Goal: Task Accomplishment & Management: Use online tool/utility

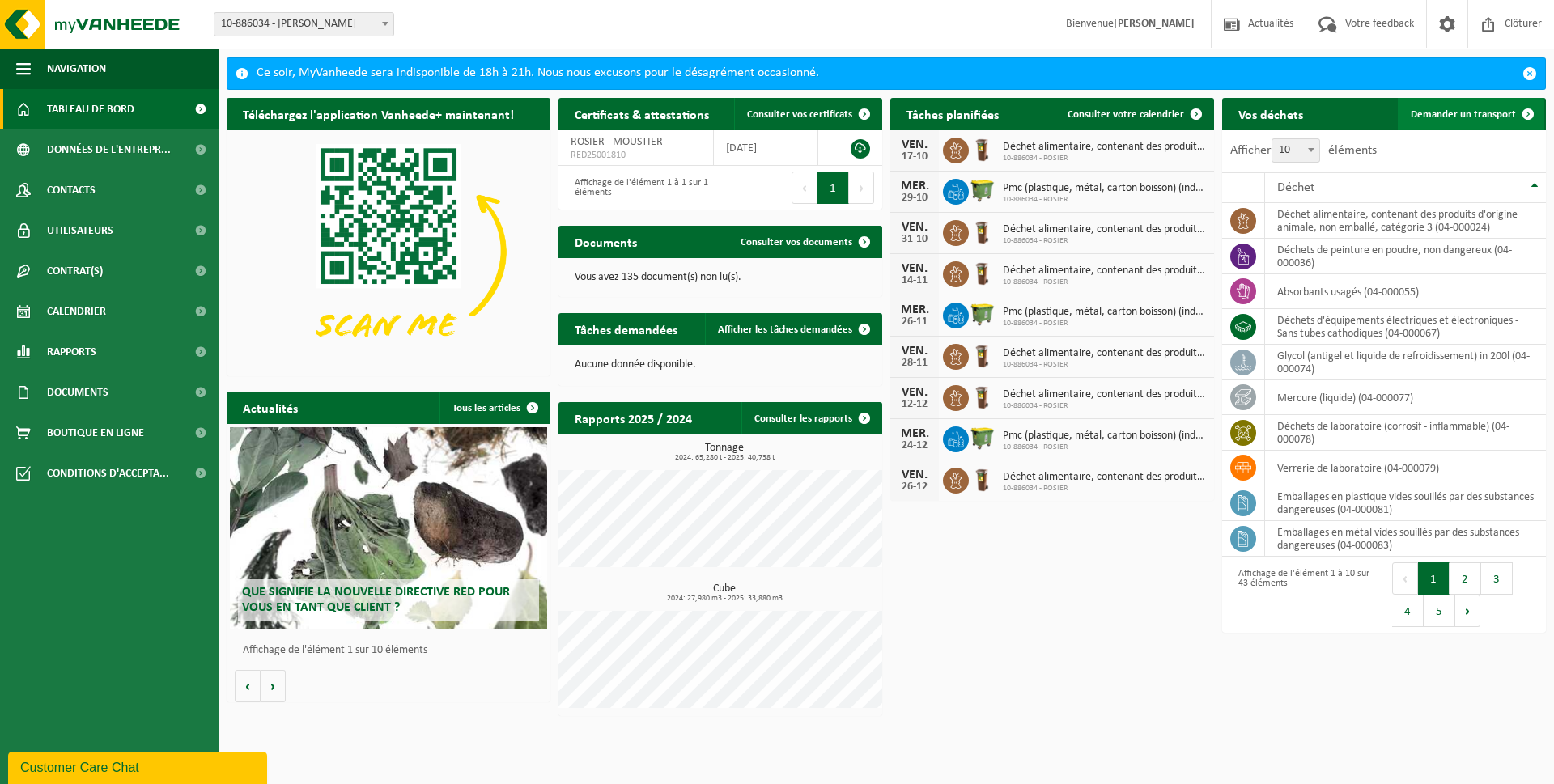
click at [1471, 103] on link "Demander un transport" at bounding box center [1471, 114] width 146 height 33
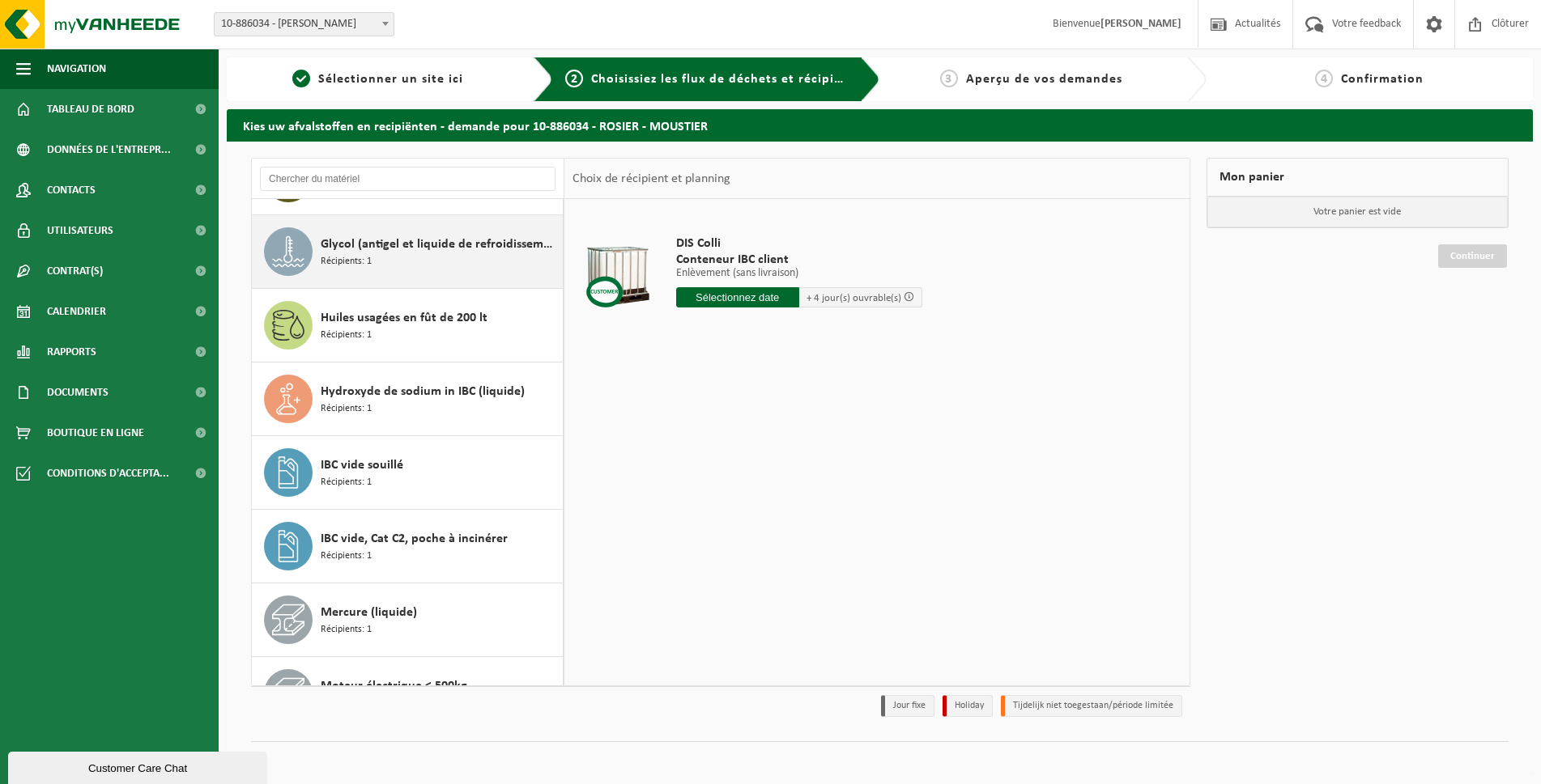
scroll to position [2023, 0]
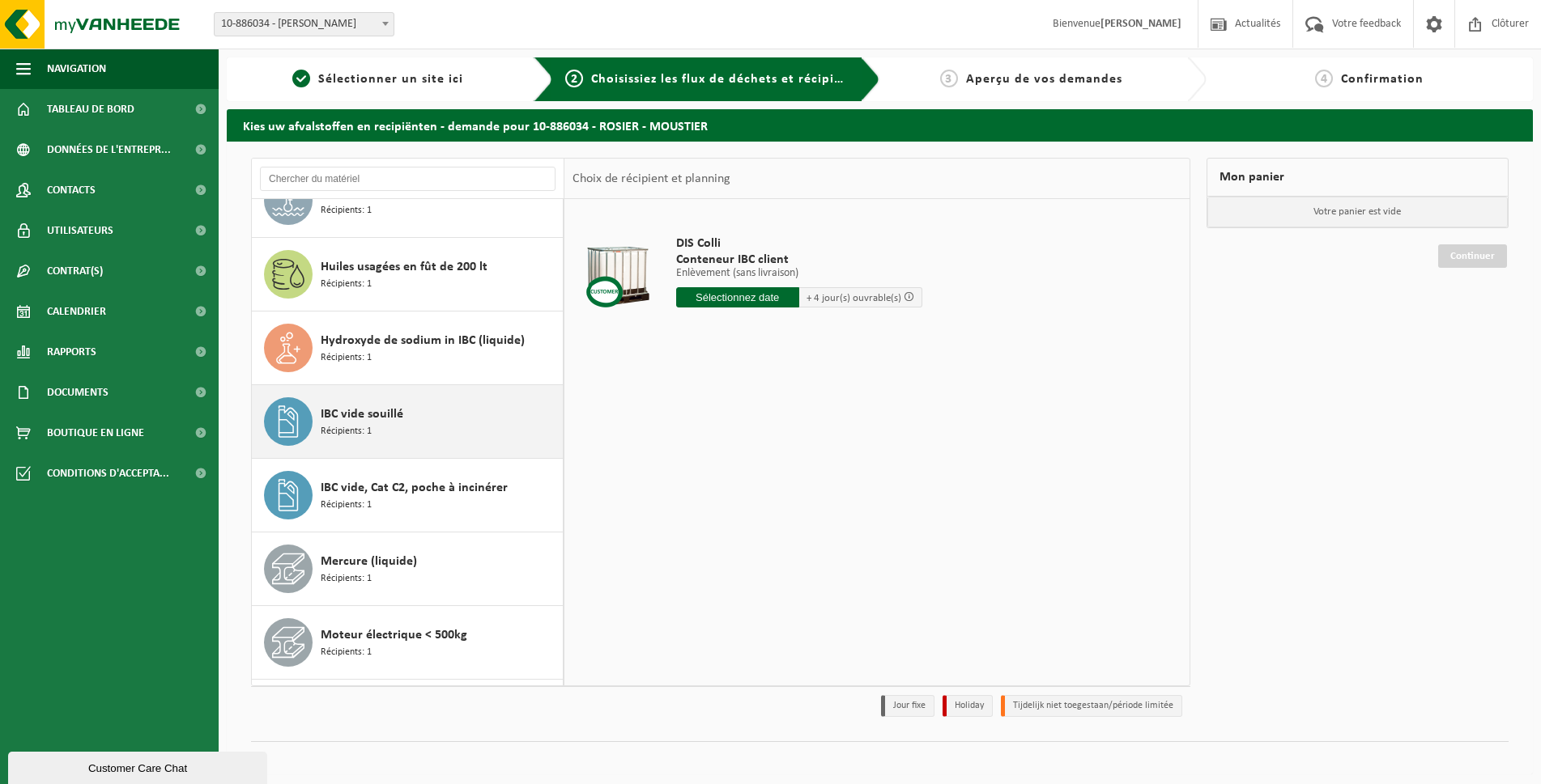
click at [393, 403] on div "IBC vide souillé Récipients: 1" at bounding box center [439, 422] width 238 height 49
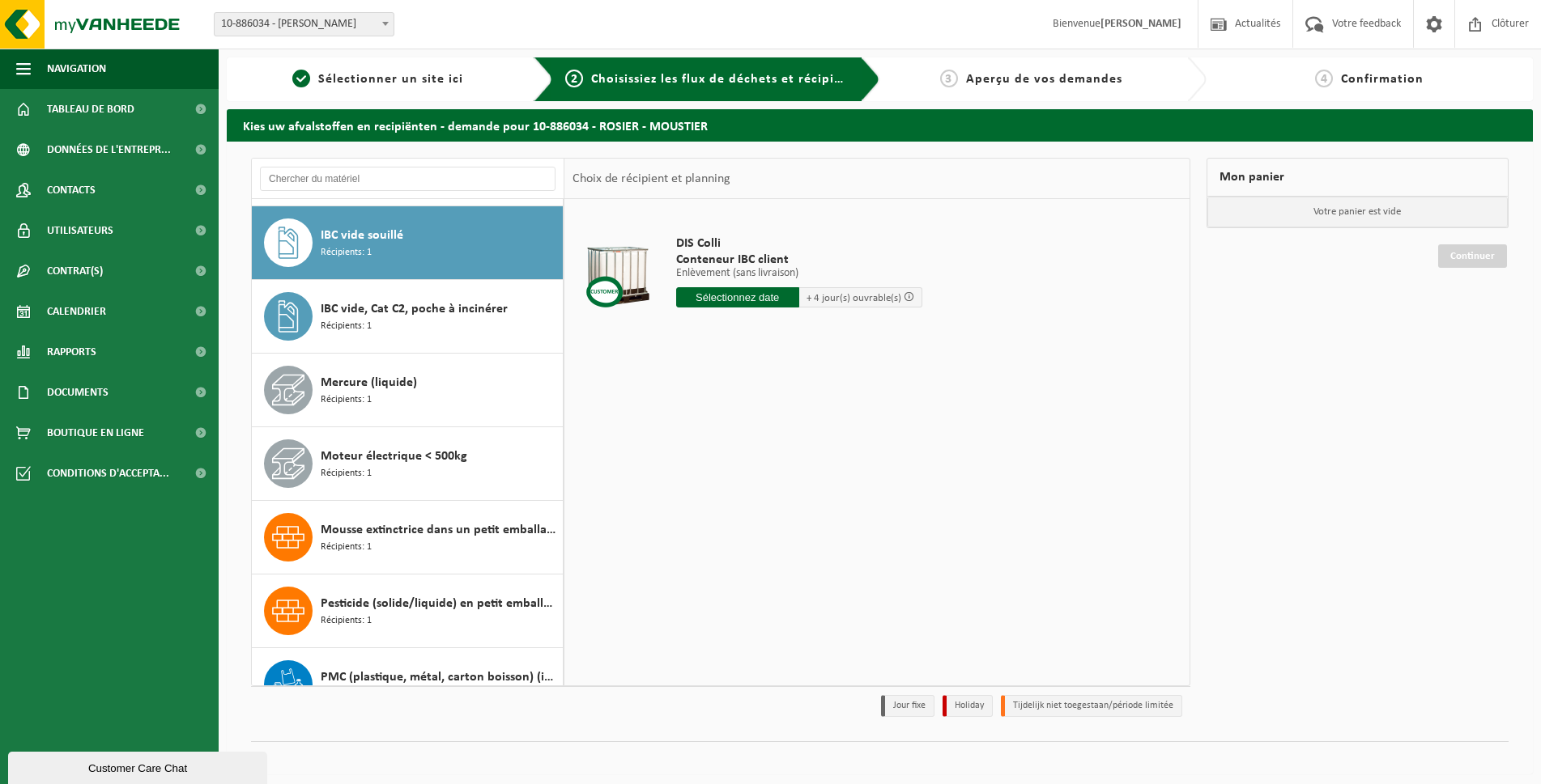
scroll to position [2209, 0]
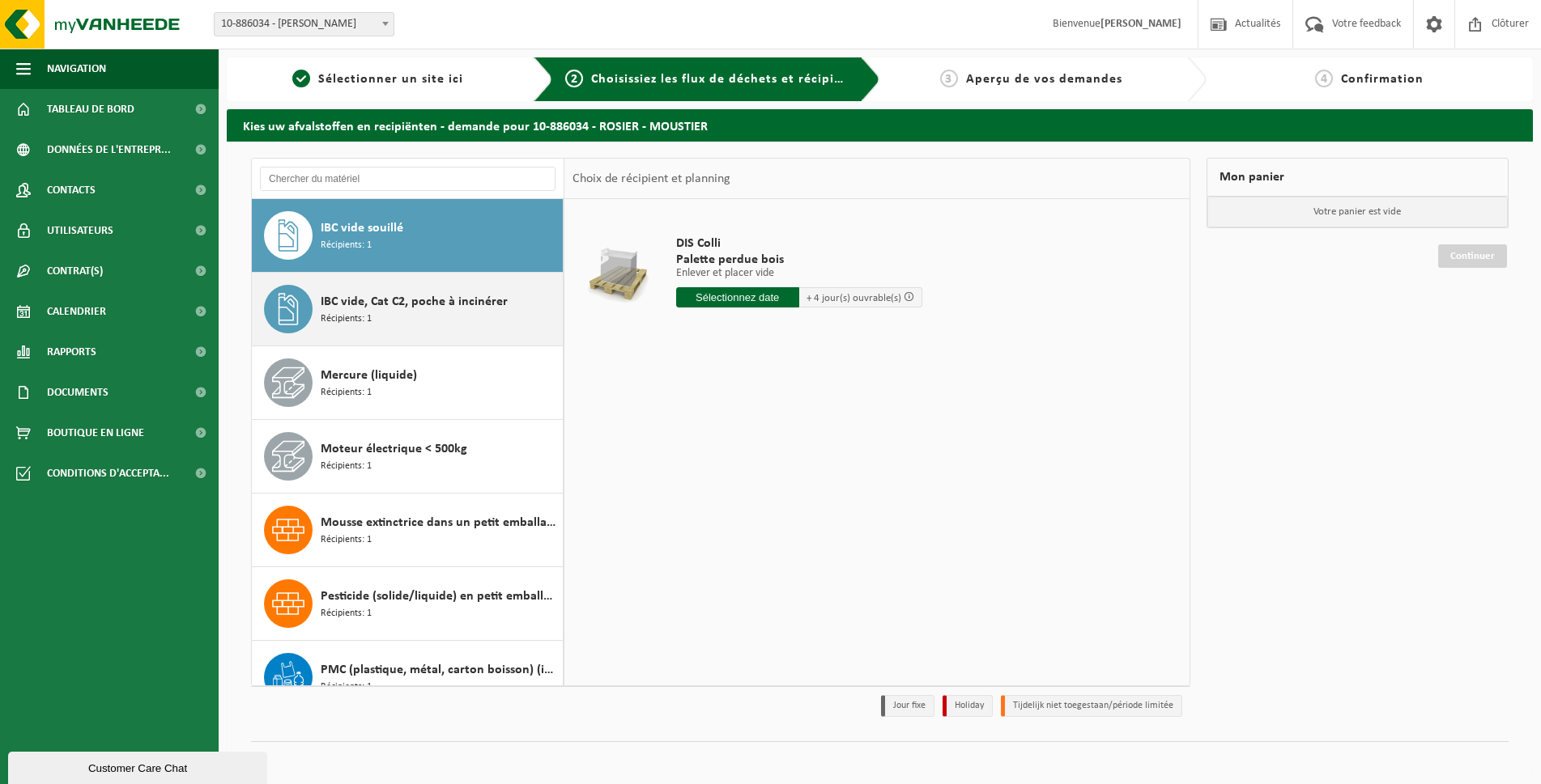
click at [399, 316] on div "IBC vide, Cat C2, poche à incinérer Récipients: 1" at bounding box center [439, 309] width 238 height 49
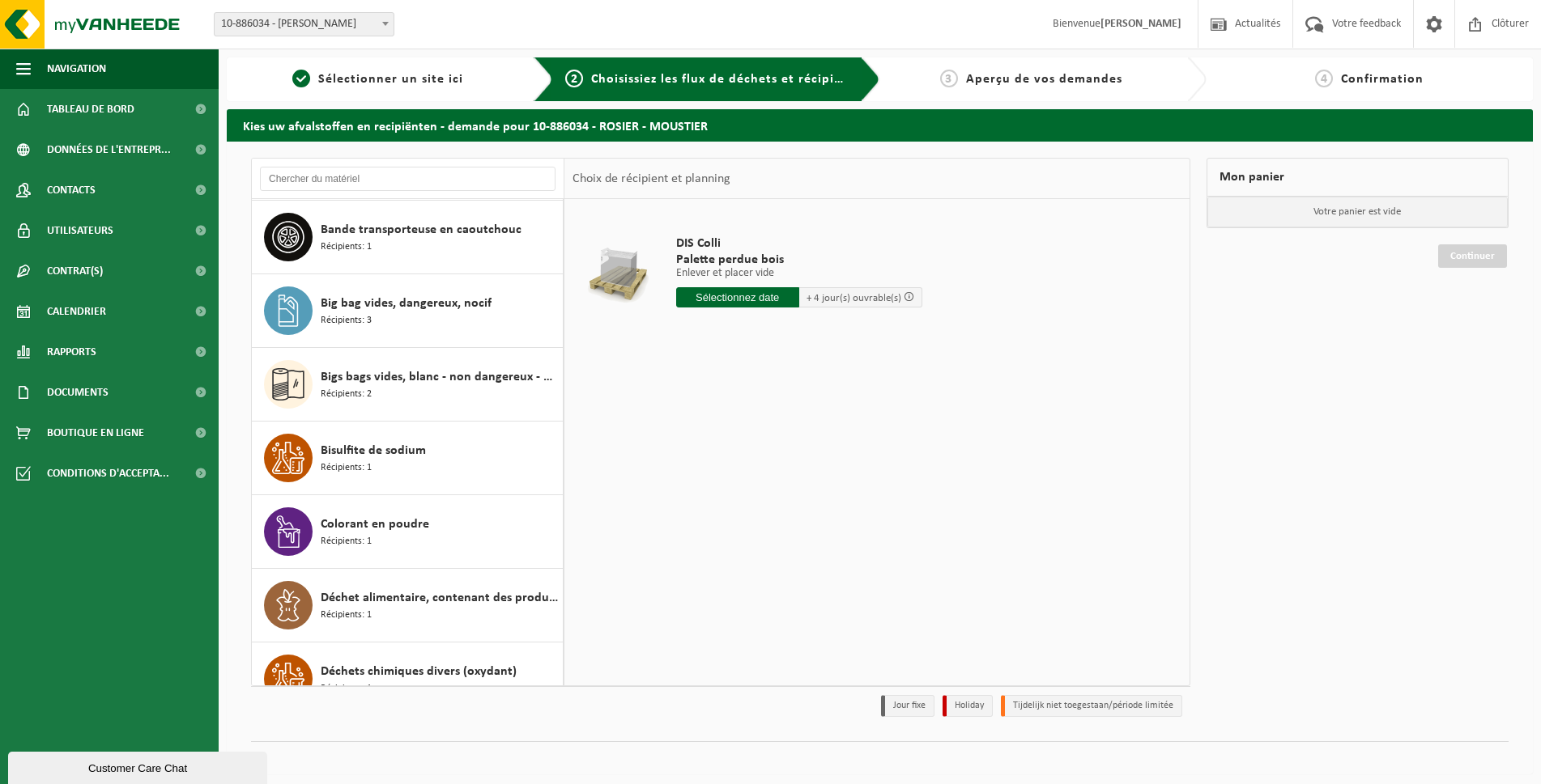
scroll to position [0, 0]
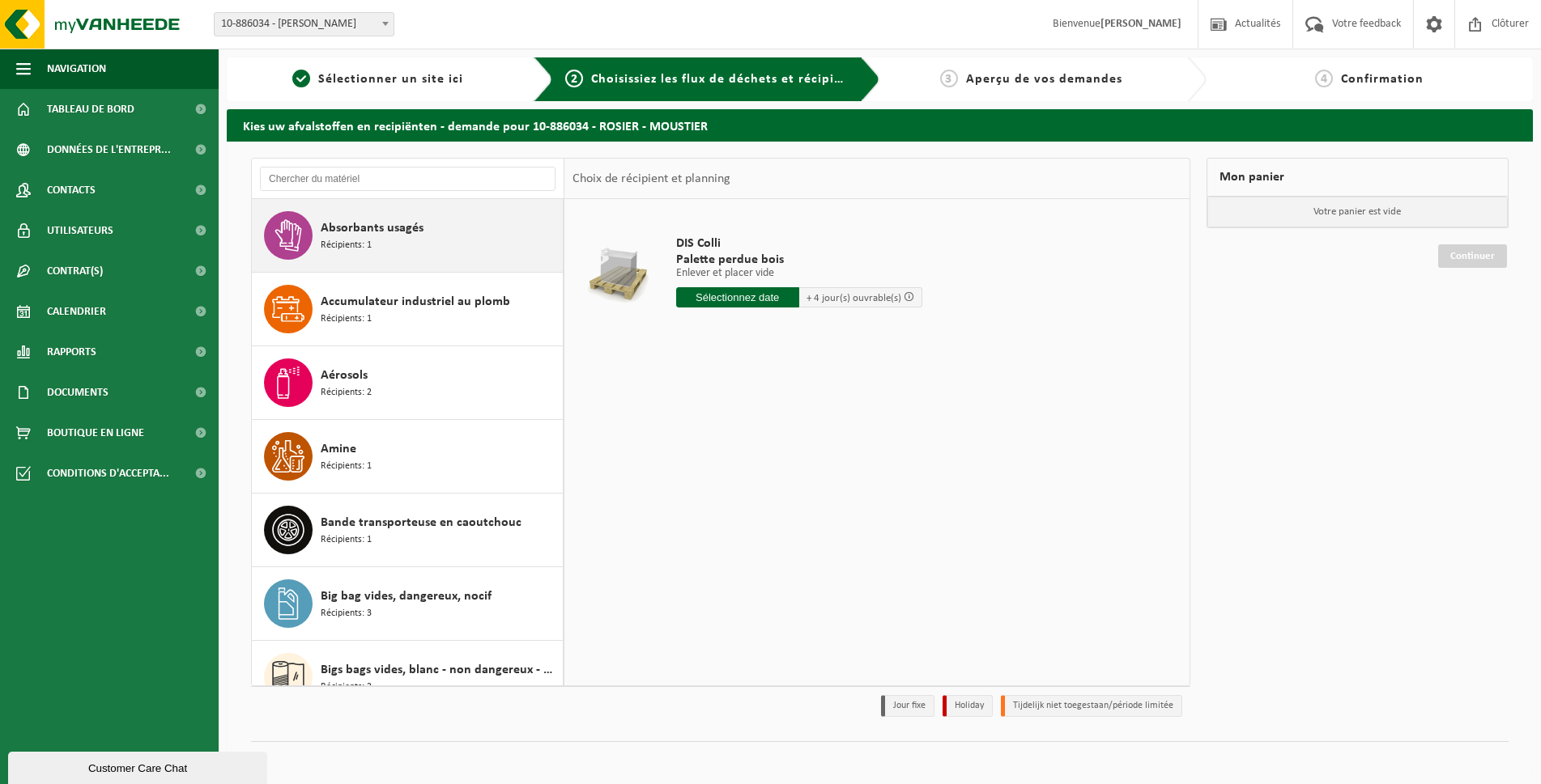
click at [408, 233] on span "Absorbants usagés" at bounding box center [372, 229] width 103 height 20
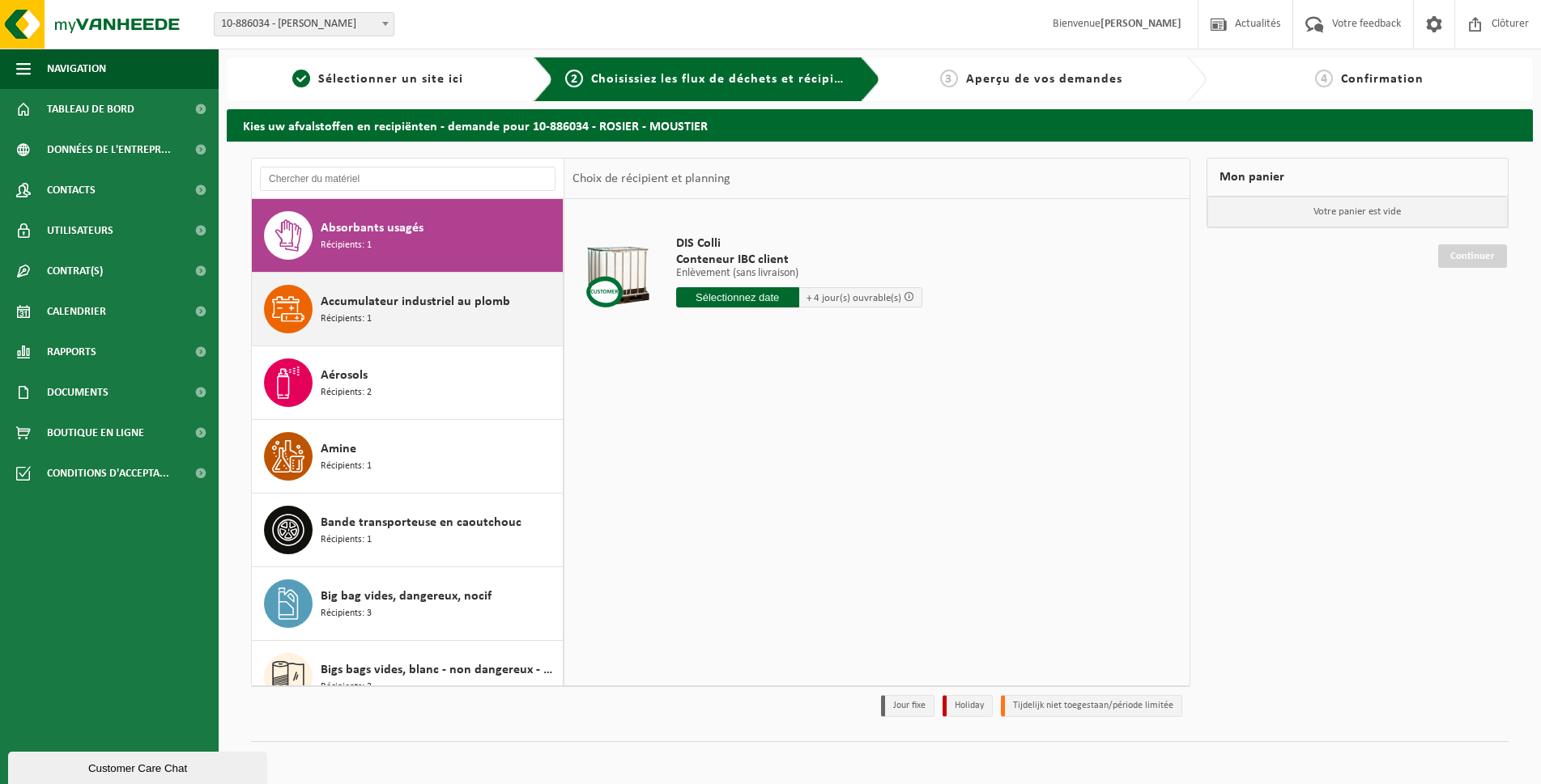
click at [386, 295] on span "Accumulateur industriel au plomb" at bounding box center [415, 302] width 190 height 20
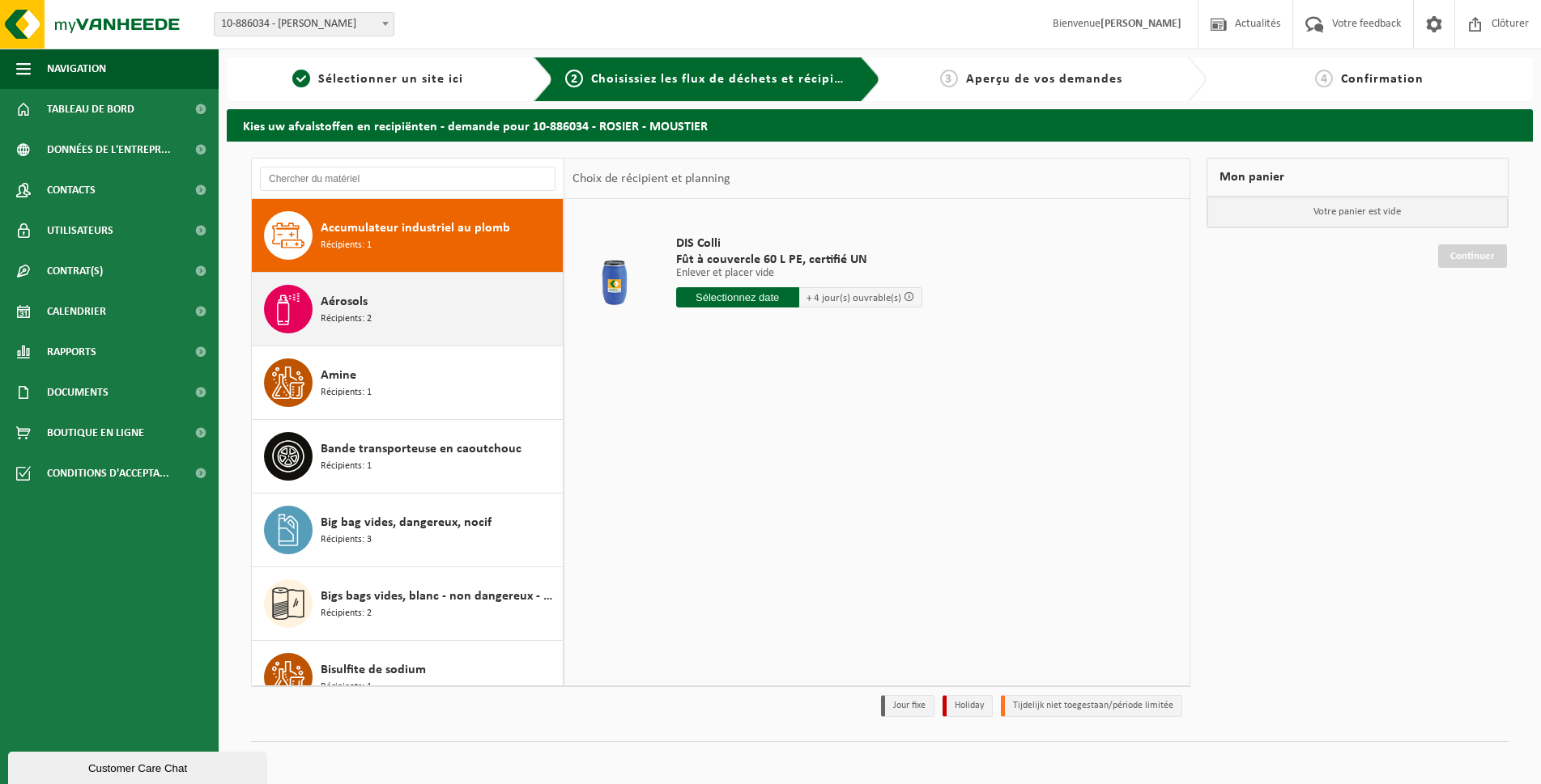
click at [387, 307] on div "Aérosols Récipients: 2" at bounding box center [439, 309] width 238 height 49
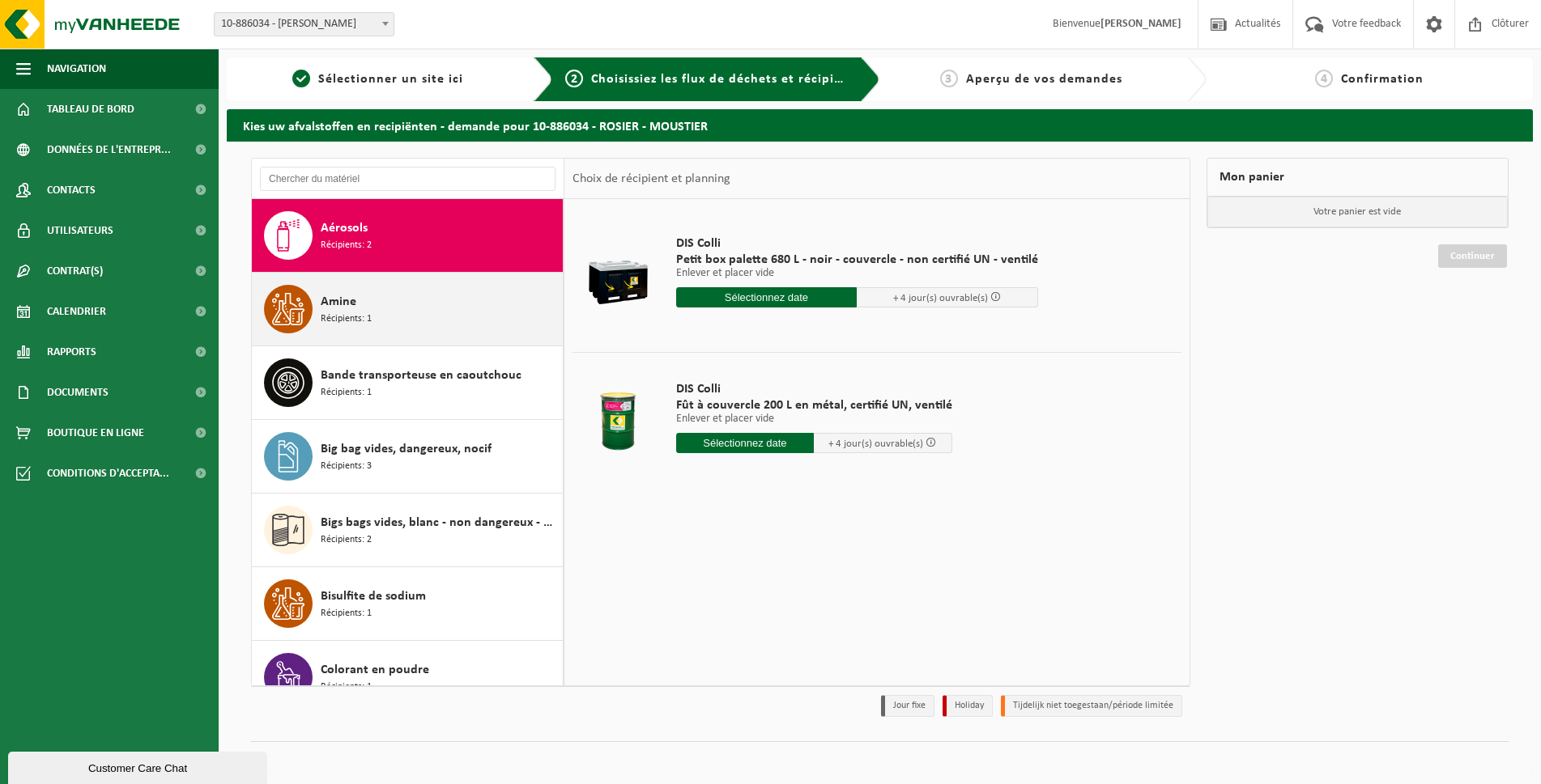
click at [388, 319] on div "Amine Récipients: 1" at bounding box center [439, 309] width 238 height 49
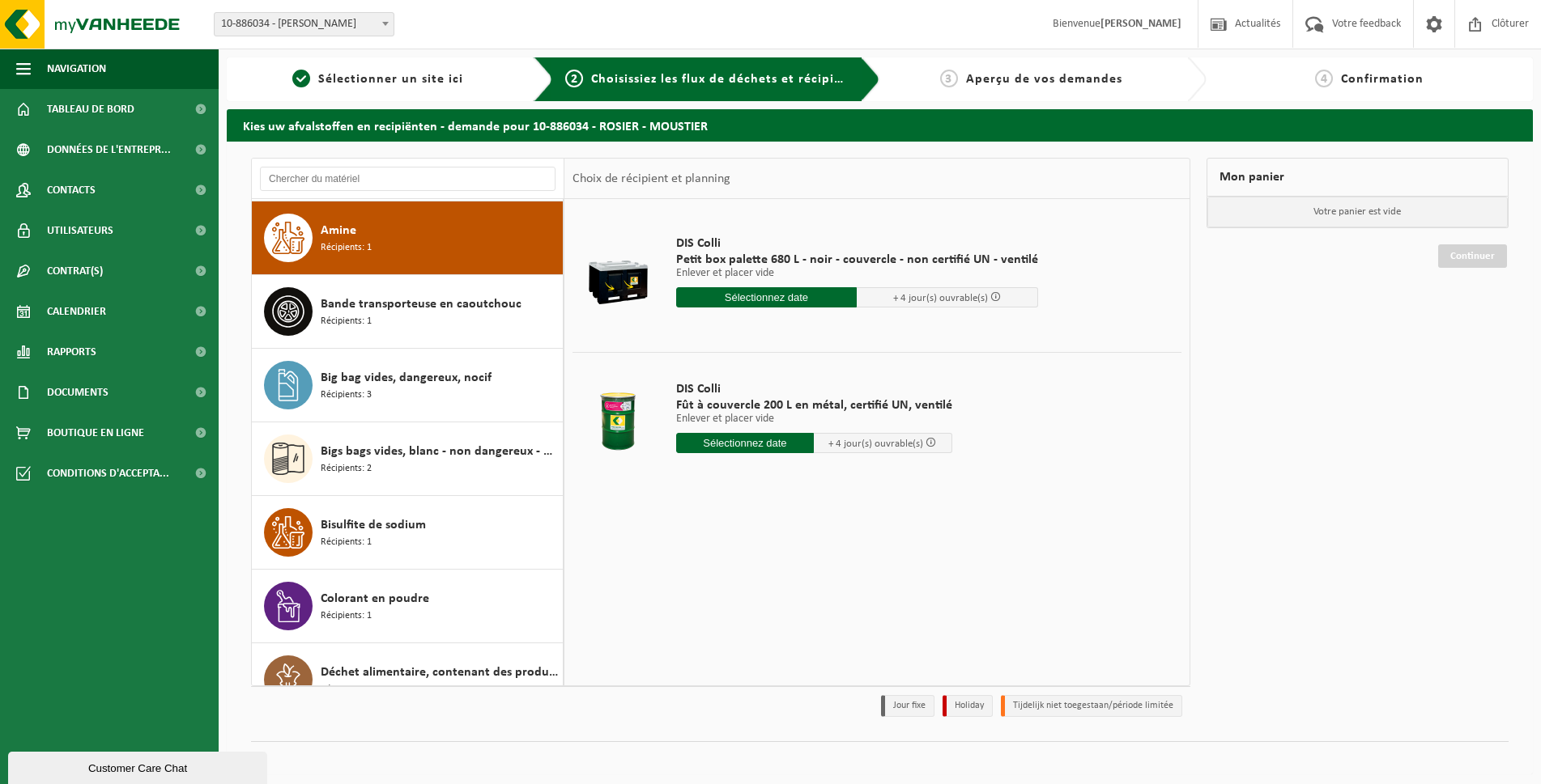
scroll to position [221, 0]
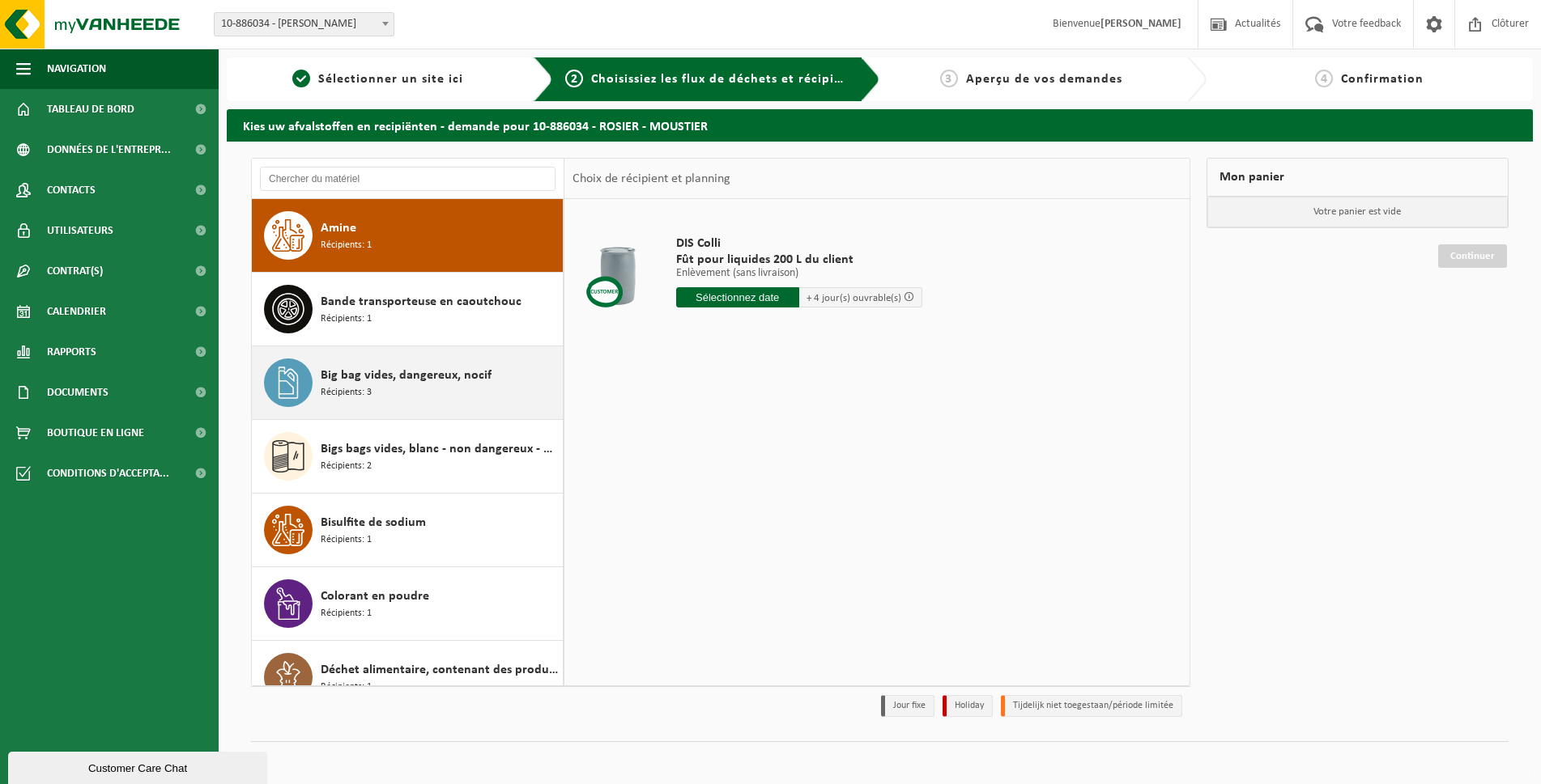
click at [386, 354] on div "Big bag vides, dangereux, nocif Récipients: 3" at bounding box center [407, 383] width 312 height 73
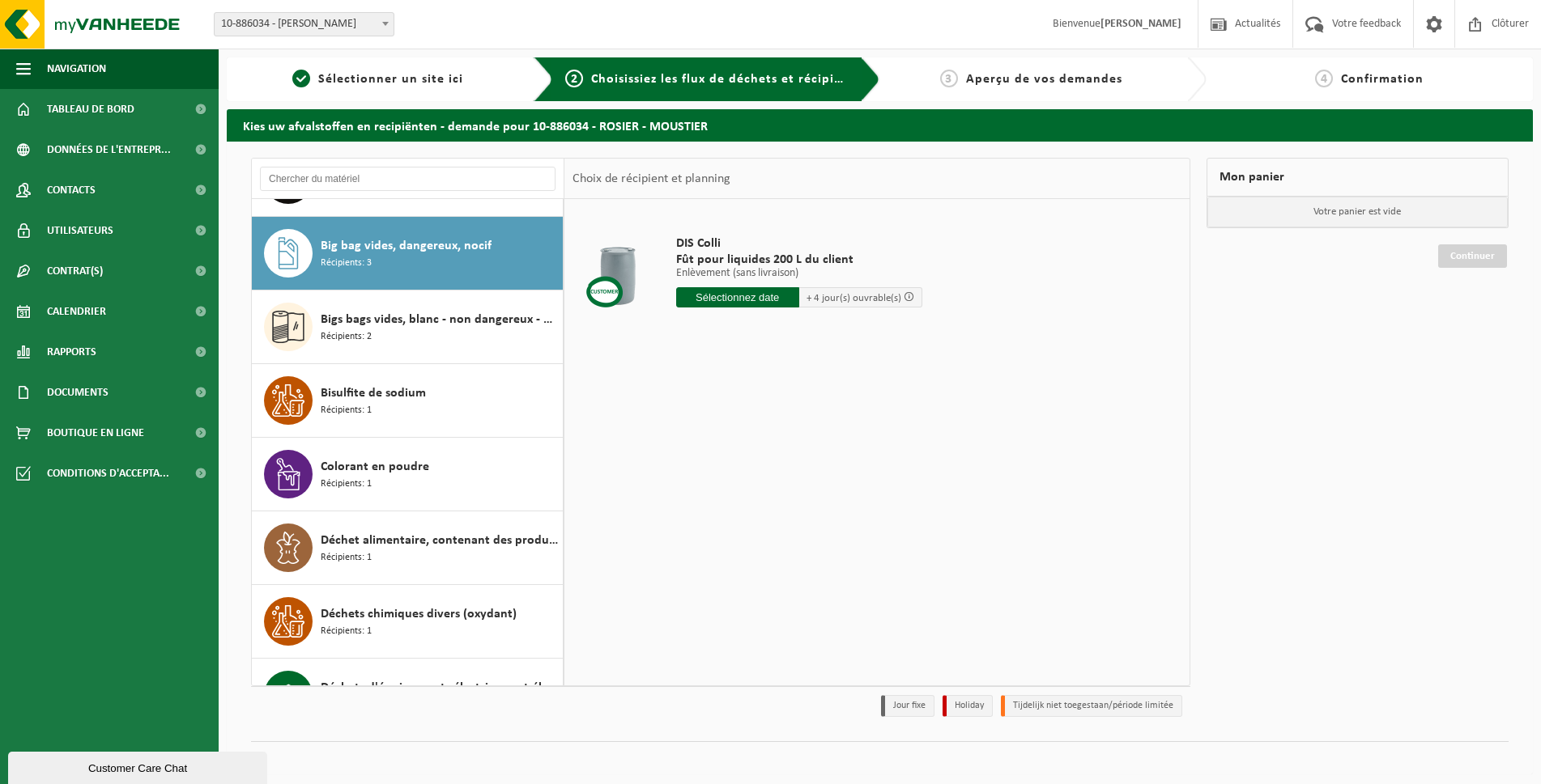
scroll to position [368, 0]
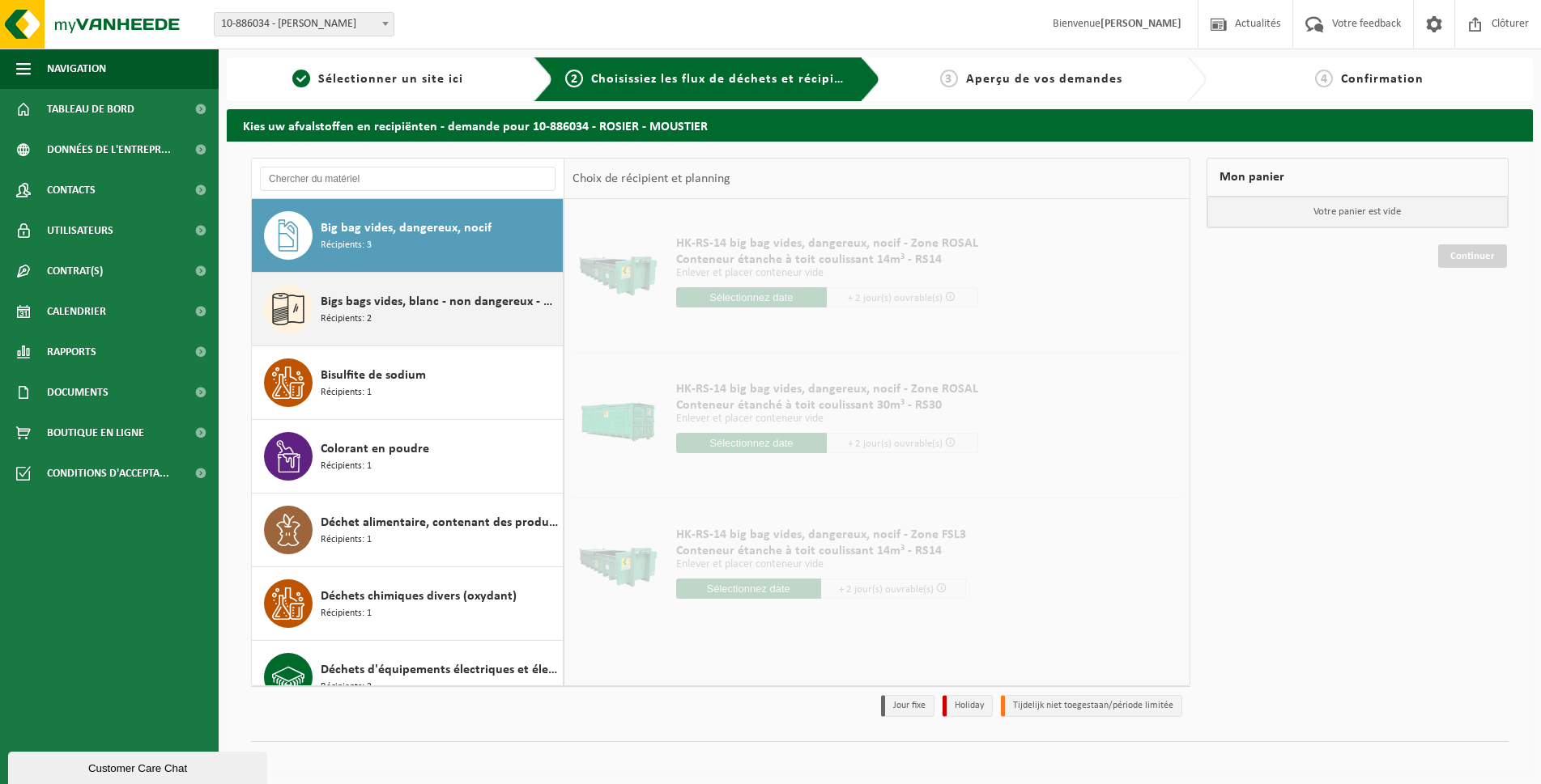
click at [394, 320] on div "Bigs bags vides, blanc - non dangereux - en vrac Récipients: 2" at bounding box center [439, 309] width 238 height 49
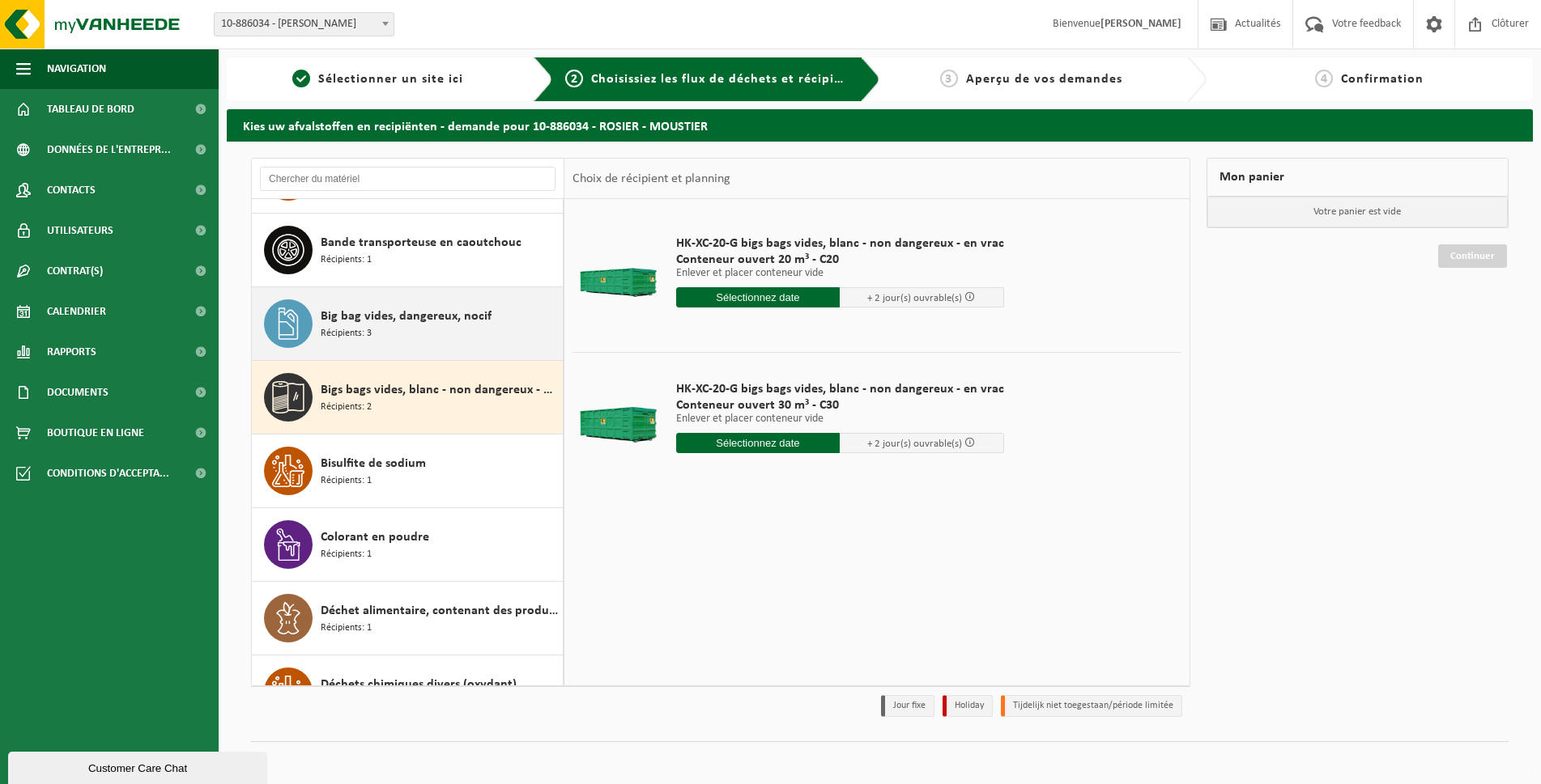
click at [356, 313] on span "Big bag vides, dangereux, nocif" at bounding box center [406, 316] width 171 height 20
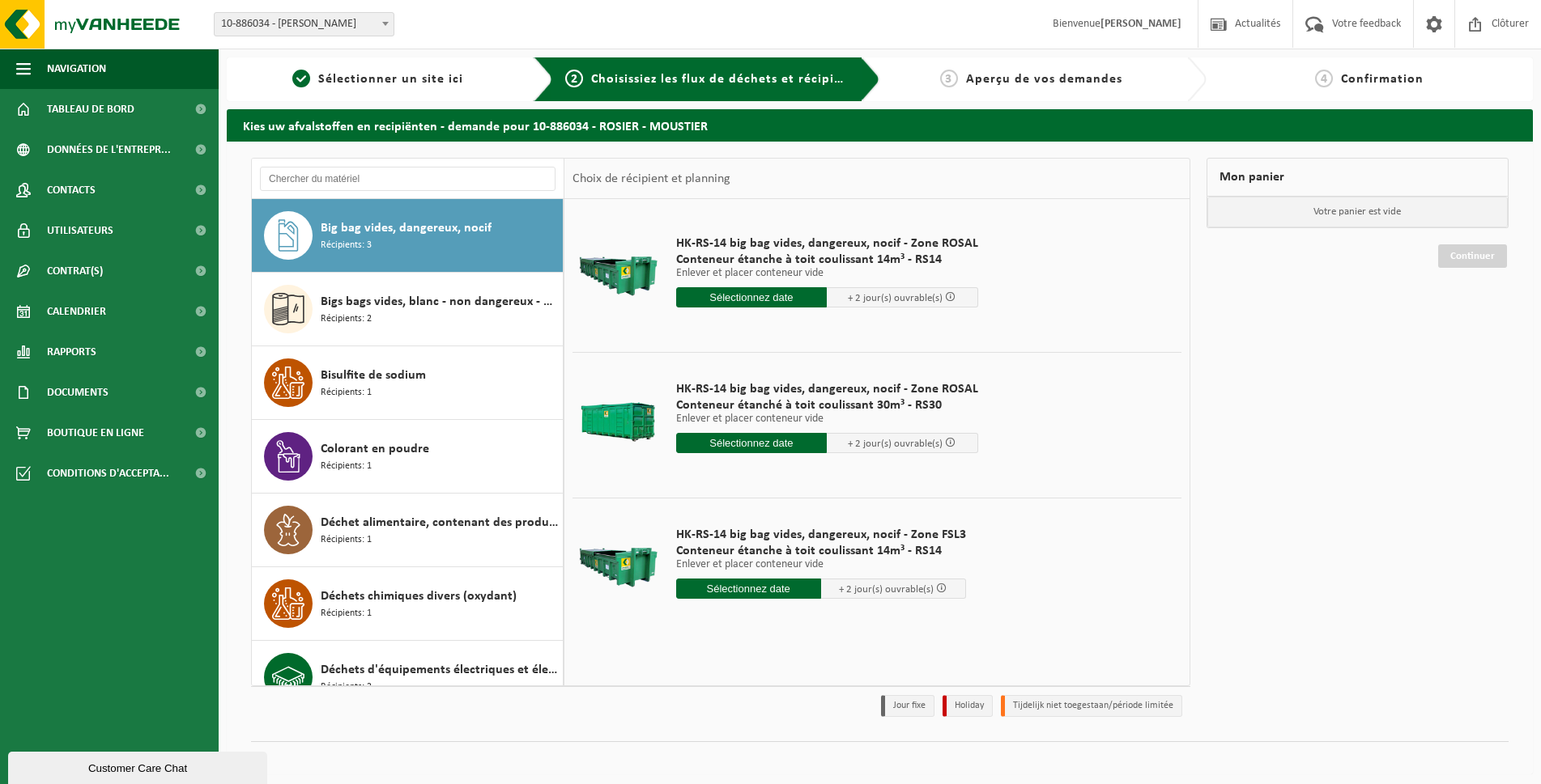
click at [617, 412] on div at bounding box center [618, 422] width 83 height 65
click at [385, 320] on div "Bigs bags vides, blanc - non dangereux - en vrac Récipients: 2" at bounding box center [439, 309] width 238 height 49
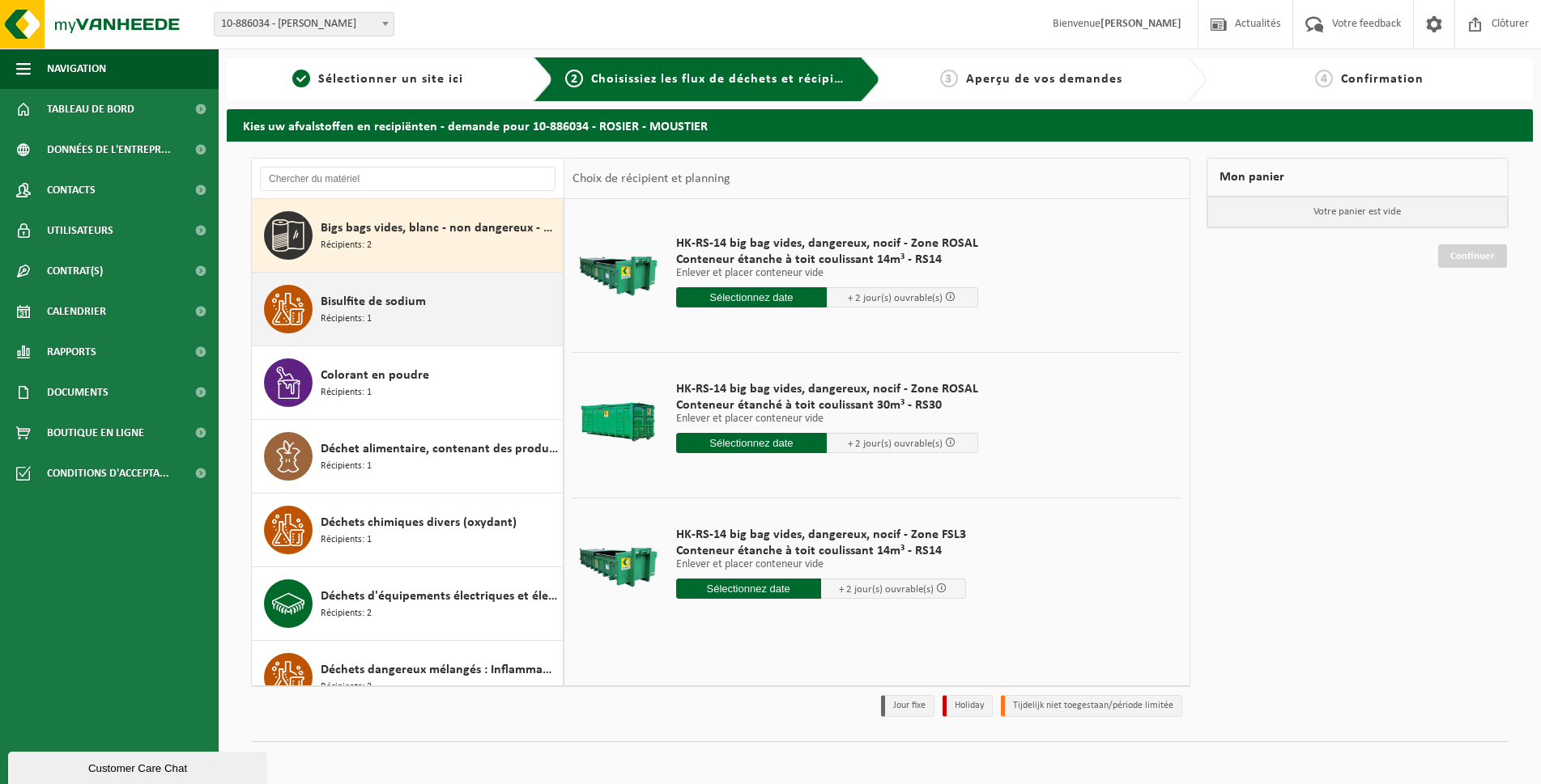
click at [391, 324] on div "Bisulfite de sodium Récipients: 1" at bounding box center [439, 309] width 238 height 49
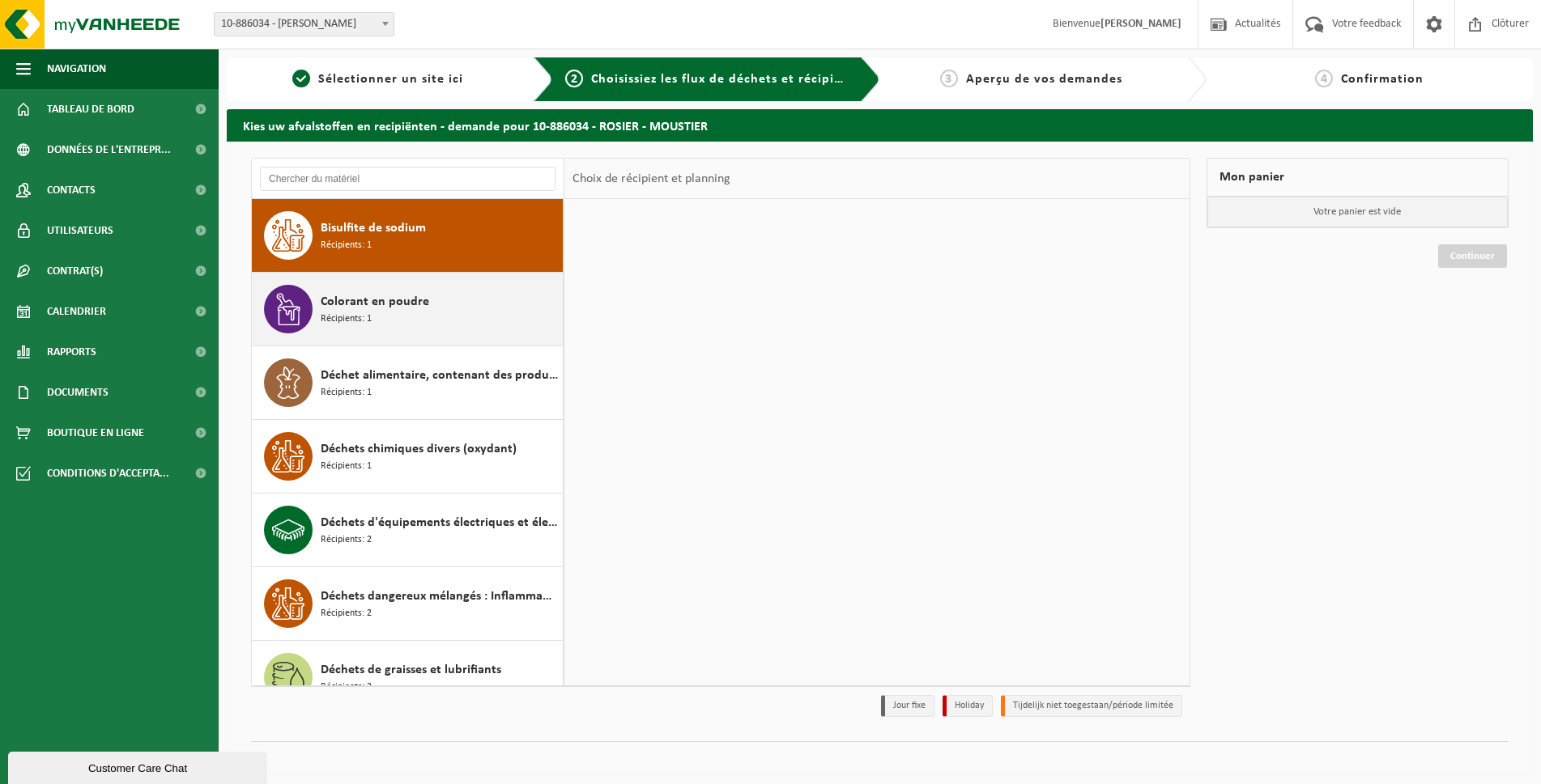
click at [391, 324] on div "Colorant en poudre Récipients: 1" at bounding box center [439, 309] width 238 height 49
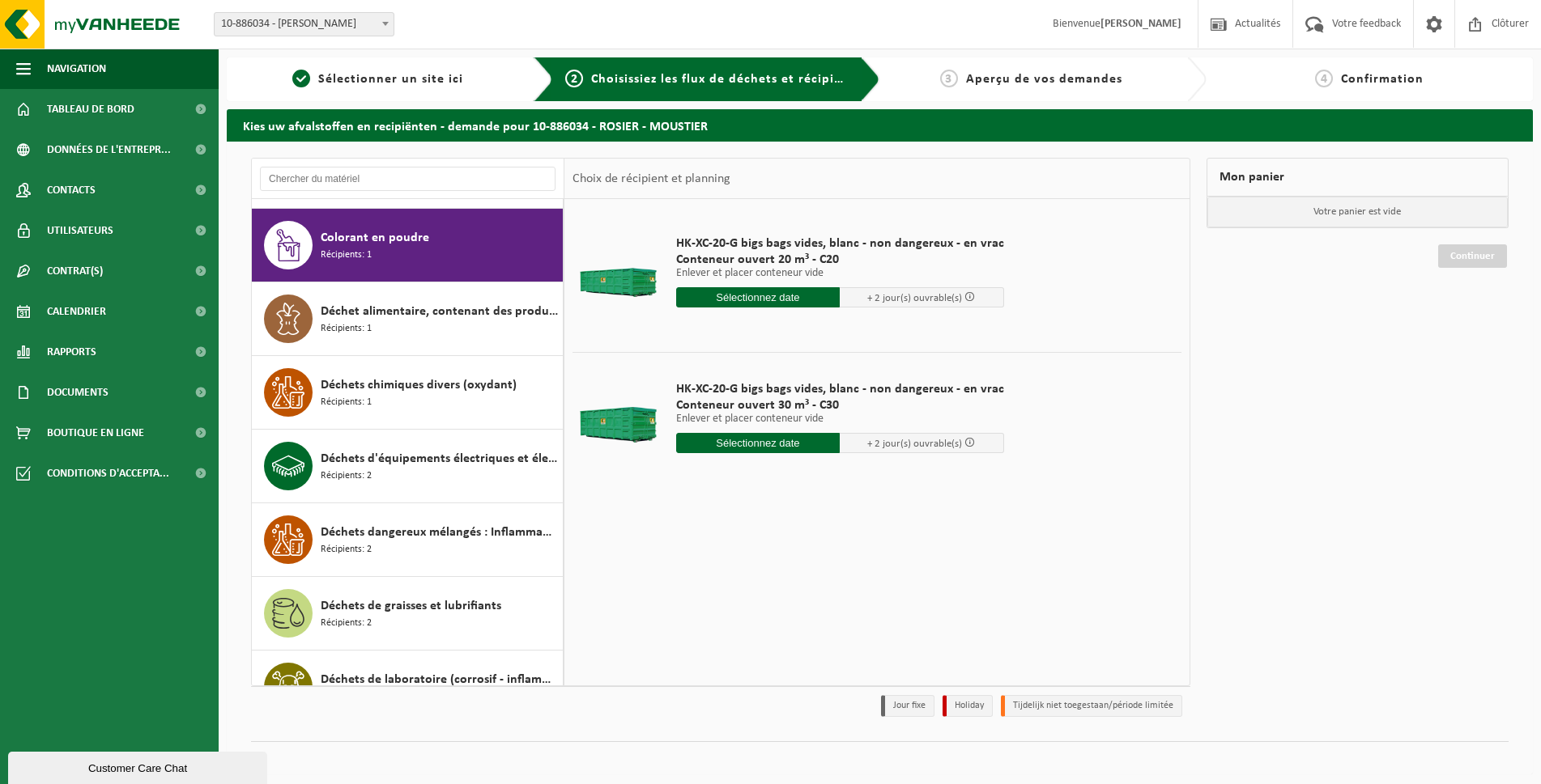
scroll to position [589, 0]
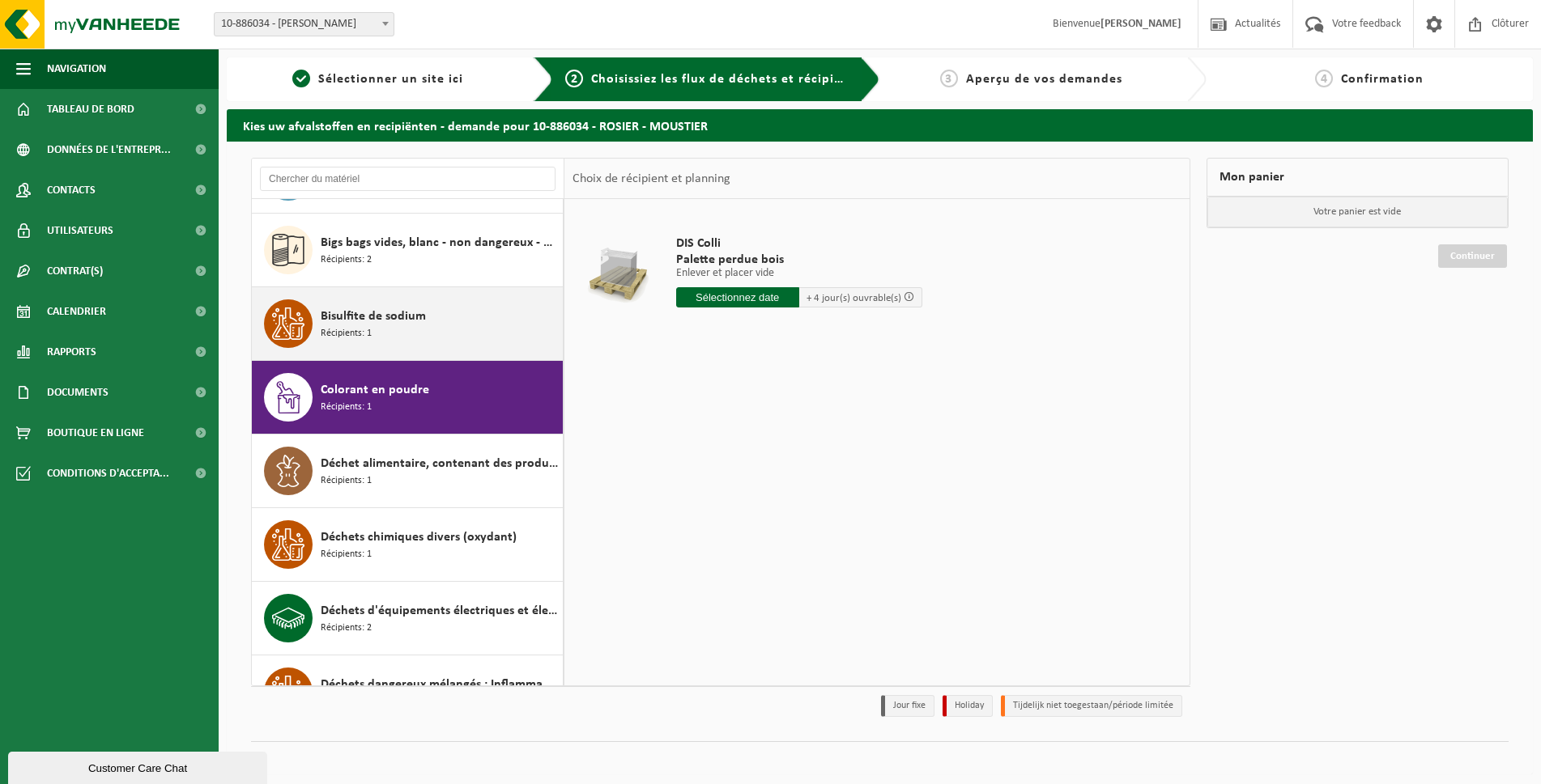
click at [387, 313] on span "Bisulfite de sodium" at bounding box center [373, 316] width 105 height 20
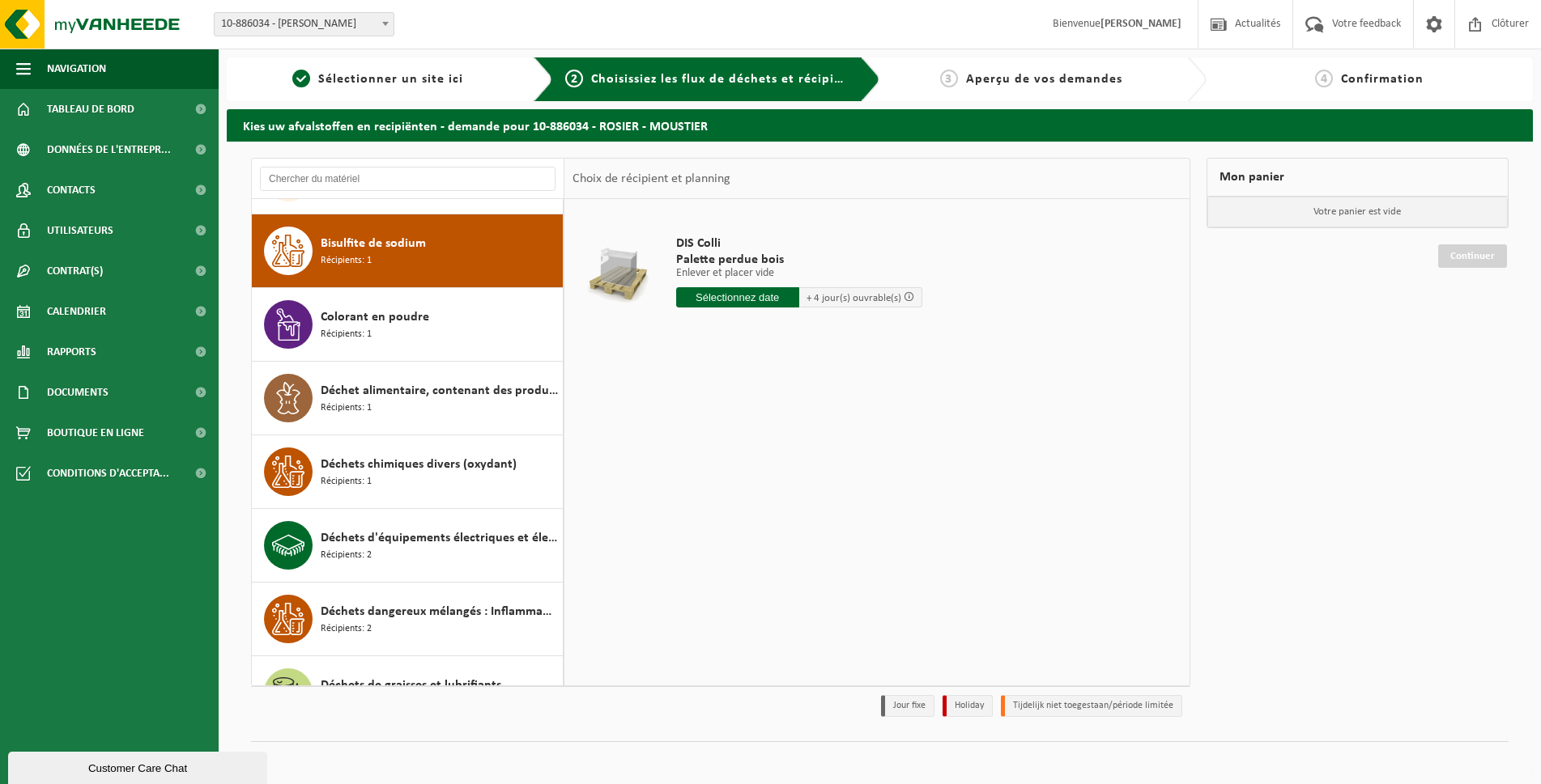
scroll to position [516, 0]
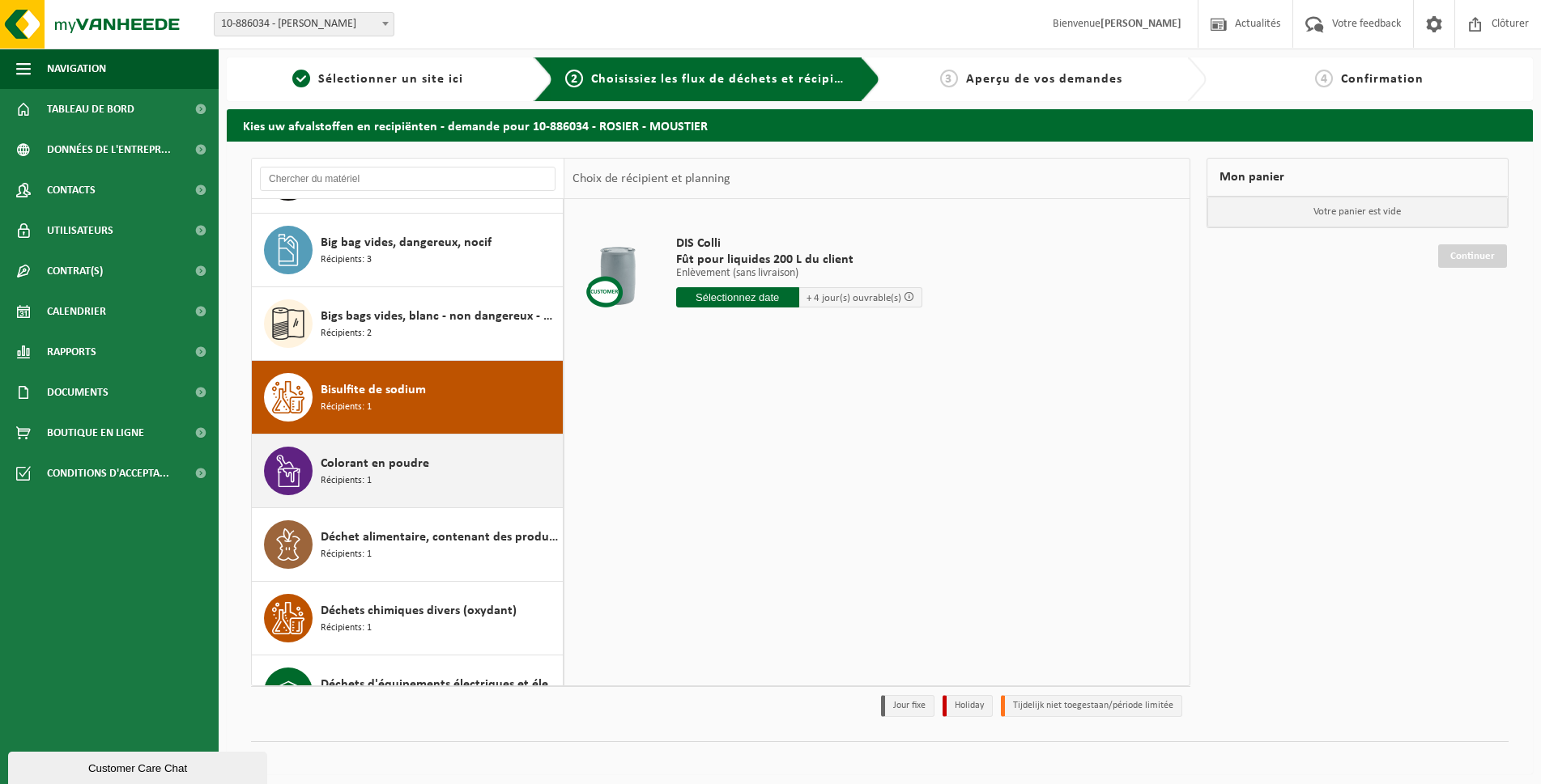
click at [386, 469] on span "Colorant en poudre" at bounding box center [374, 464] width 108 height 20
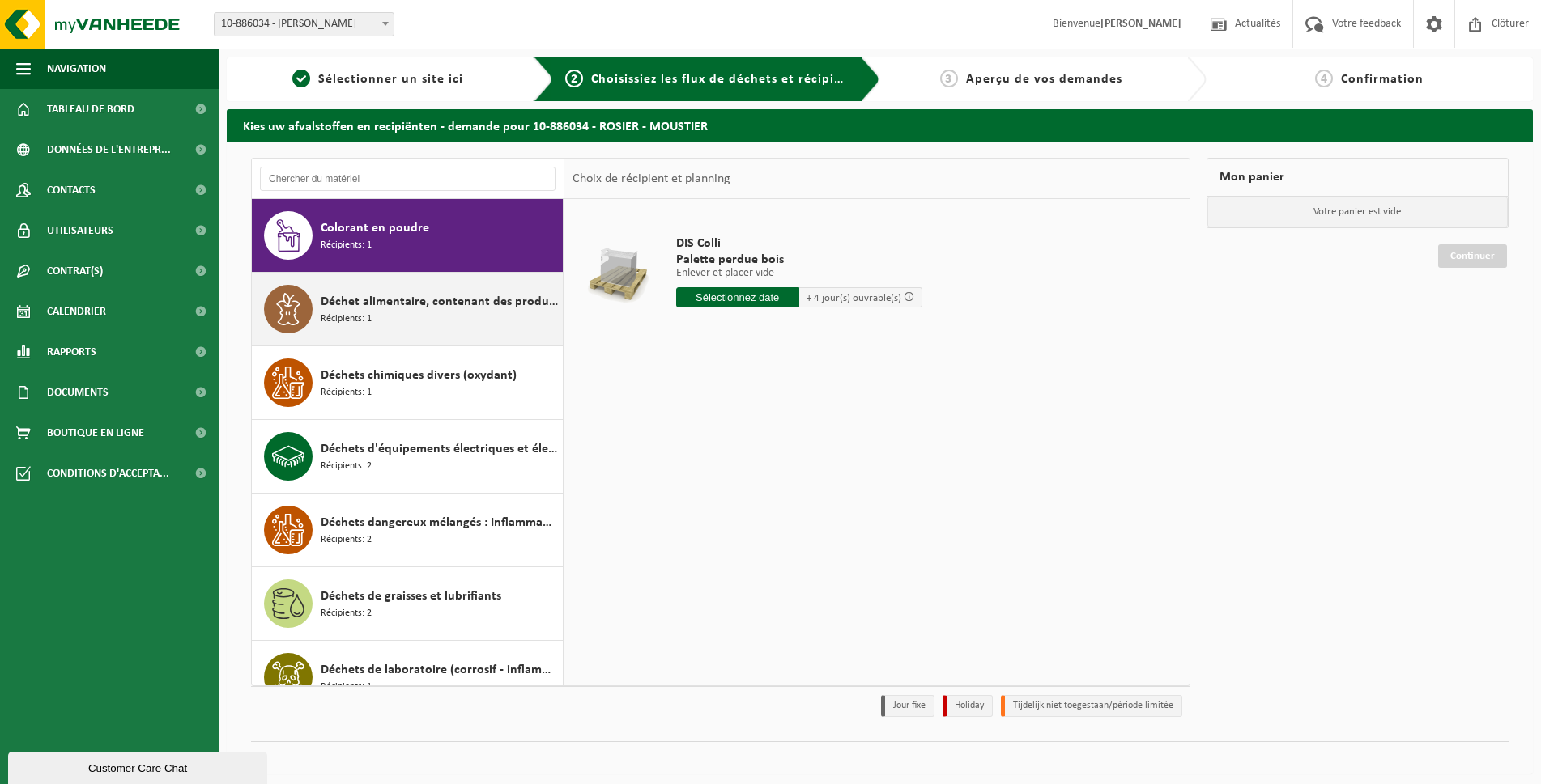
click at [401, 316] on div "Déchet alimentaire, contenant des produits d'origine animale, non emballé, caté…" at bounding box center [439, 309] width 238 height 49
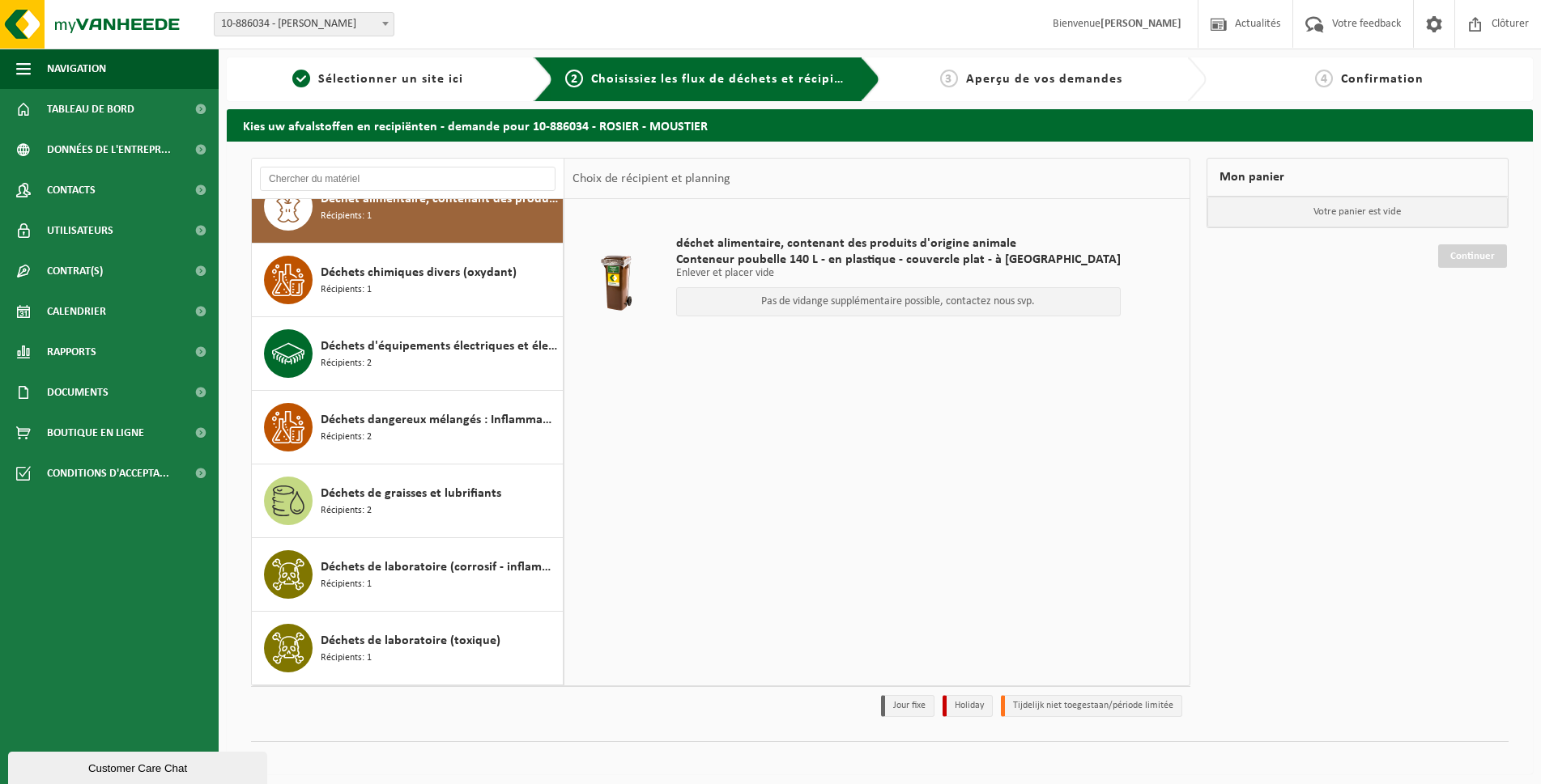
scroll to position [695, 0]
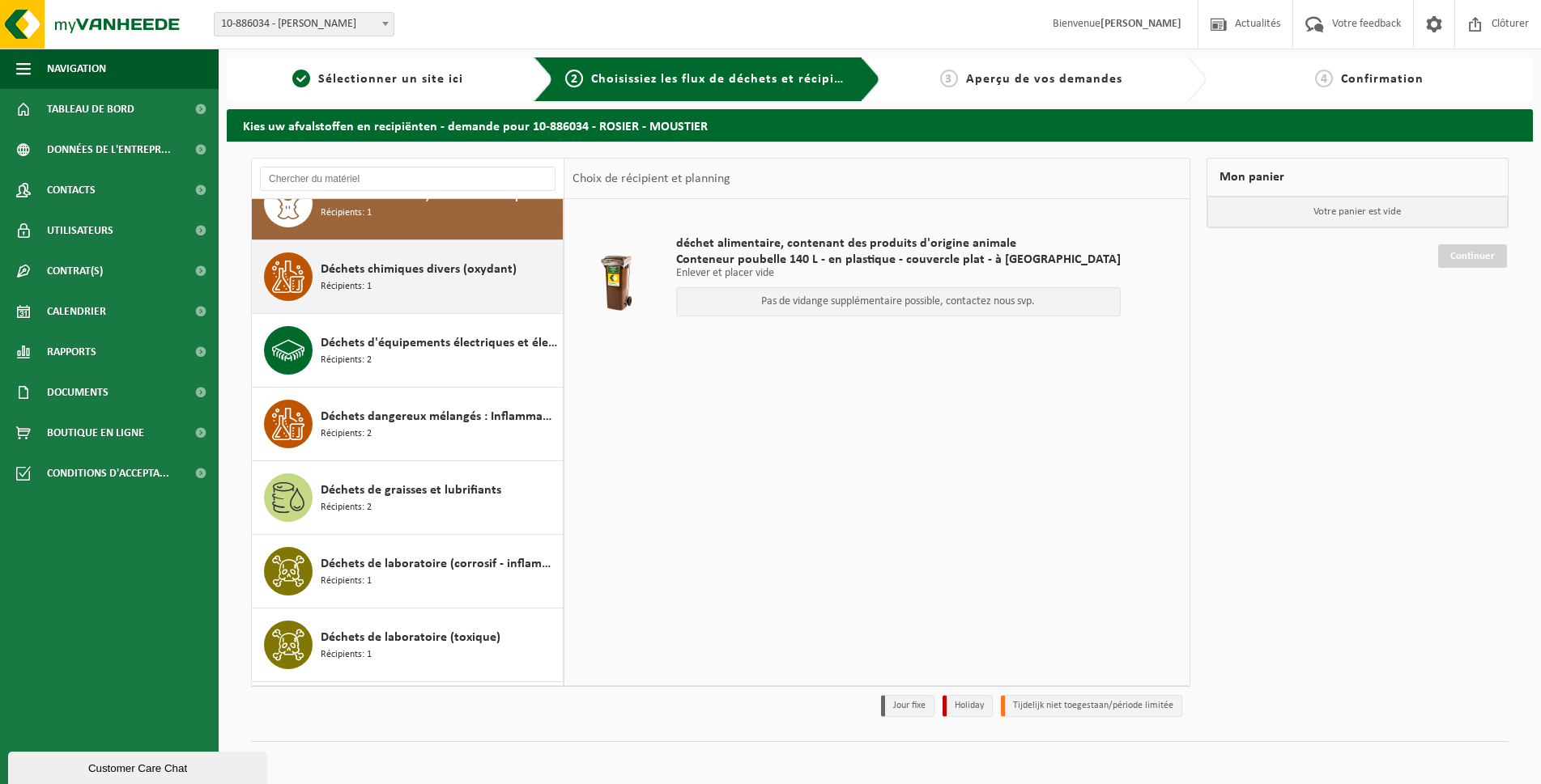
click at [406, 277] on span "Déchets chimiques divers (oxydant)" at bounding box center [418, 269] width 196 height 20
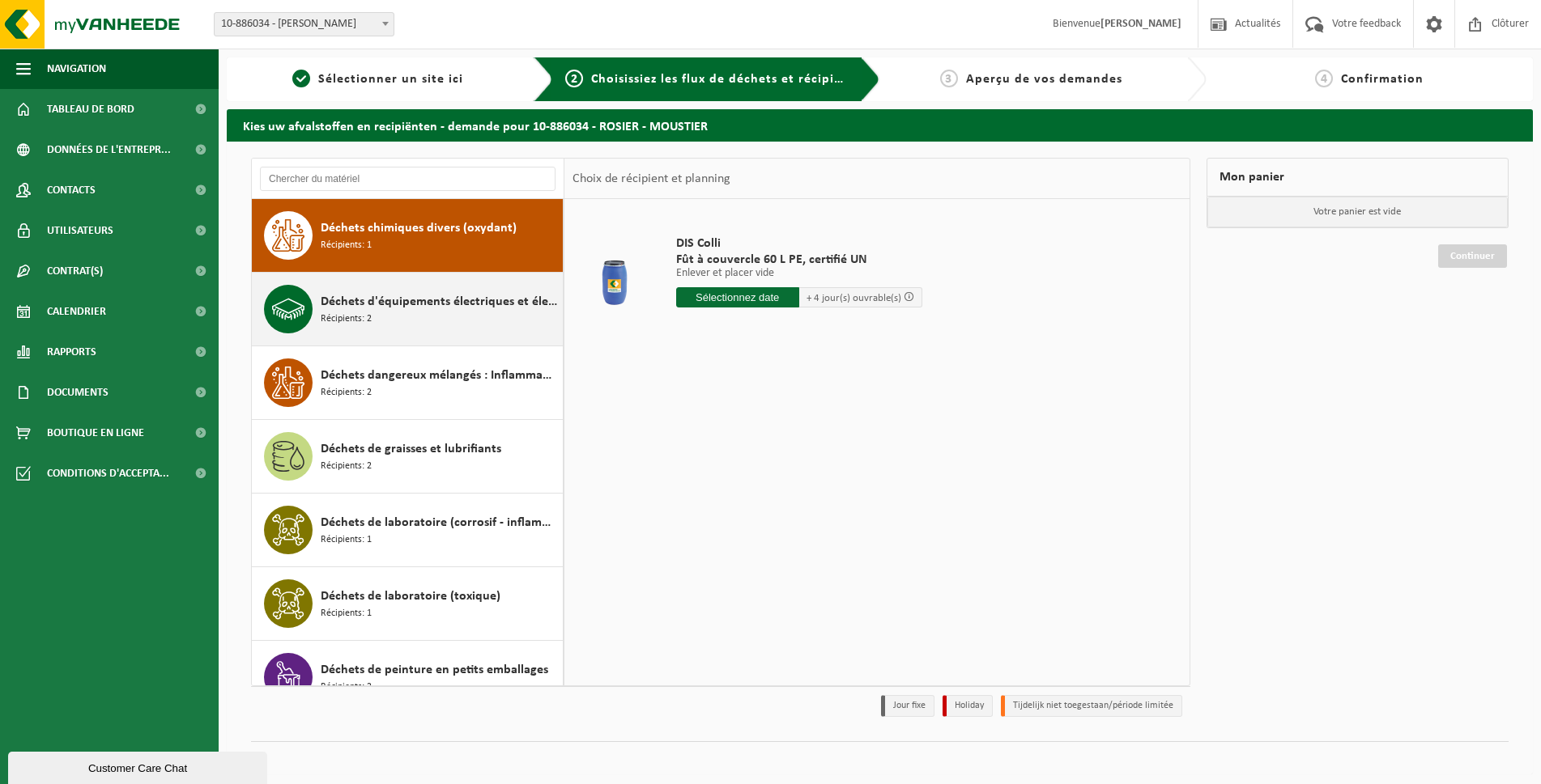
click at [409, 306] on span "Déchets d'équipements électriques et électroniques - Sans tubes cathodiques" at bounding box center [439, 302] width 238 height 20
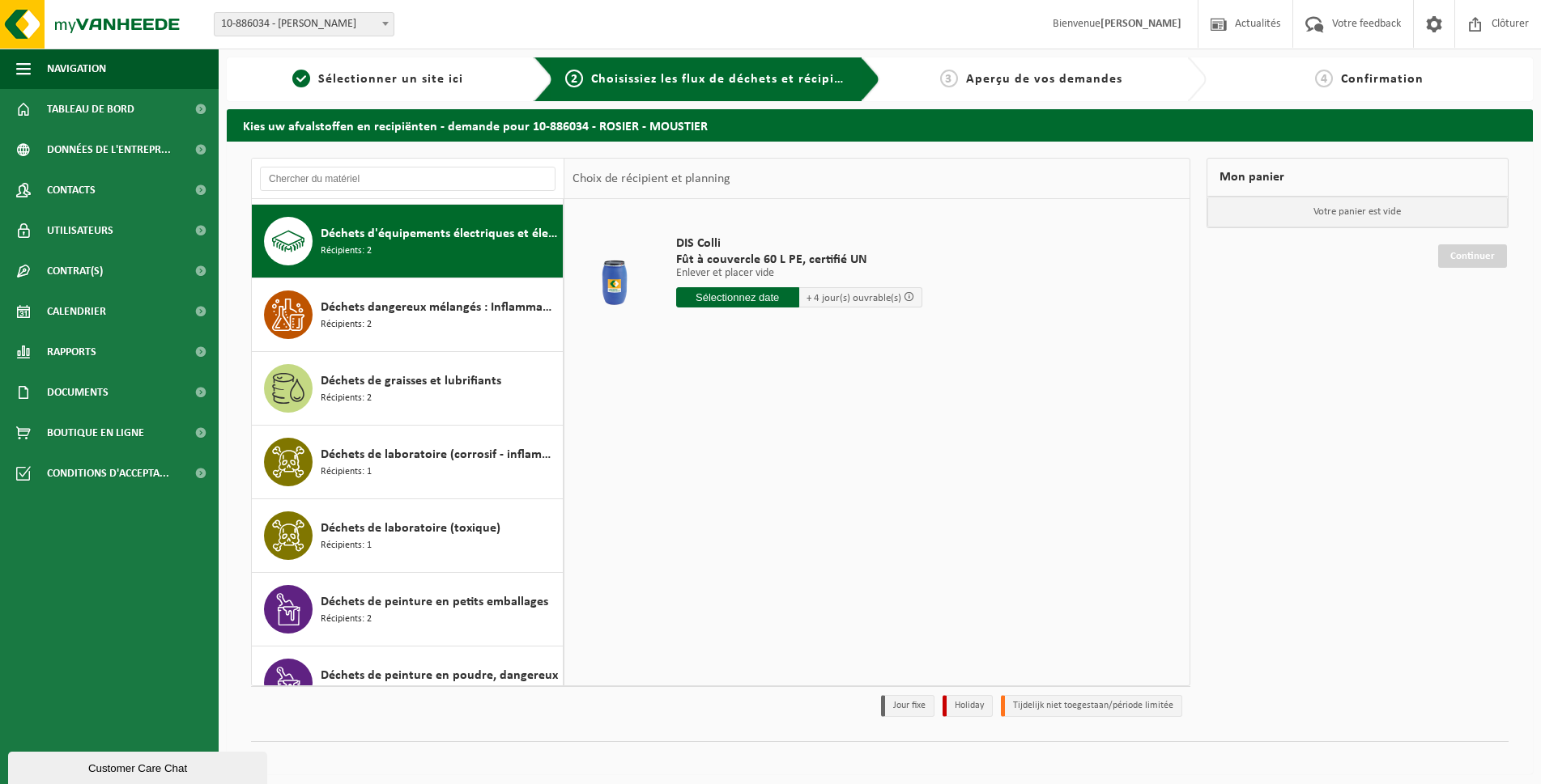
scroll to position [810, 0]
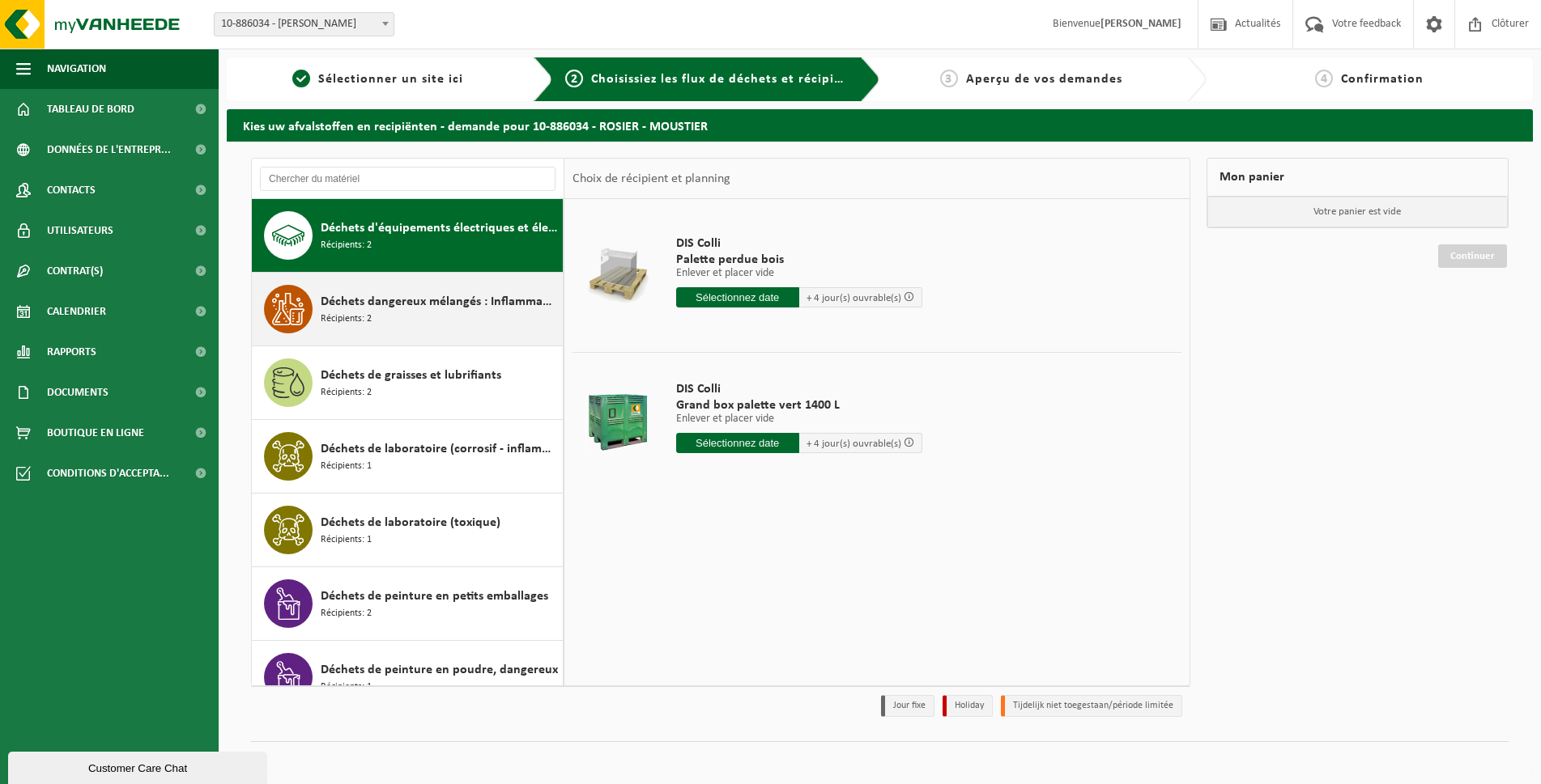
click at [413, 312] on div "Déchets dangereux mélangés : Inflammable - Corrosif Récipients: 2" at bounding box center [439, 309] width 238 height 49
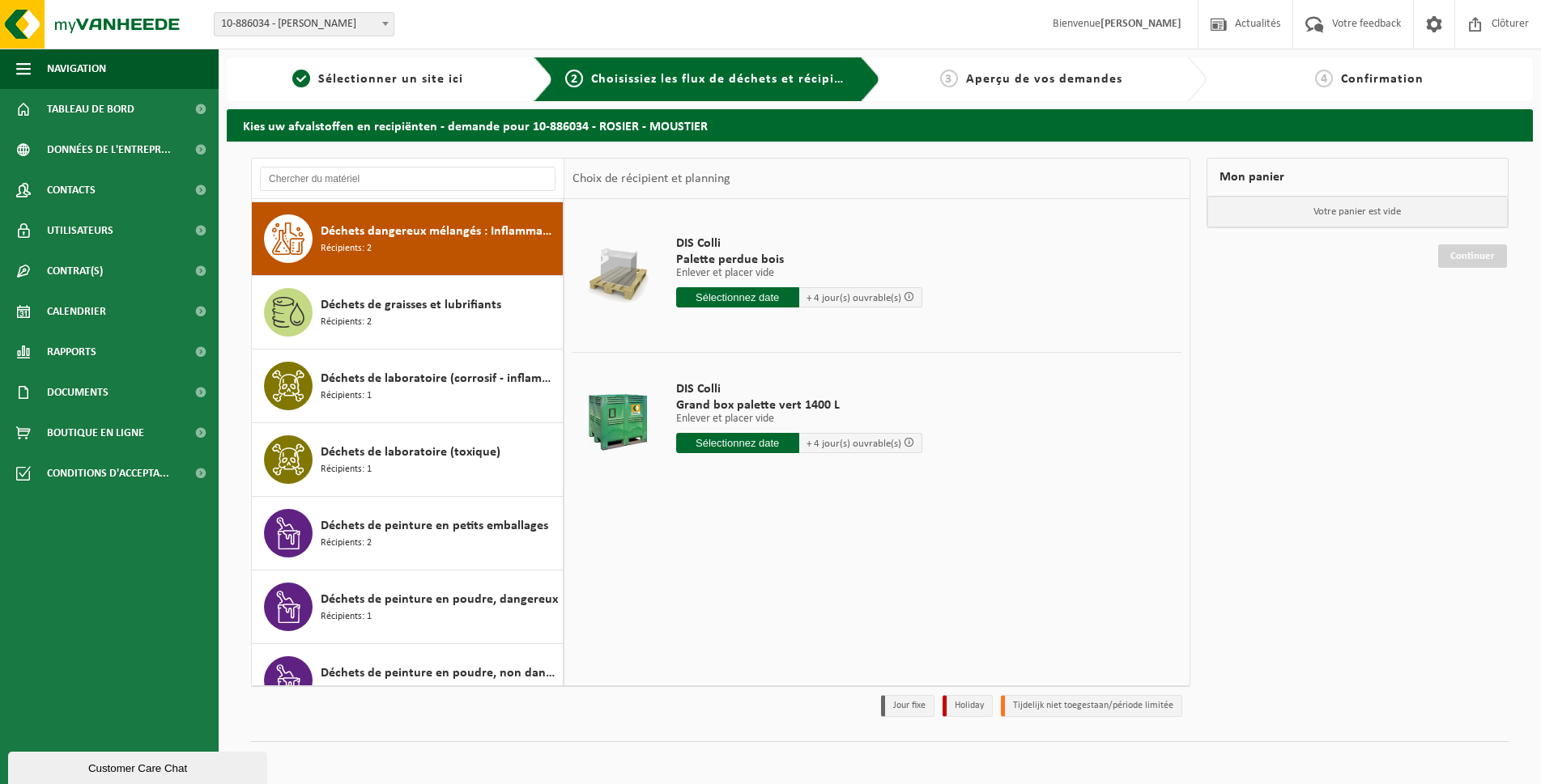
scroll to position [884, 0]
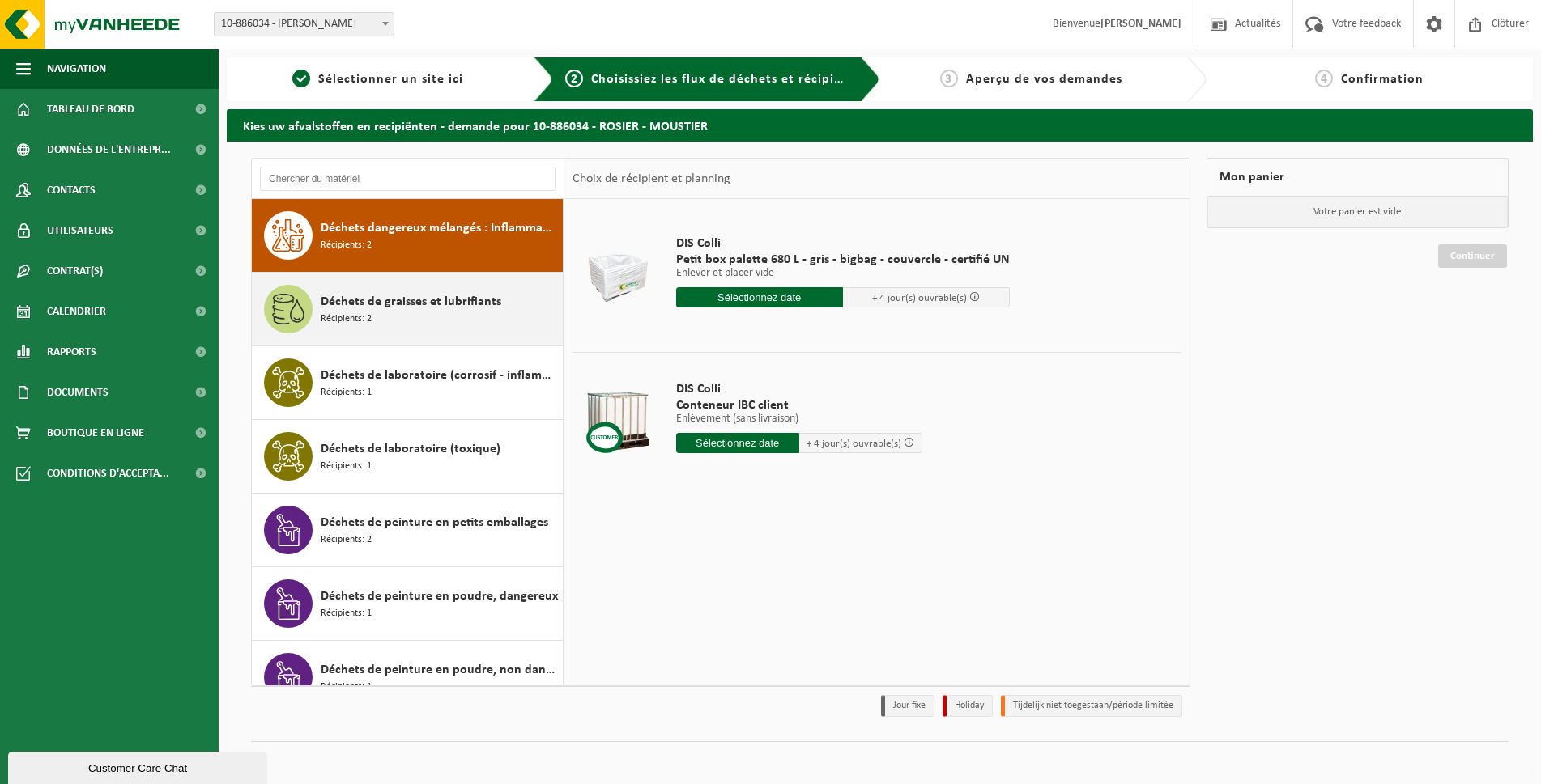
click at [418, 323] on div "Déchets de graisses et lubrifiants Récipients: 2" at bounding box center [439, 309] width 238 height 49
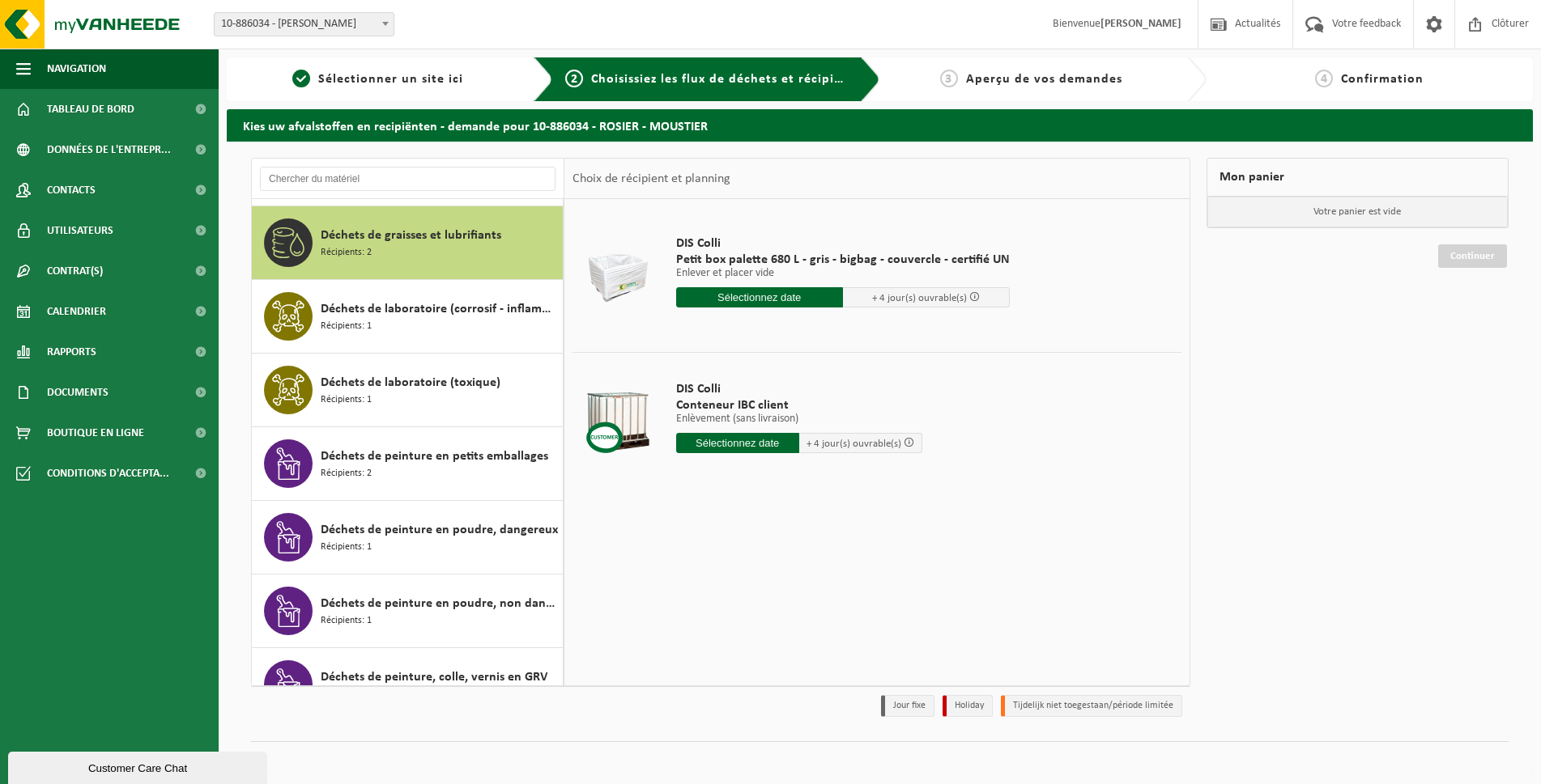
scroll to position [957, 0]
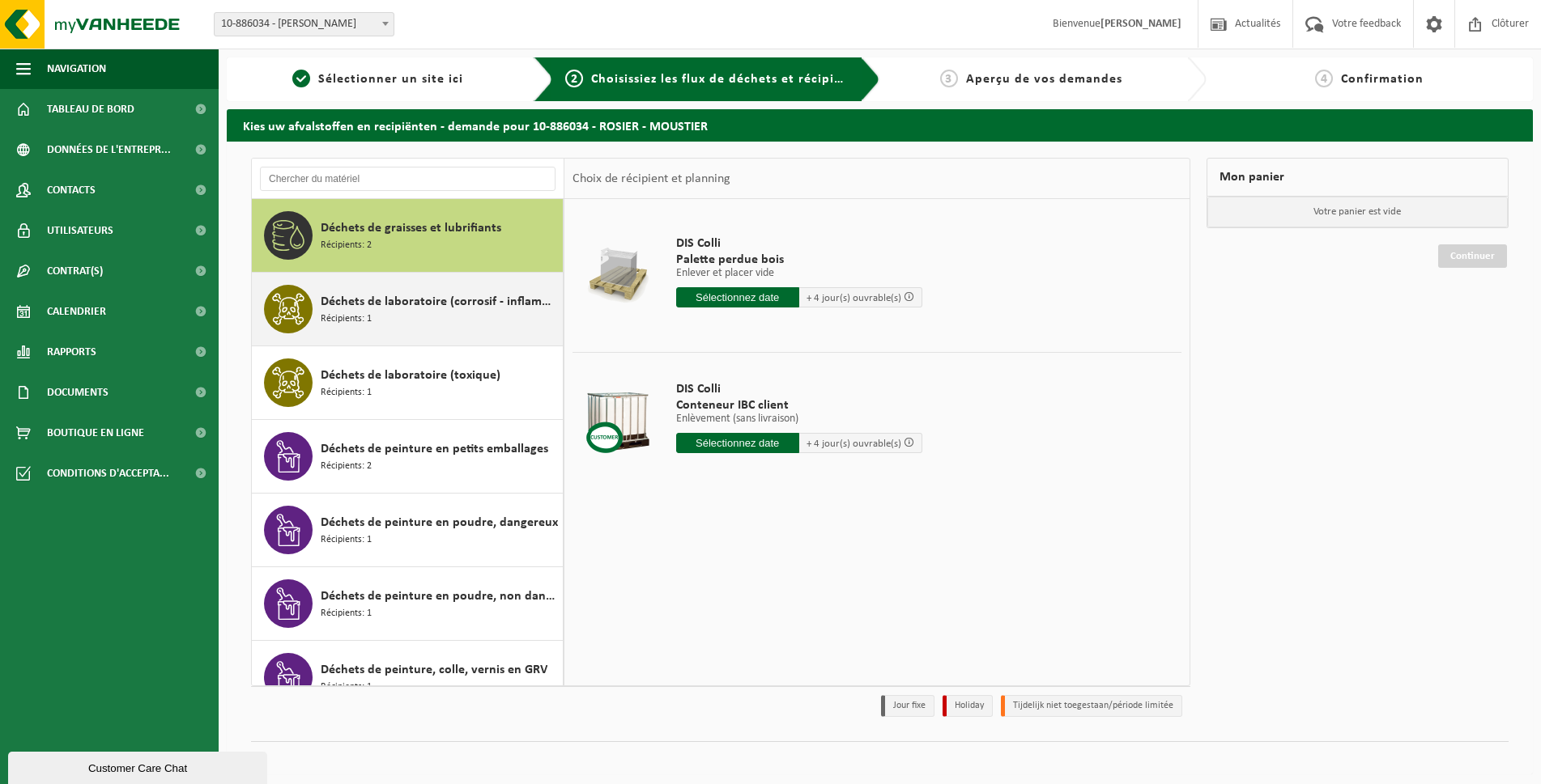
click at [418, 320] on div "Déchets de laboratoire (corrosif - inflammable) Récipients: 1" at bounding box center [439, 309] width 238 height 49
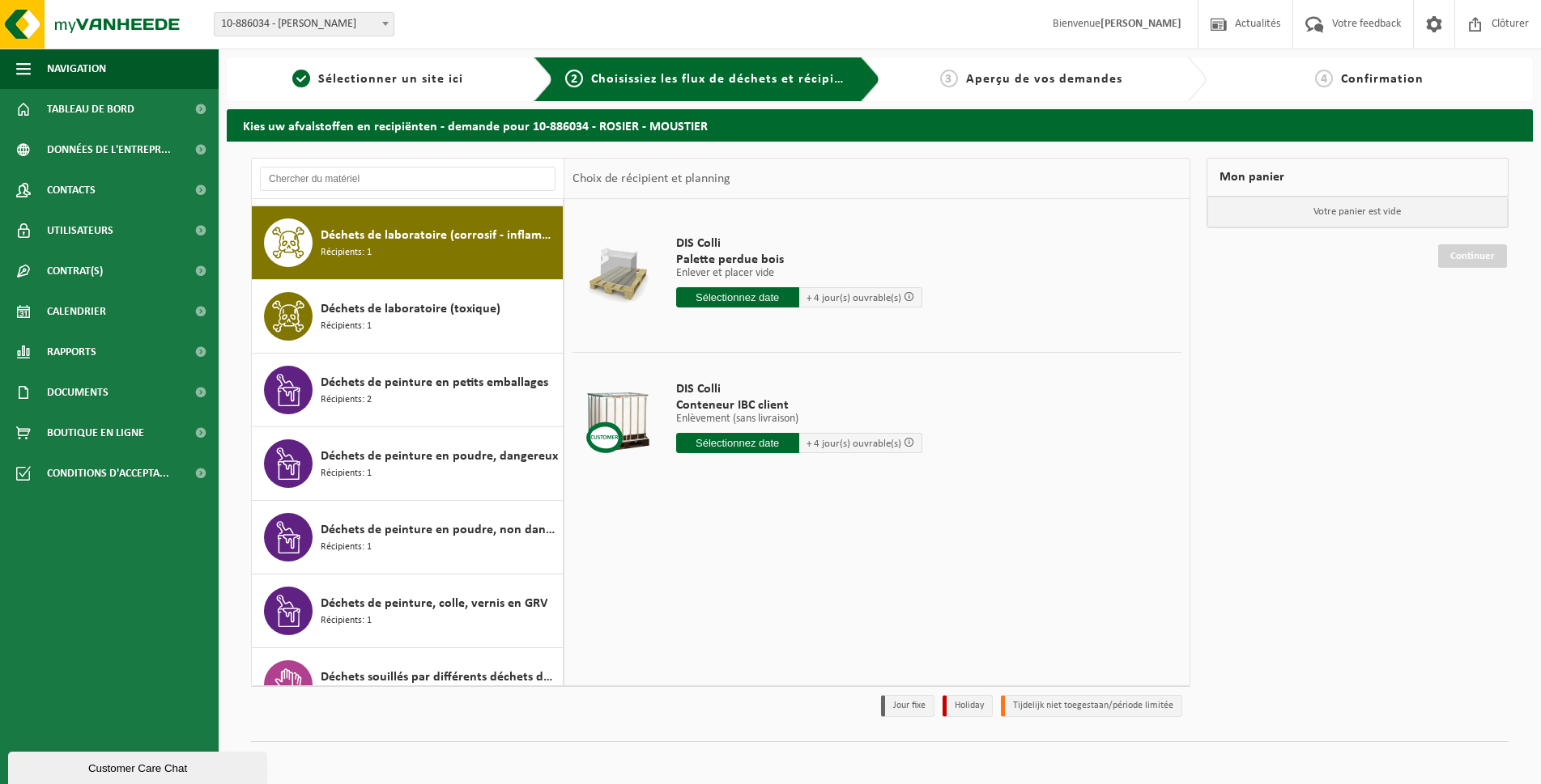
scroll to position [1031, 0]
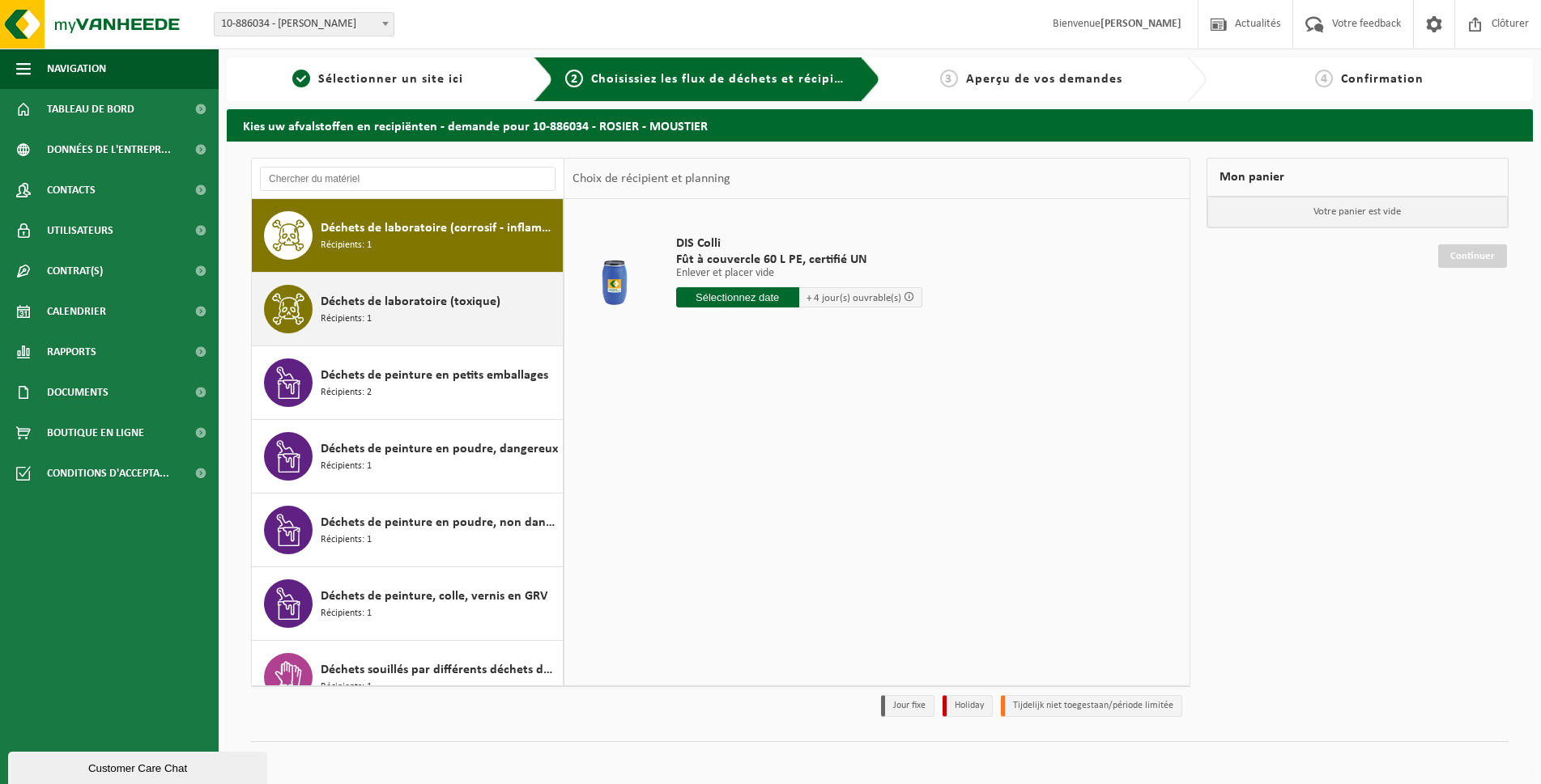
click at [418, 314] on div "Déchets de laboratoire (toxique) Récipients: 1" at bounding box center [439, 309] width 238 height 49
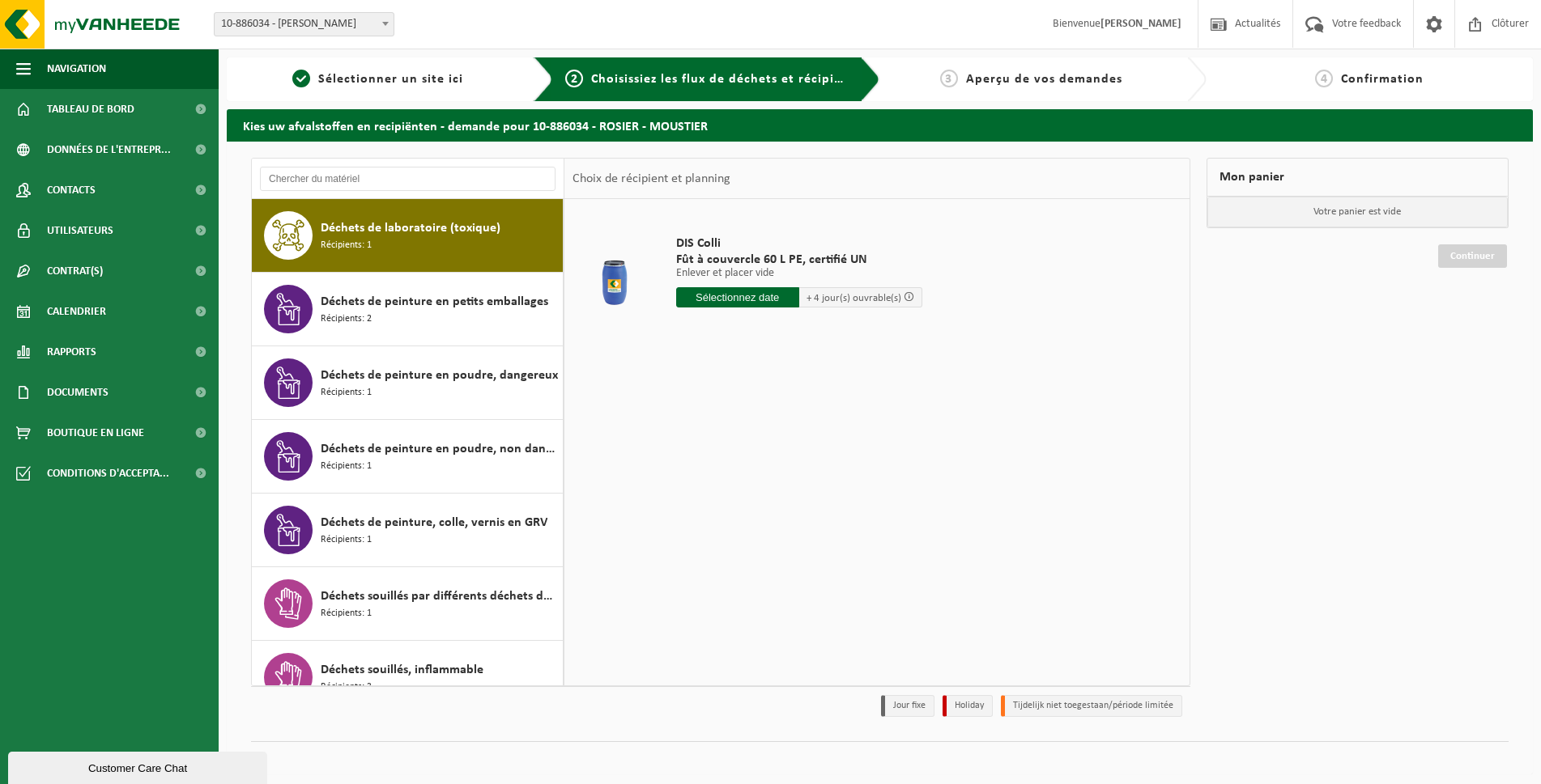
click at [418, 314] on div "Déchets de peinture en petits emballages Récipients: 2" at bounding box center [439, 309] width 238 height 49
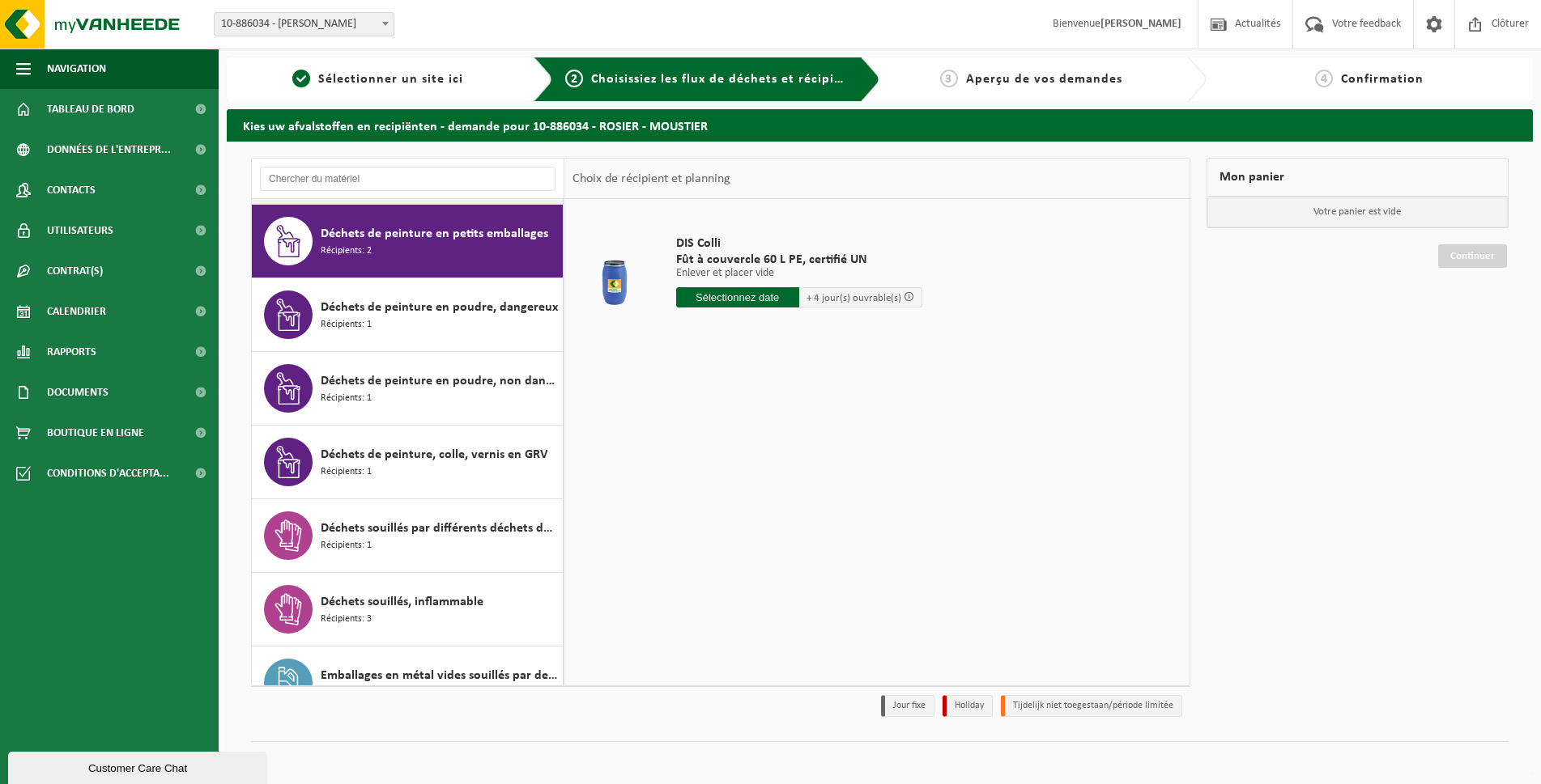
scroll to position [1178, 0]
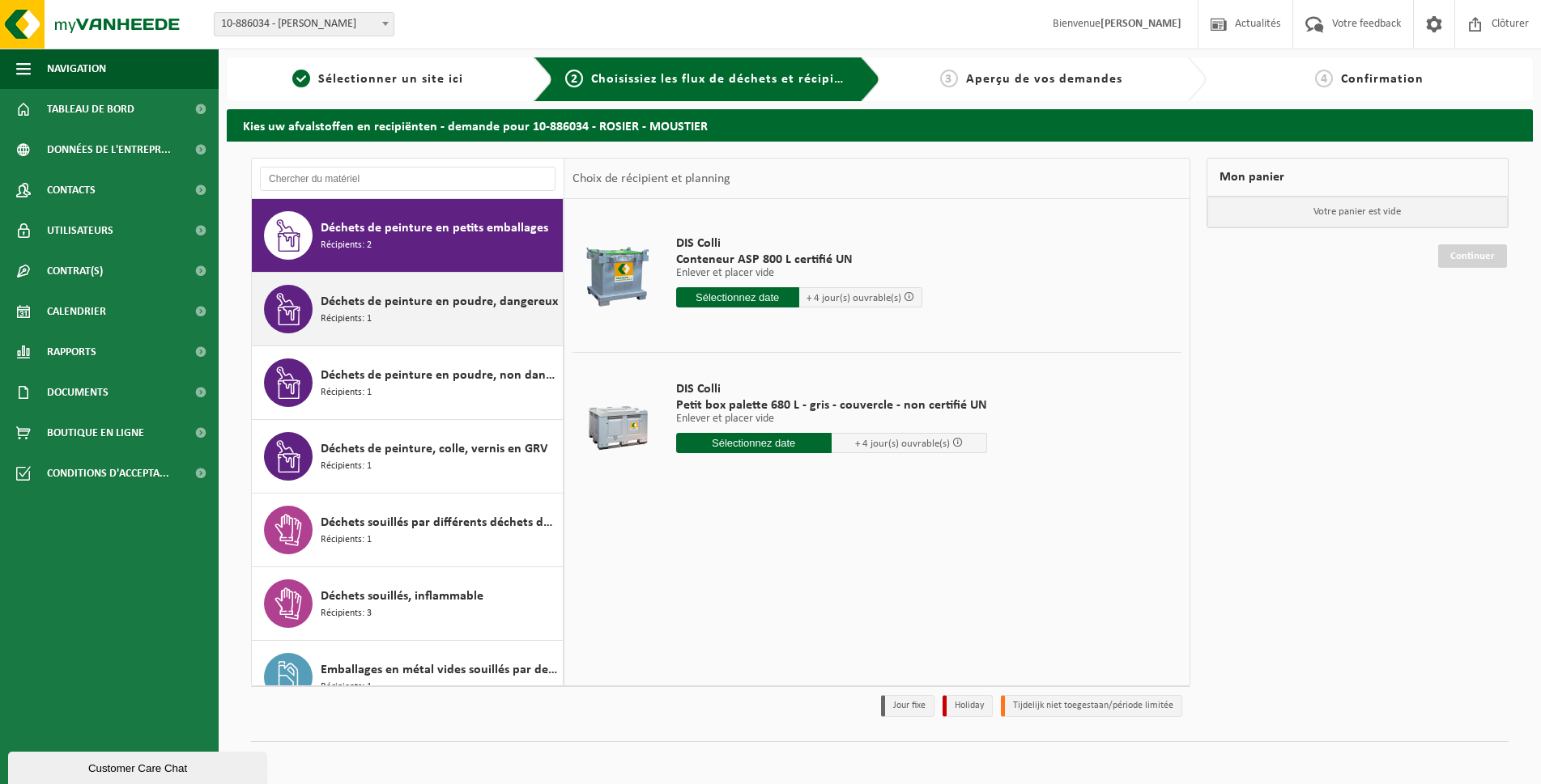
click at [418, 321] on div "Déchets de peinture en poudre, dangereux Récipients: 1" at bounding box center [439, 309] width 238 height 49
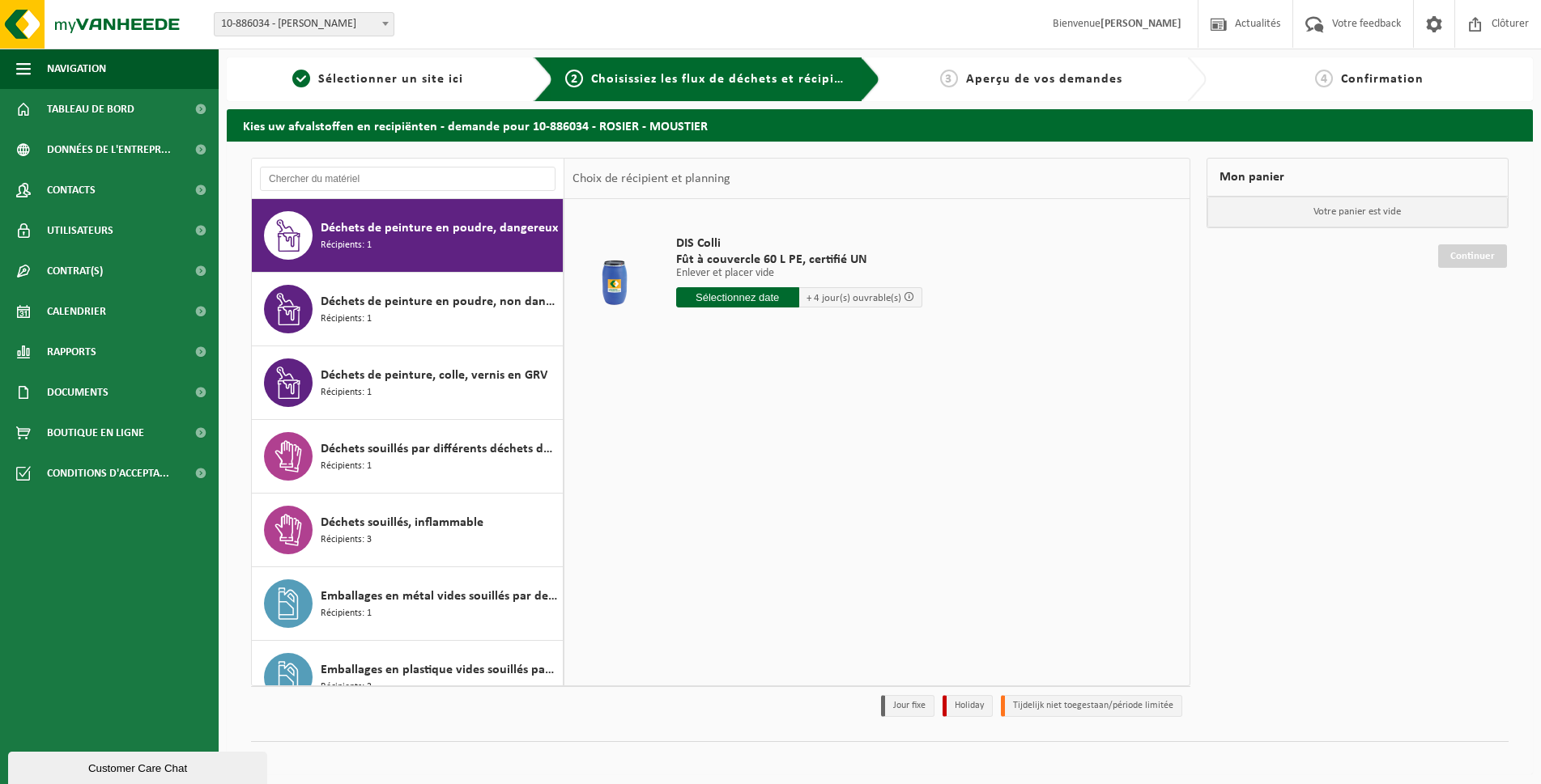
click at [418, 321] on div "Déchets de peinture en poudre, non dangereux Récipients: 1" at bounding box center [439, 309] width 238 height 49
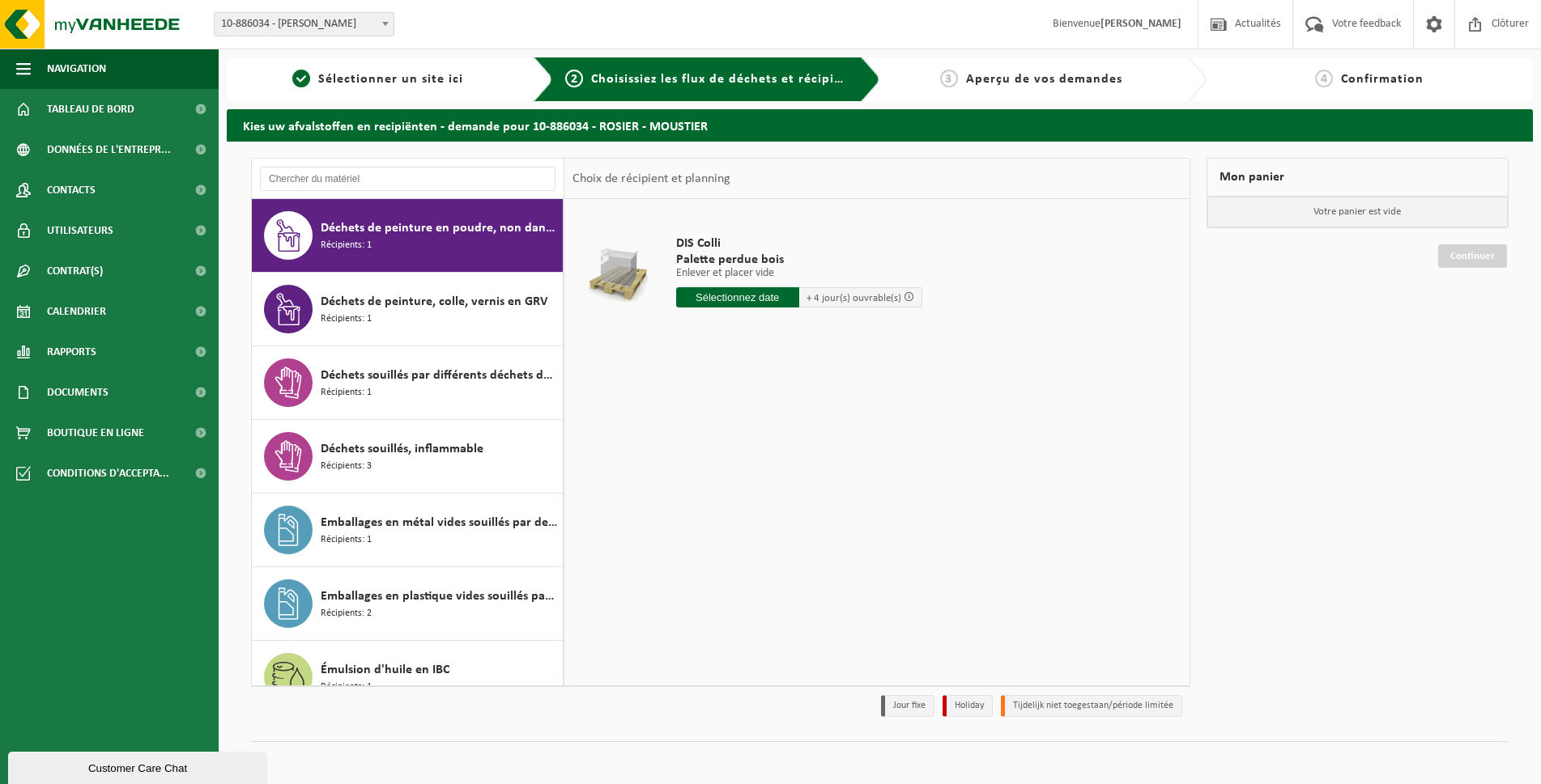
click at [418, 321] on div "Déchets de peinture, colle, [PERSON_NAME] en GRV Récipients: 1" at bounding box center [439, 309] width 238 height 49
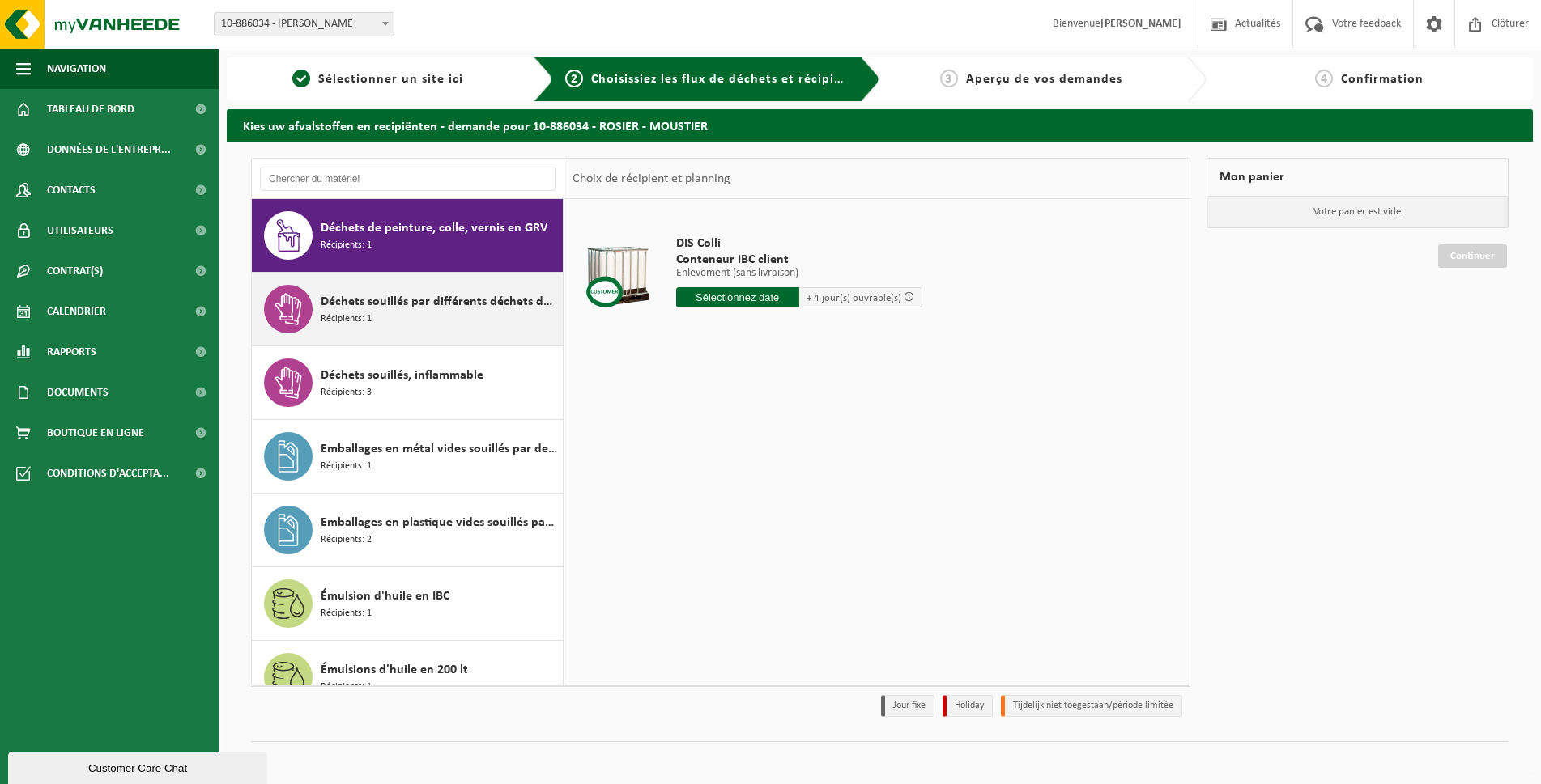
click at [419, 322] on div "Déchets souillés par différents déchets dangereux Récipients: 1" at bounding box center [439, 309] width 238 height 49
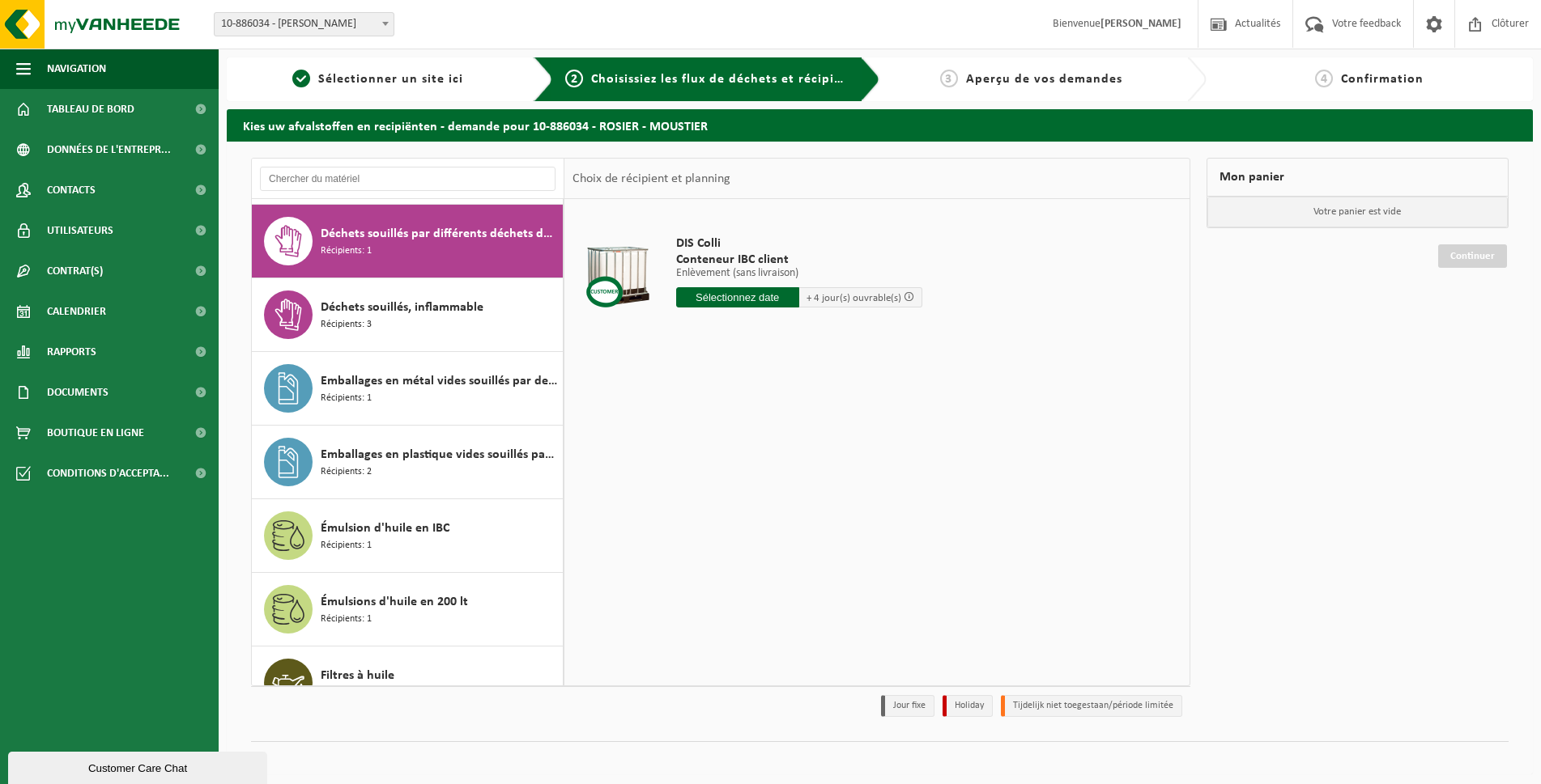
scroll to position [1473, 0]
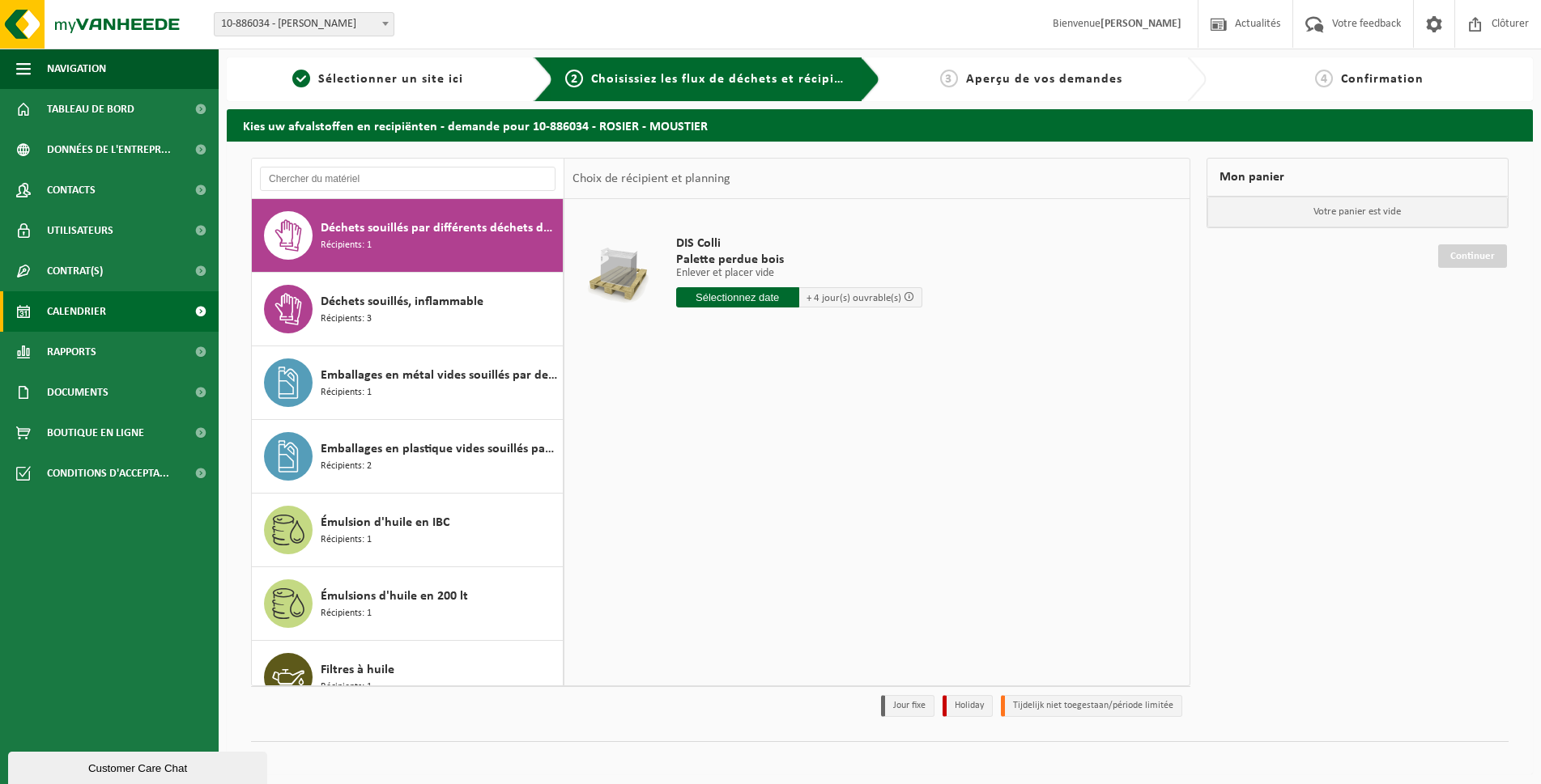
click at [104, 312] on span "Calendrier" at bounding box center [76, 311] width 59 height 41
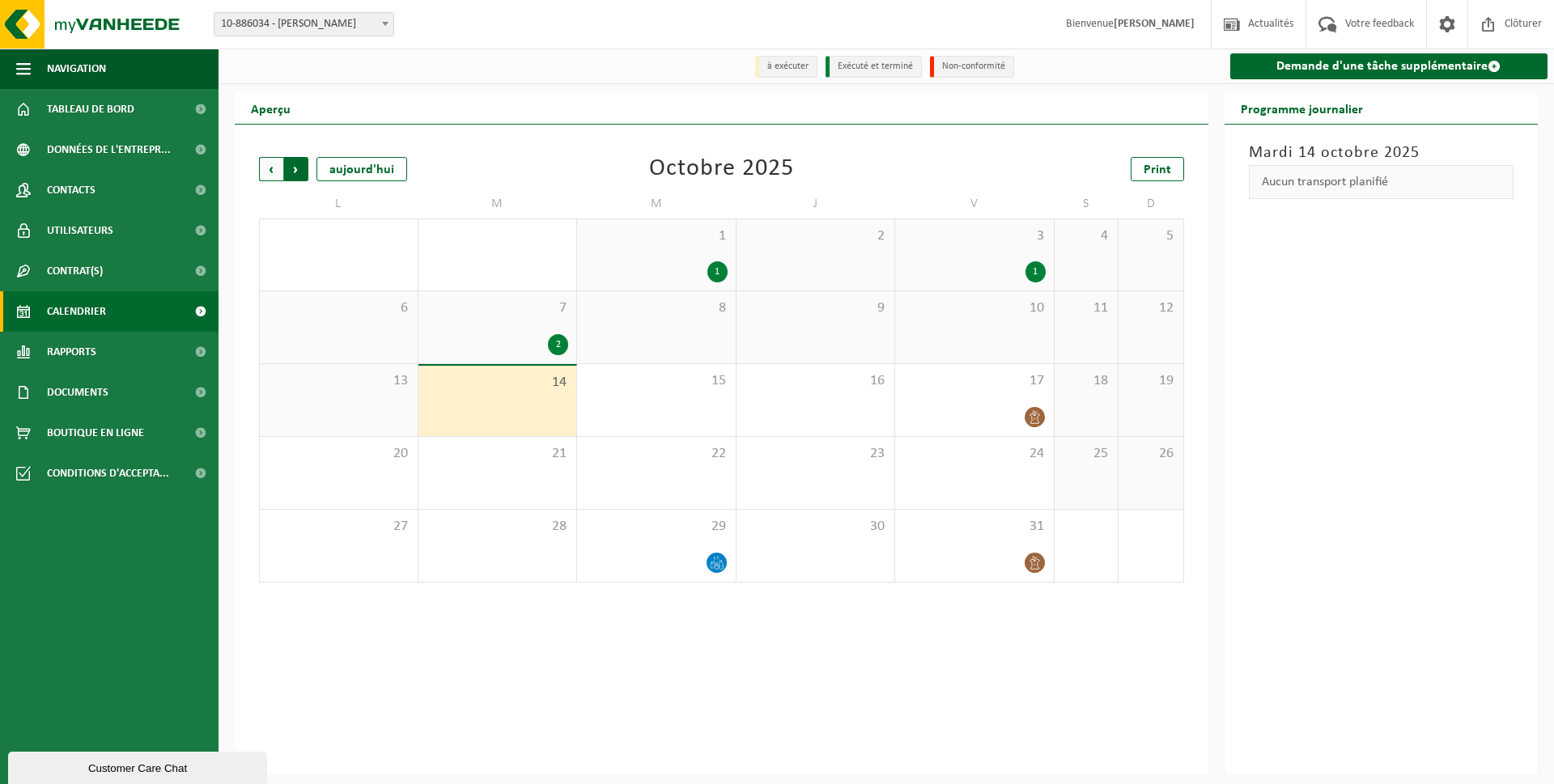
click at [263, 167] on span "Précédent" at bounding box center [271, 169] width 24 height 24
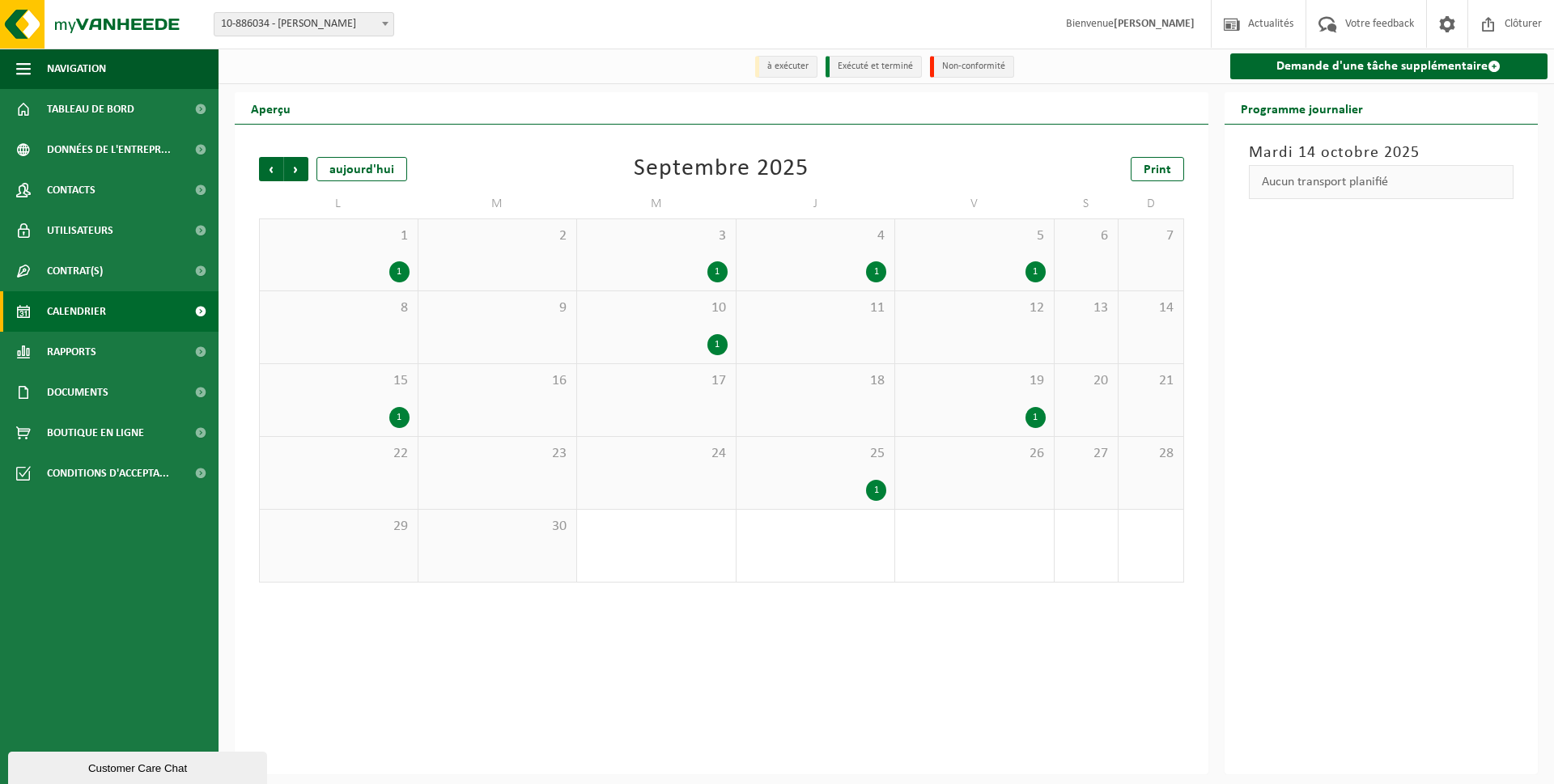
click at [714, 339] on div "1" at bounding box center [718, 345] width 20 height 21
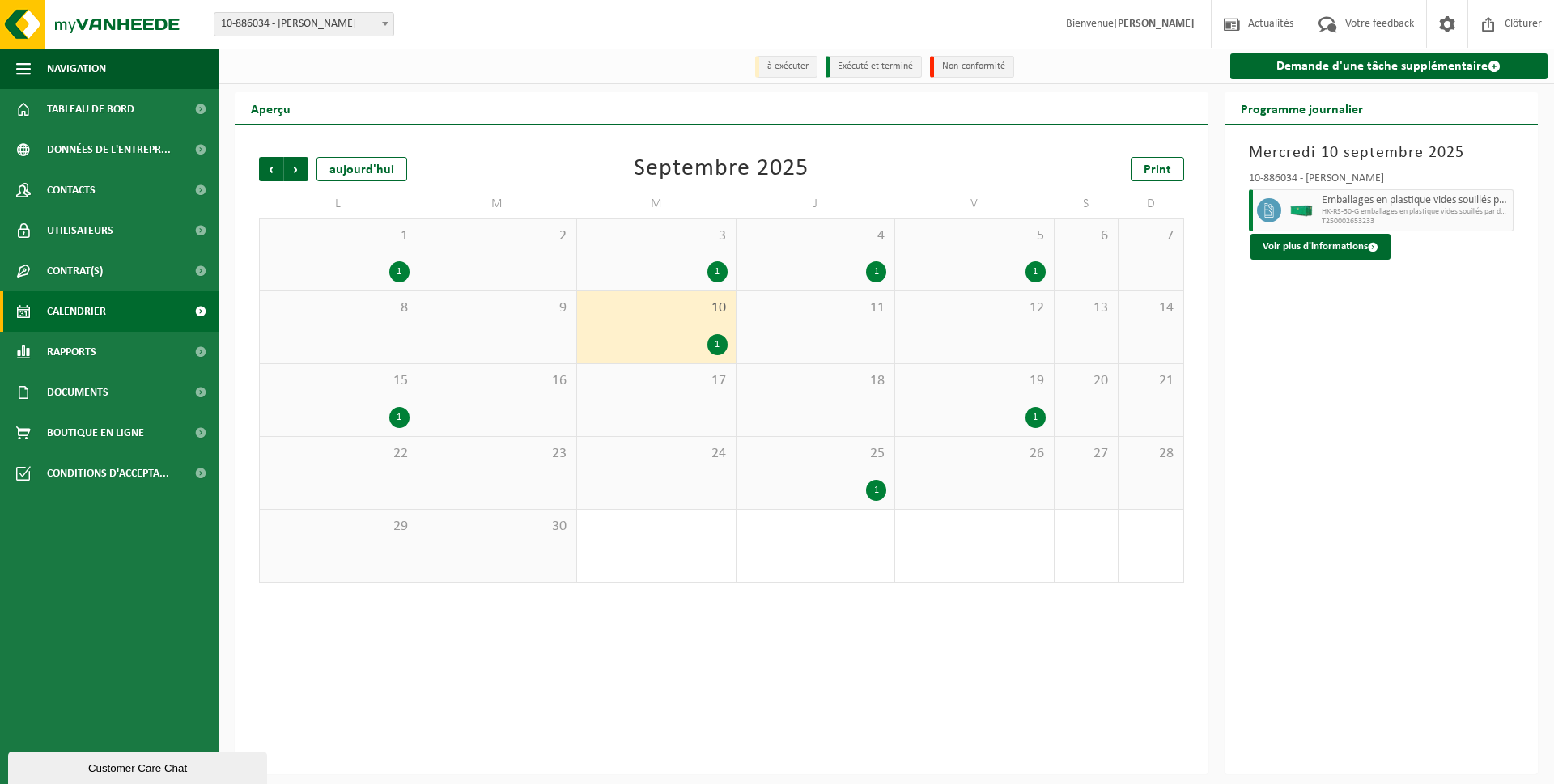
click at [1042, 268] on div "1" at bounding box center [1036, 272] width 20 height 21
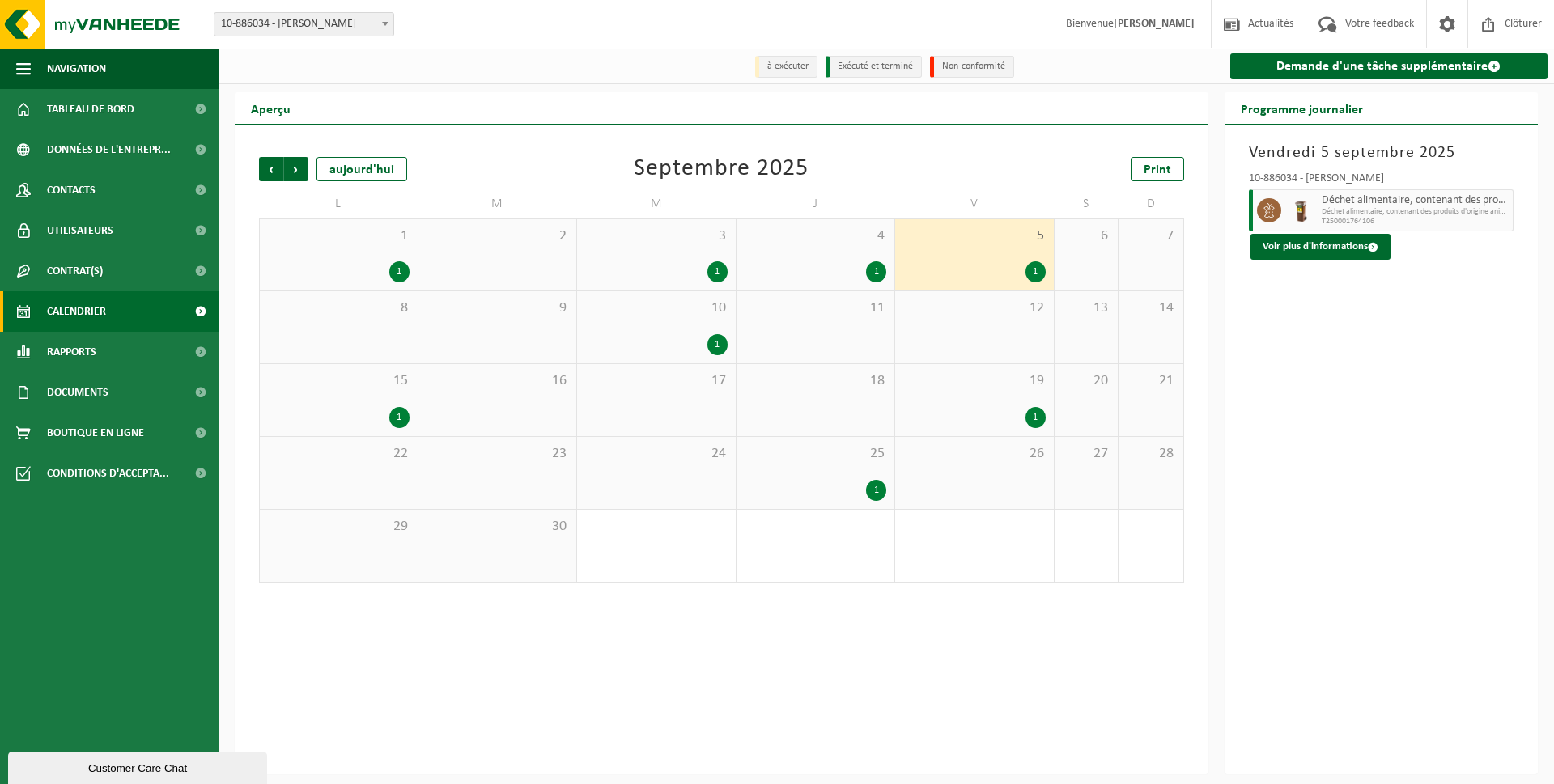
click at [874, 279] on div "1" at bounding box center [876, 272] width 20 height 21
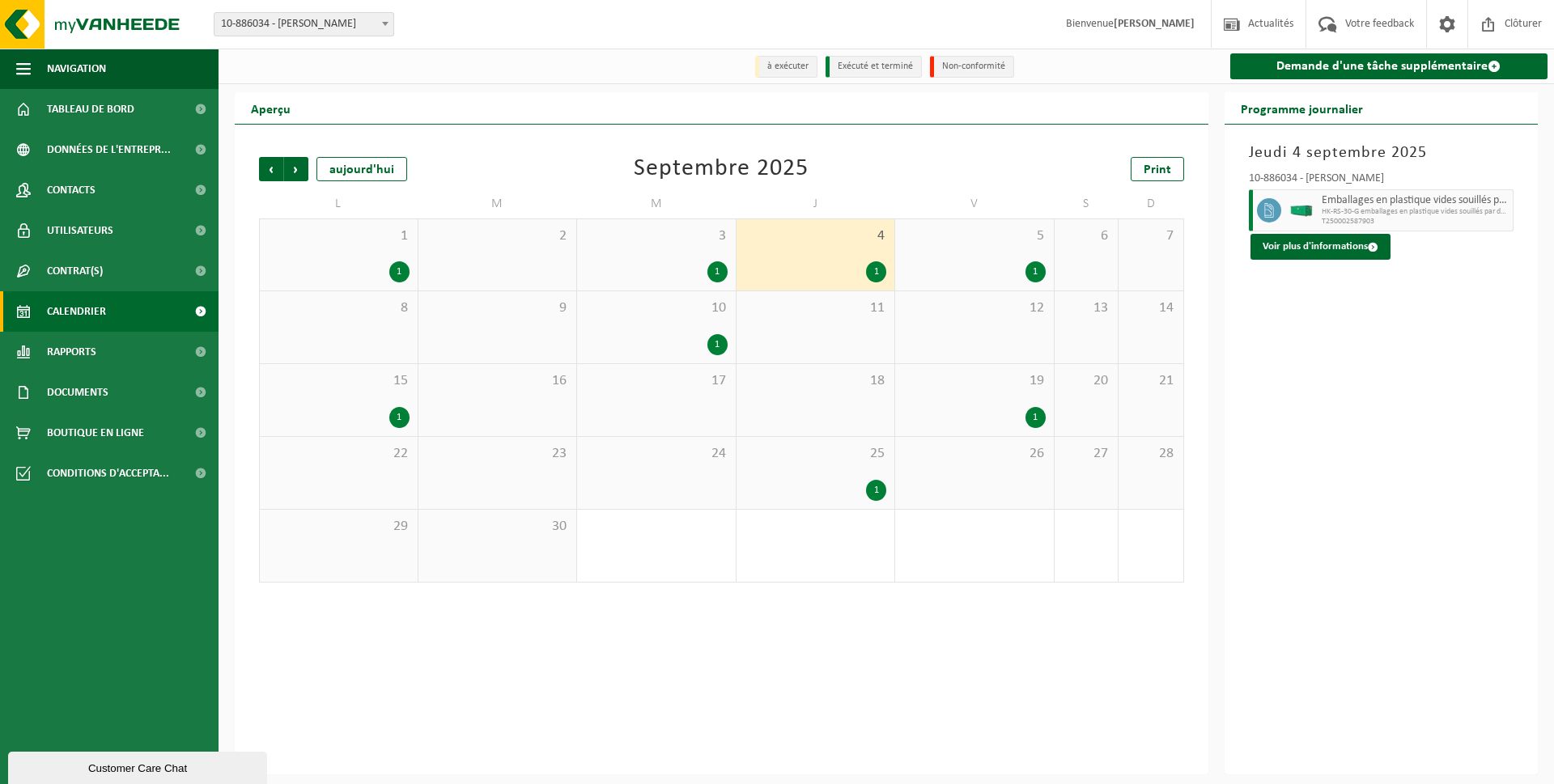
click at [709, 273] on div "1" at bounding box center [718, 272] width 20 height 21
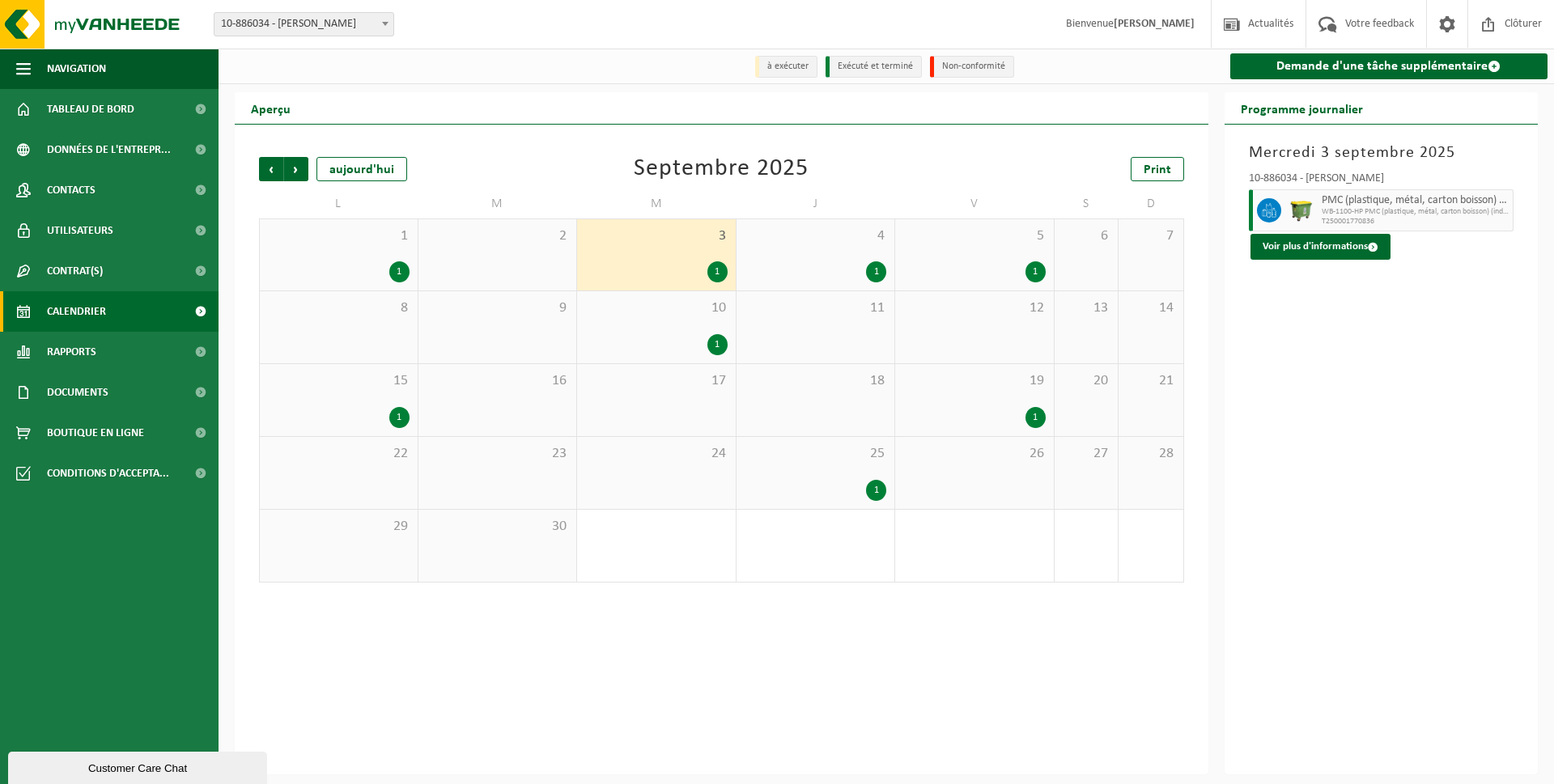
click at [399, 269] on div "1" at bounding box center [399, 272] width 20 height 21
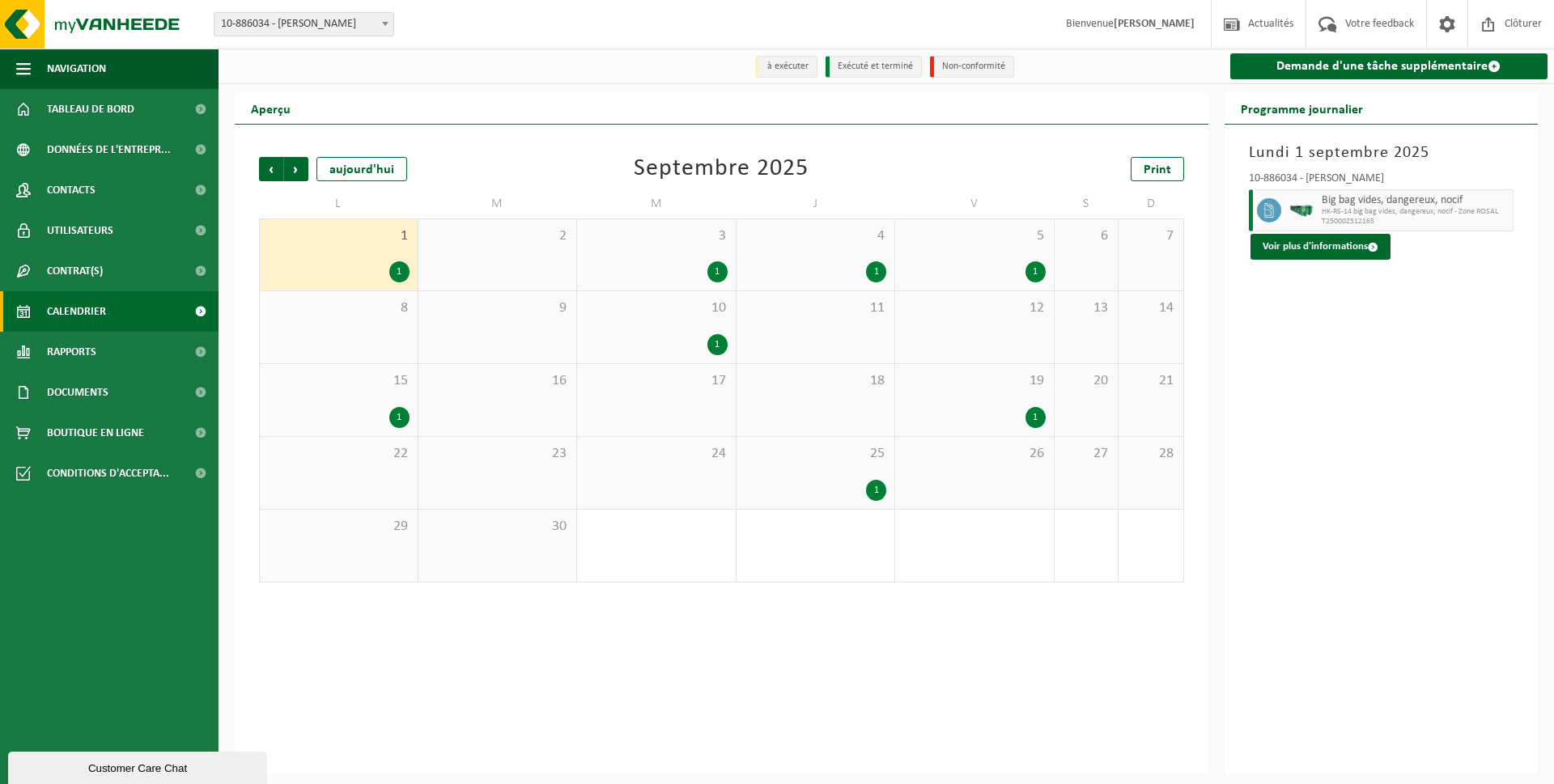
click at [871, 268] on div "1" at bounding box center [876, 272] width 20 height 21
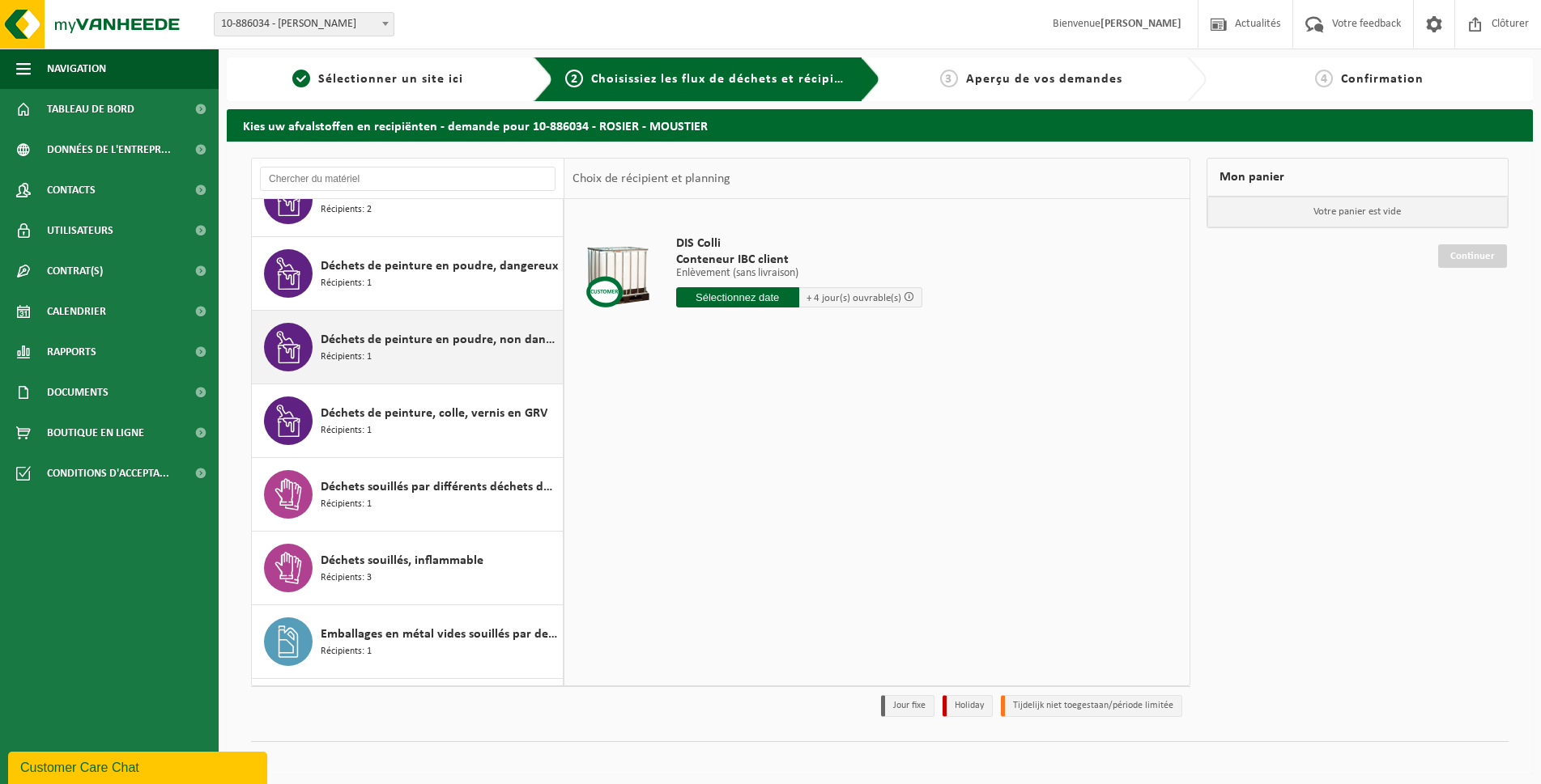
click at [397, 349] on span "Déchets de peinture en poudre, non dangereux" at bounding box center [439, 340] width 238 height 20
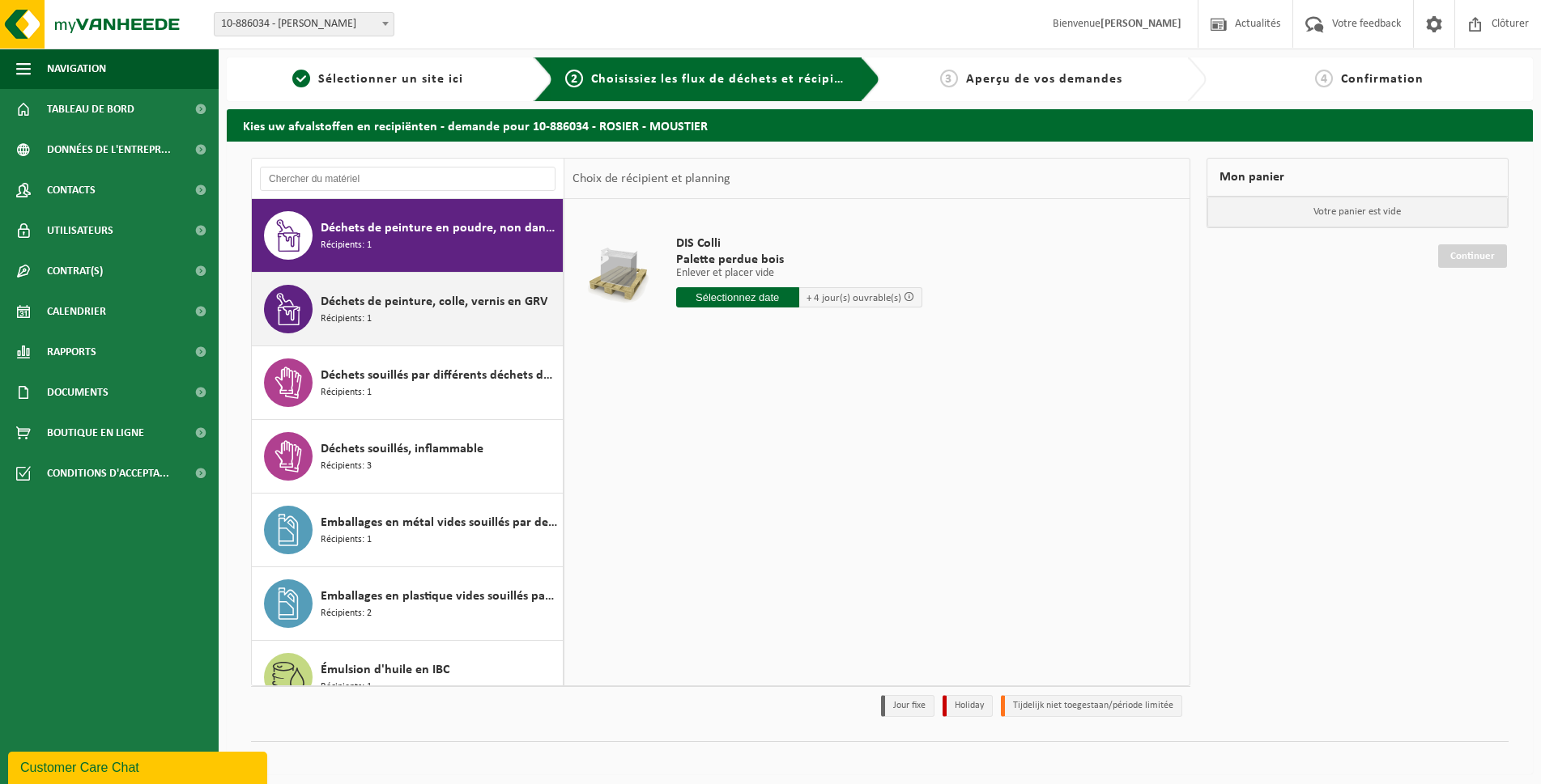
click at [395, 338] on div "Déchets de peinture, colle, [PERSON_NAME] en GRV Récipients: 1" at bounding box center [407, 309] width 312 height 73
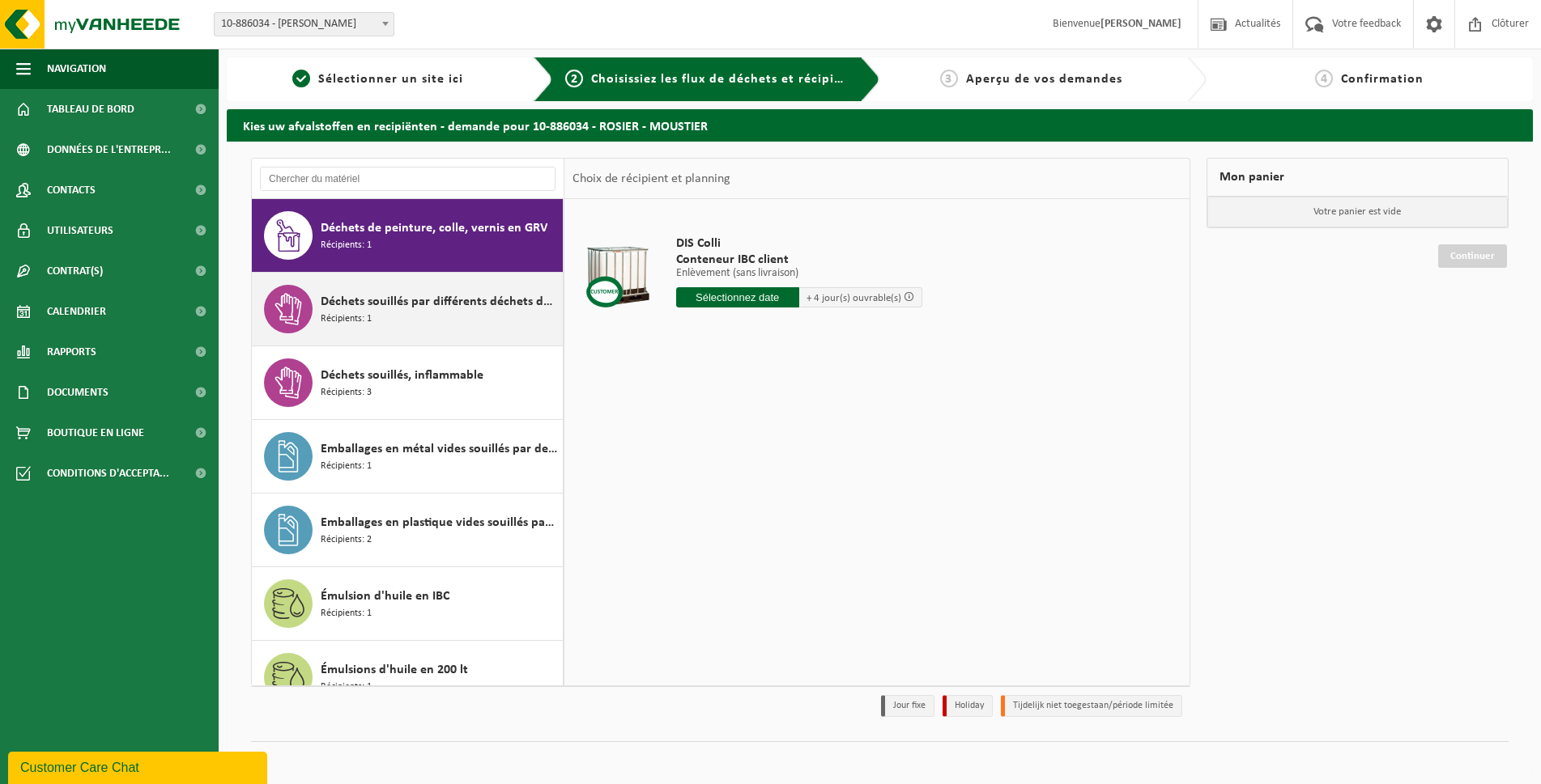
click at [421, 290] on div "Déchets souillés par différents déchets dangereux Récipients: 1" at bounding box center [439, 309] width 238 height 49
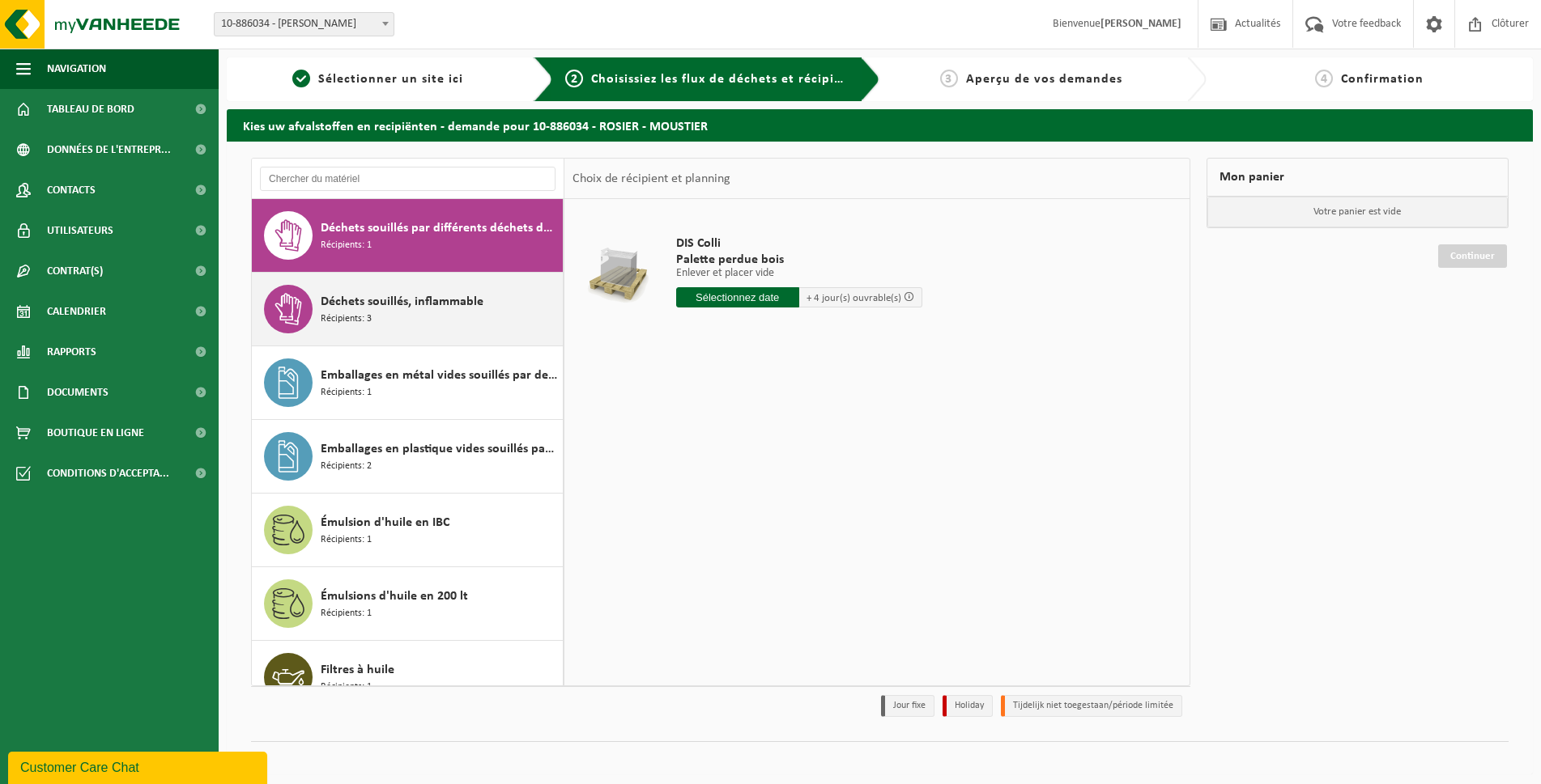
click at [414, 311] on span "Déchets souillés, inflammable" at bounding box center [402, 302] width 163 height 20
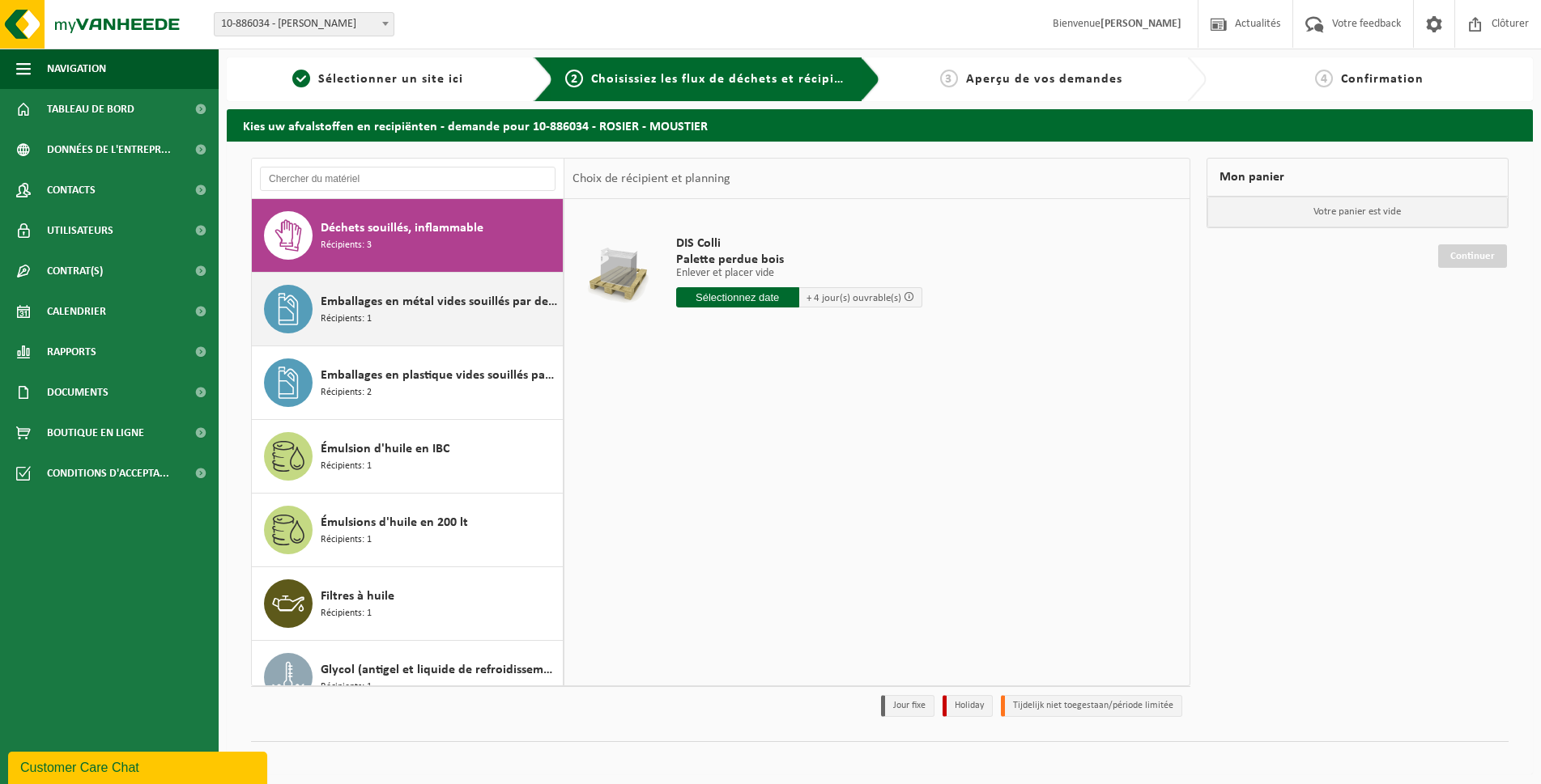
click at [408, 320] on div "Emballages en métal vides souillés par des substances dangereuses Récipients: 1" at bounding box center [439, 309] width 238 height 49
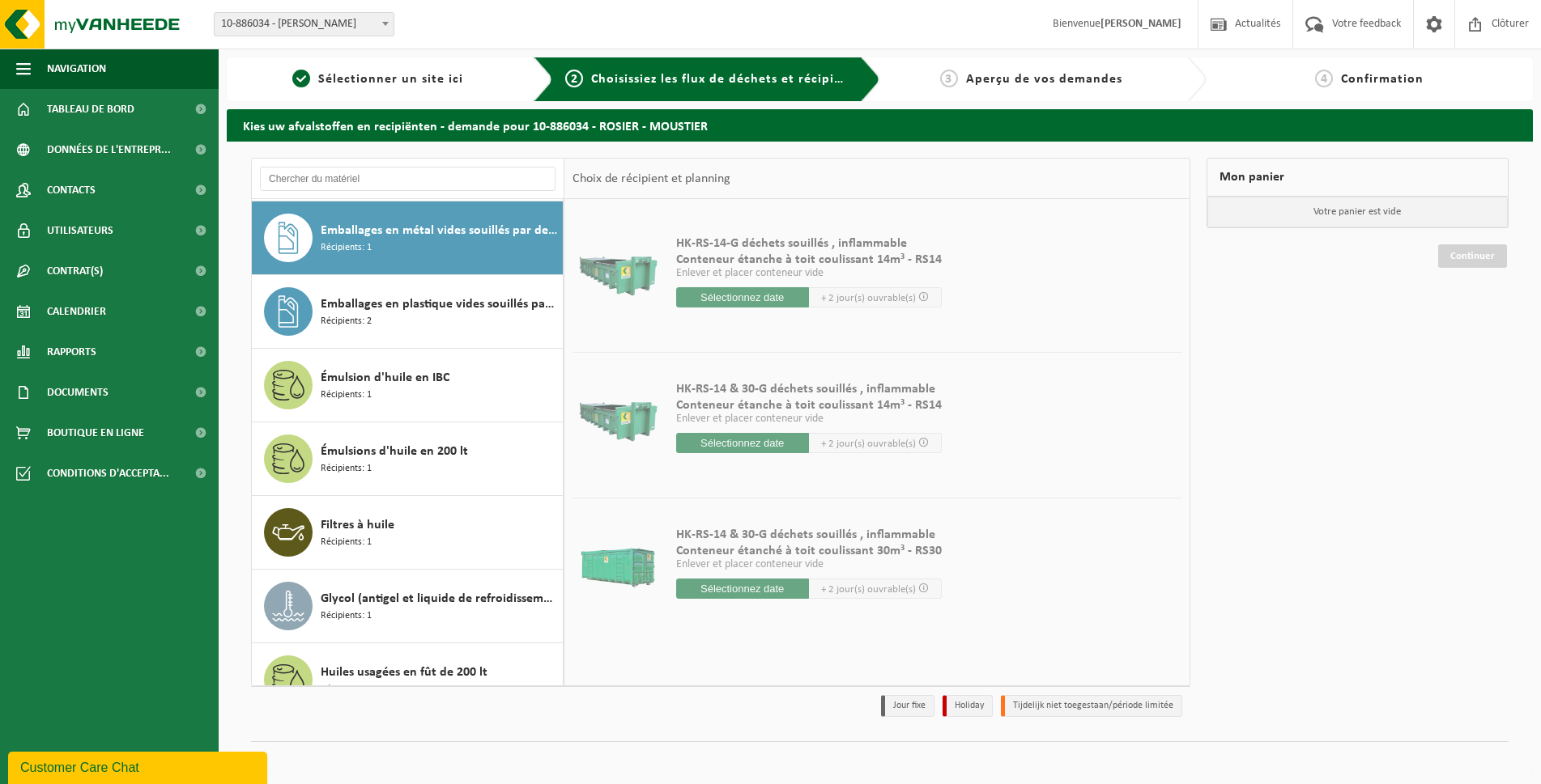
scroll to position [1620, 0]
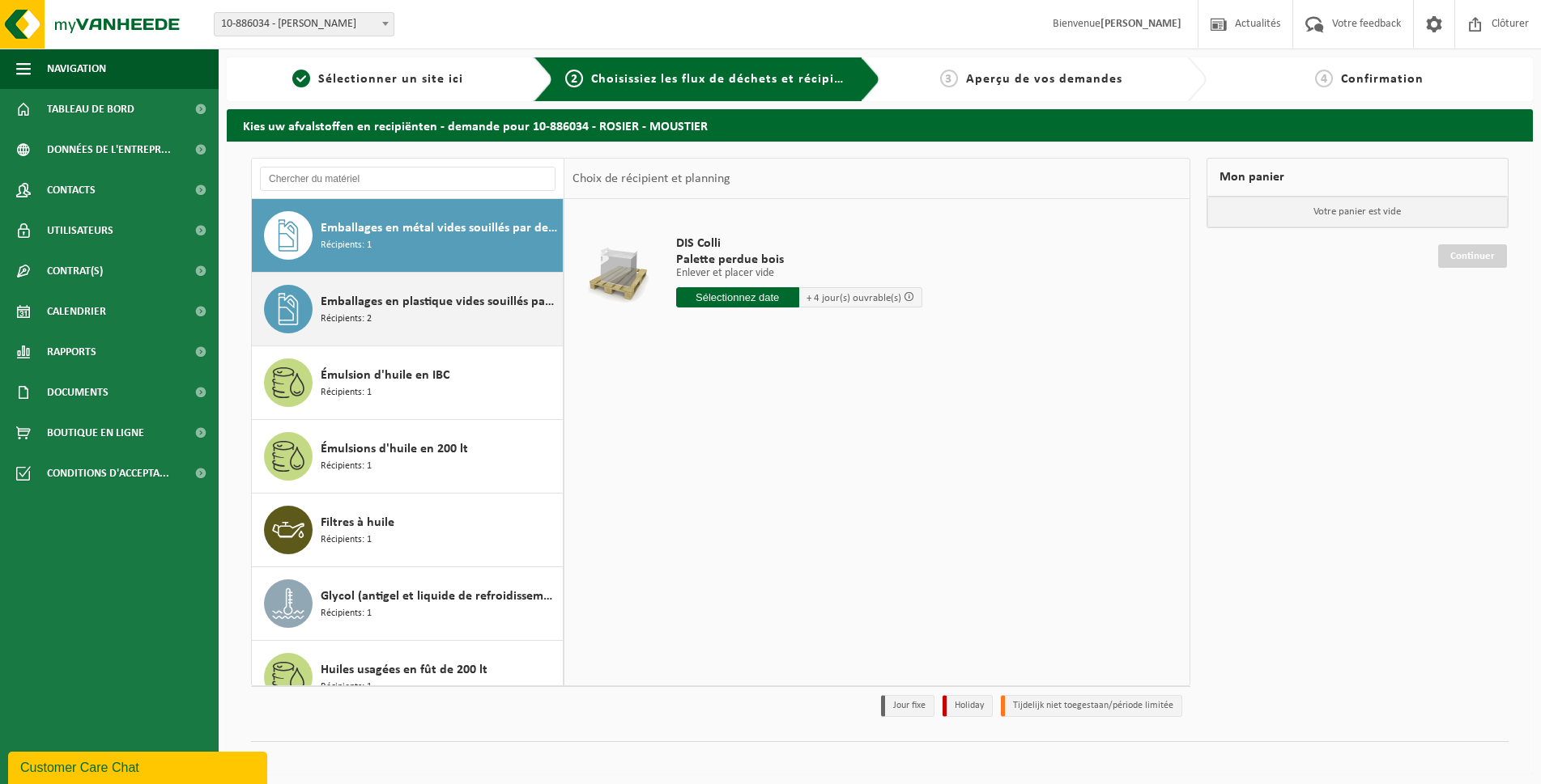
click at [395, 303] on span "Emballages en plastique vides souillés par des substances dangereuses" at bounding box center [439, 302] width 238 height 20
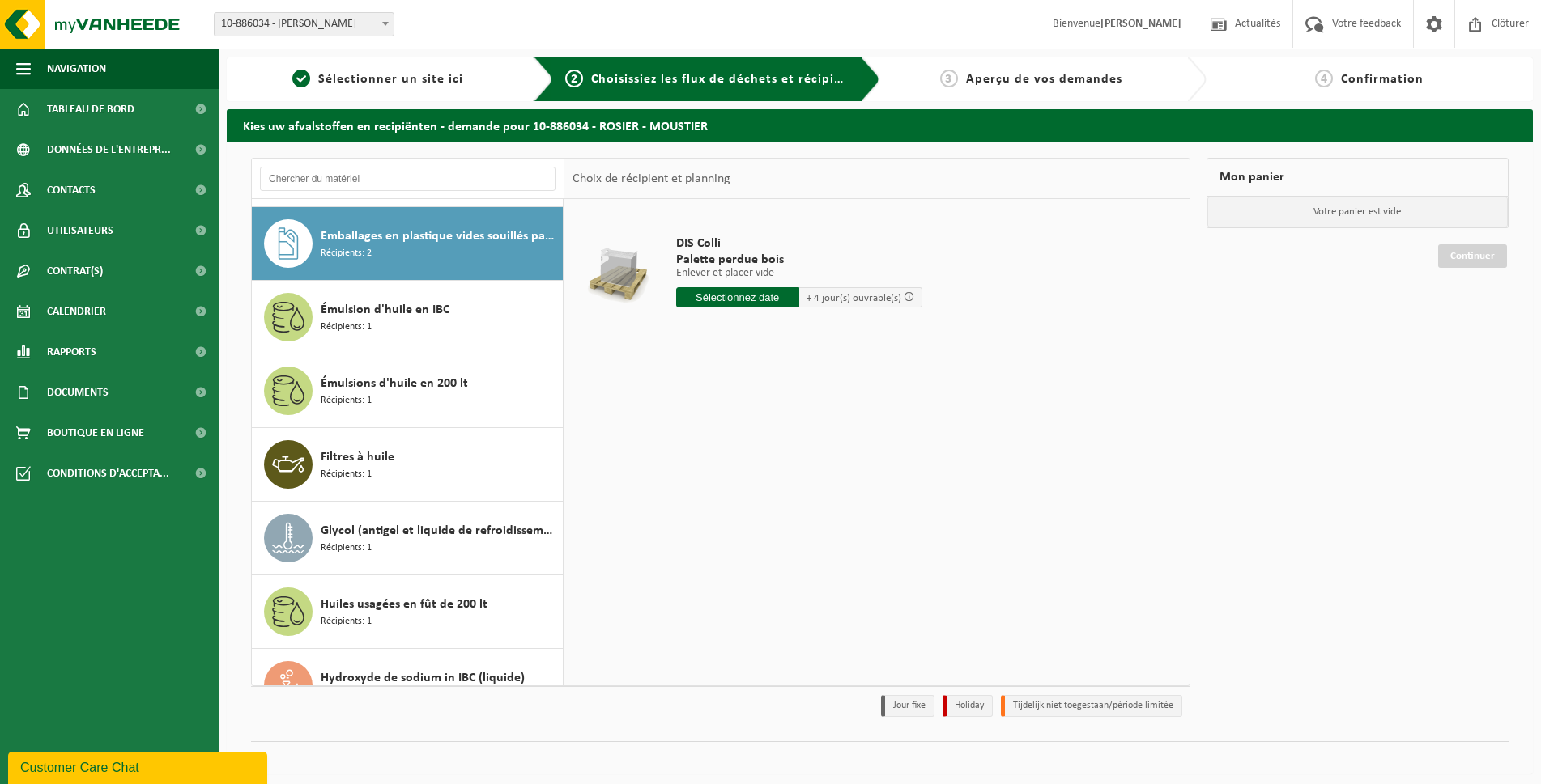
scroll to position [1694, 0]
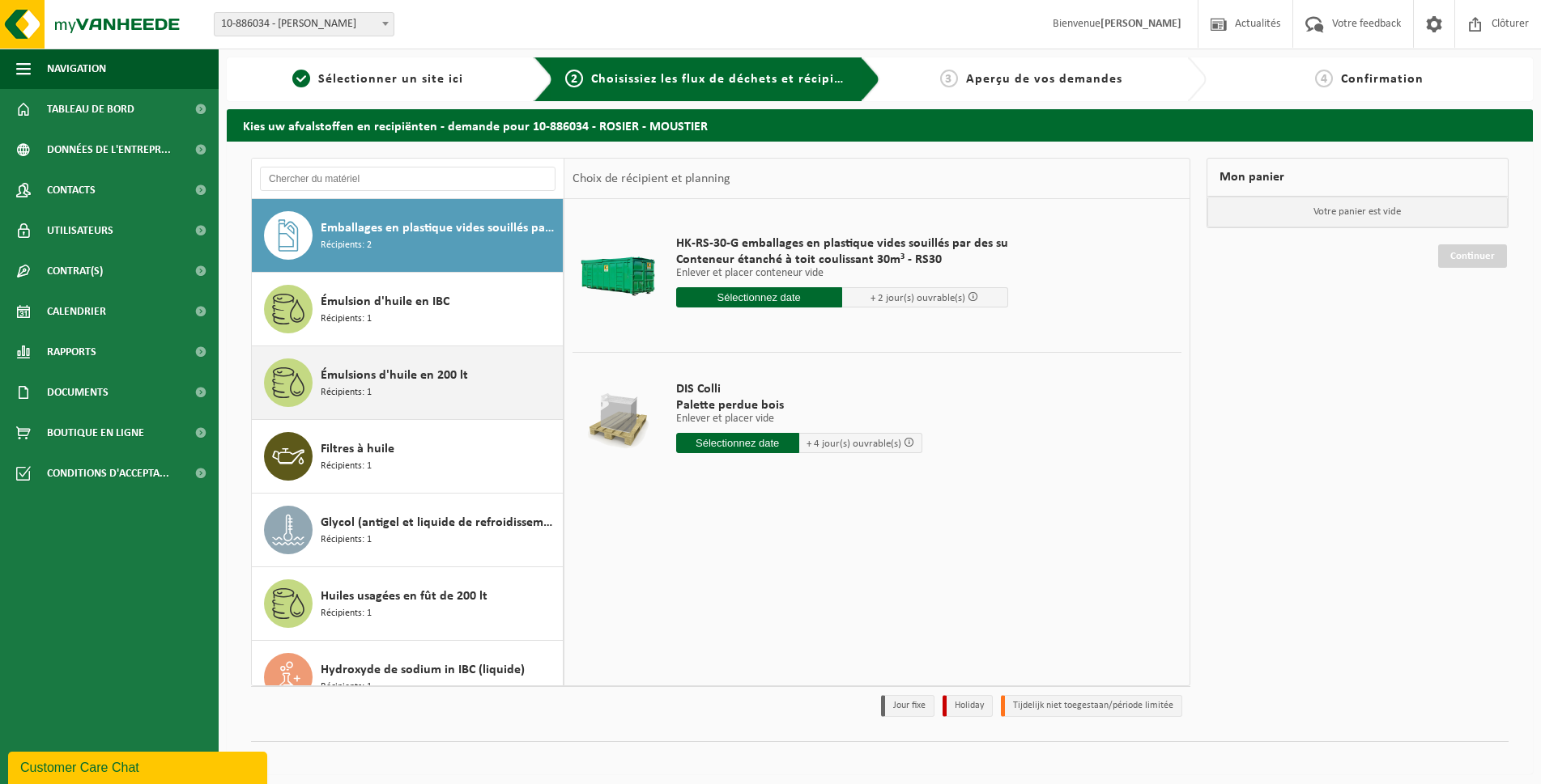
click at [393, 381] on span "Émulsions d'huile en 200 lt" at bounding box center [394, 376] width 147 height 20
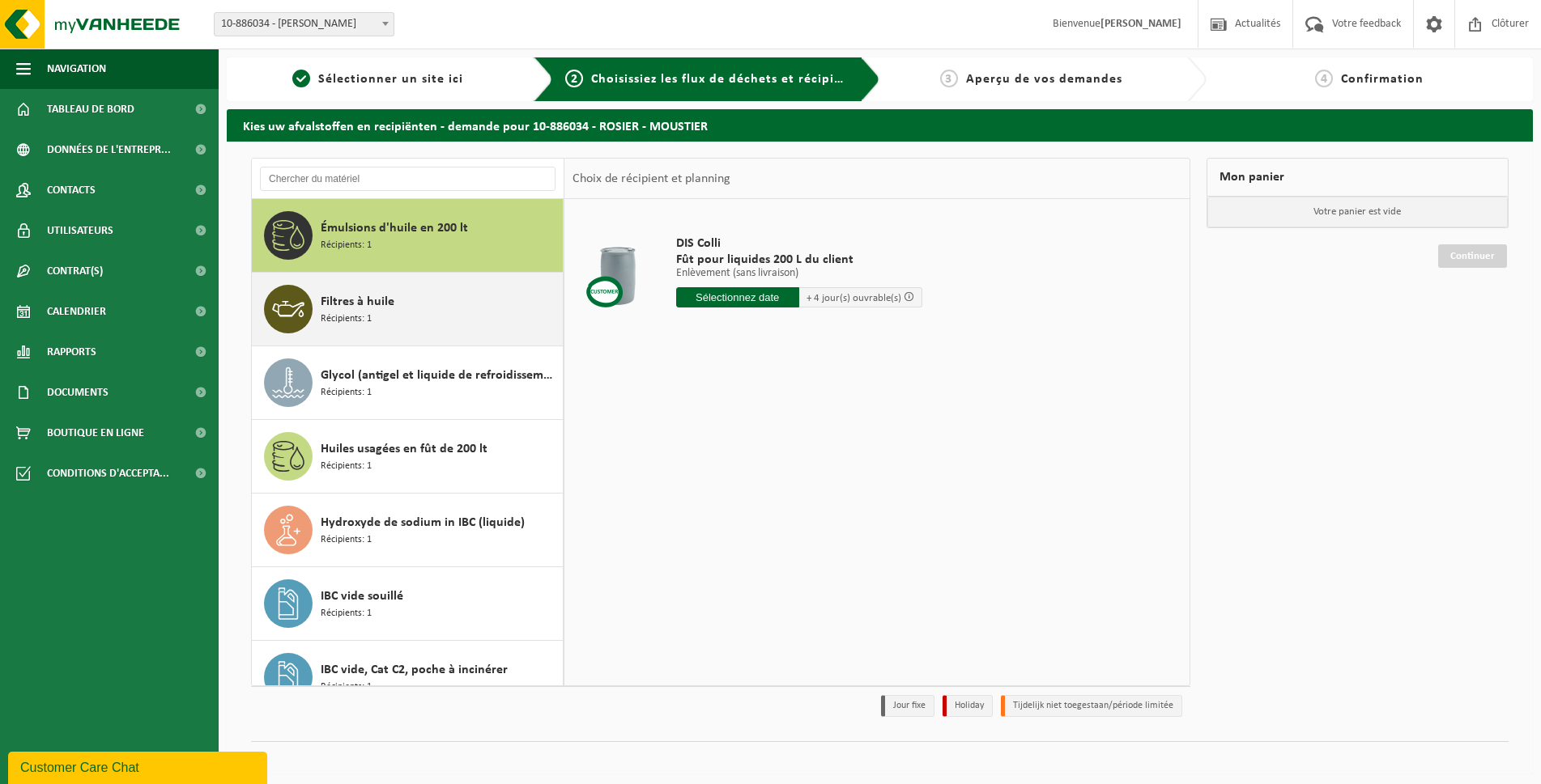
click at [418, 296] on div "Filtres à huile Récipients: 1" at bounding box center [439, 309] width 238 height 49
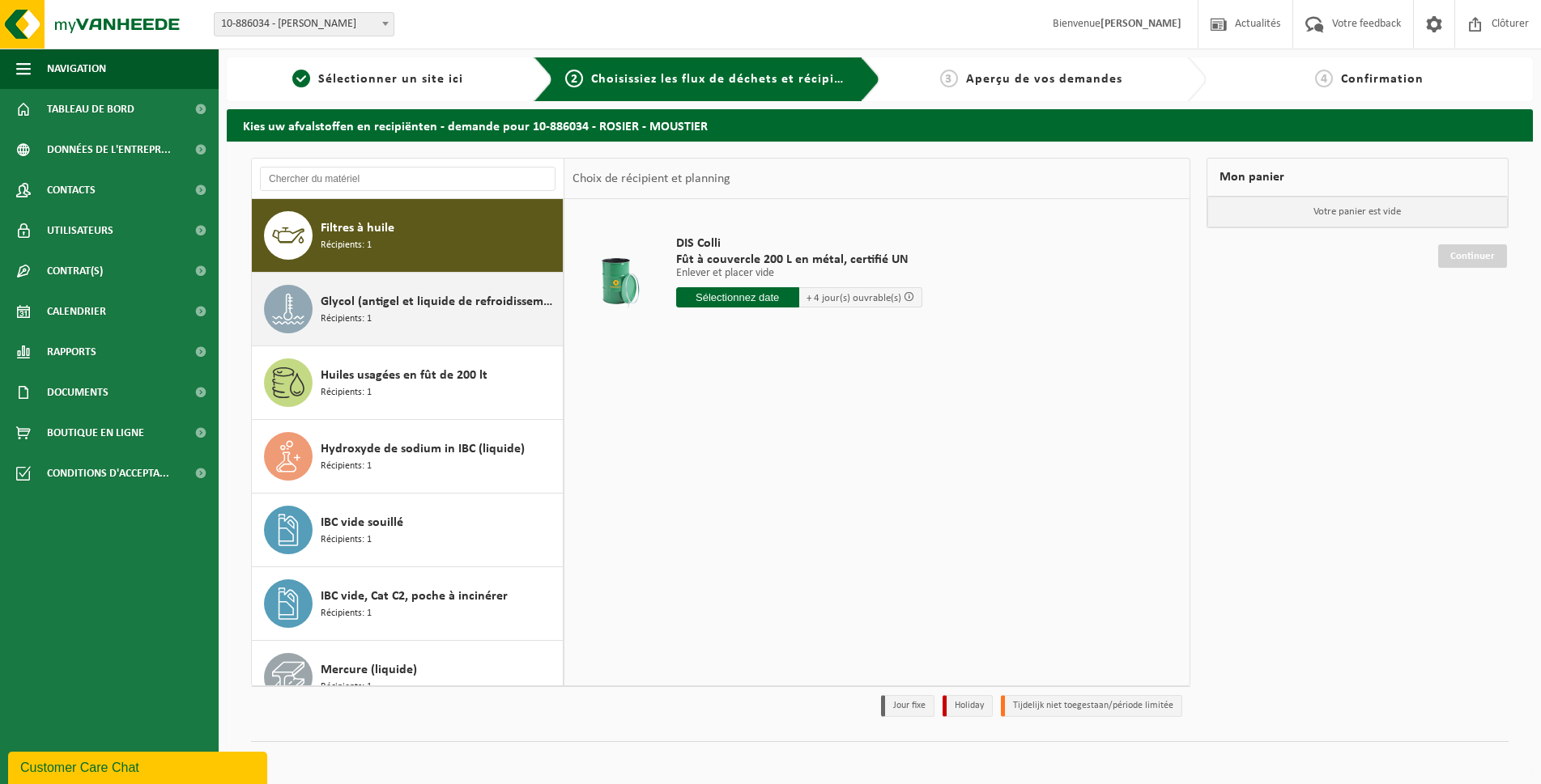
click at [417, 289] on div "Glycol (antigel et liquide de refroidissement) in 200l Récipients: 1" at bounding box center [439, 309] width 238 height 49
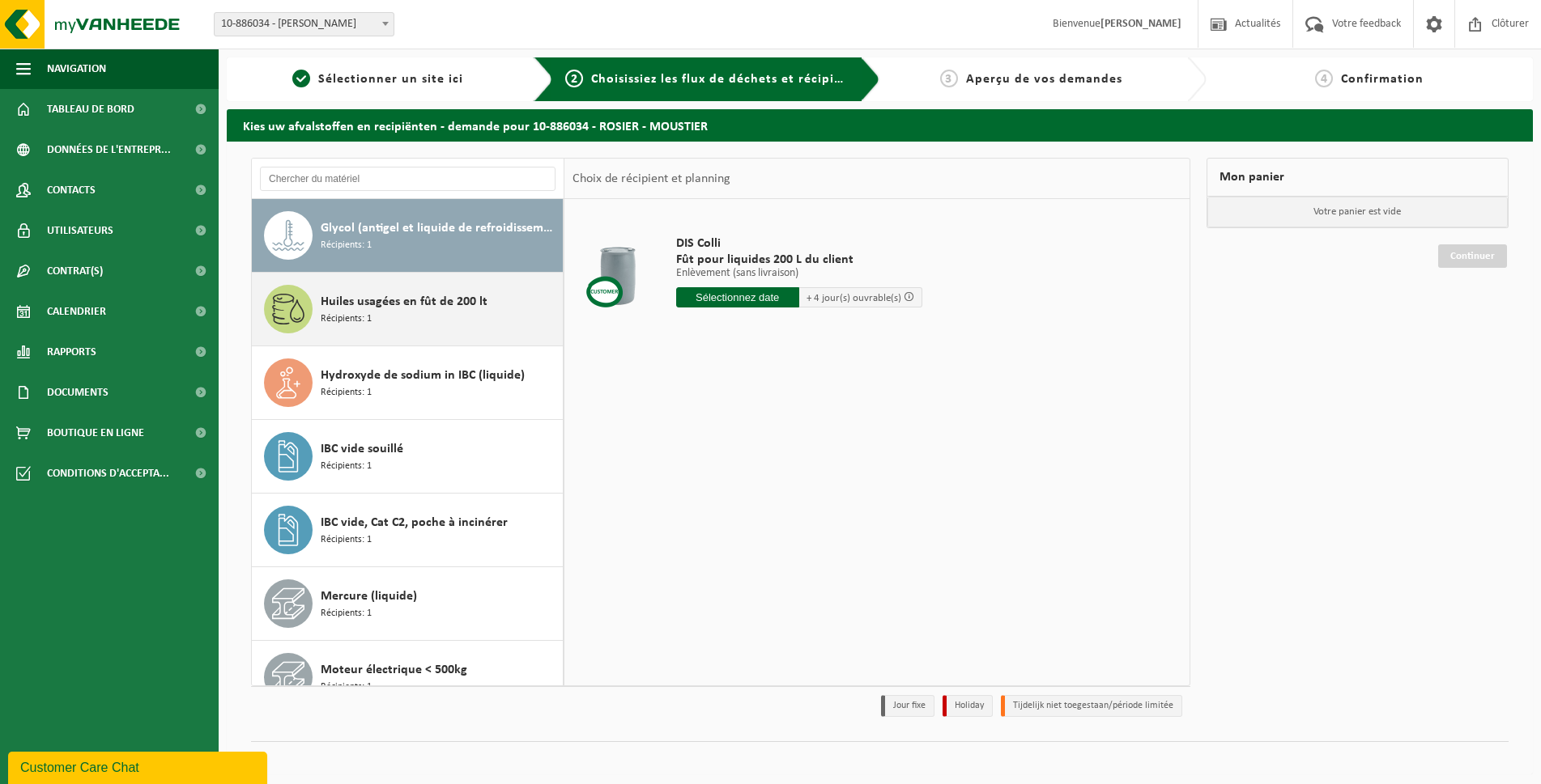
click at [414, 311] on span "Huiles usagées en fût de 200 lt" at bounding box center [404, 302] width 167 height 20
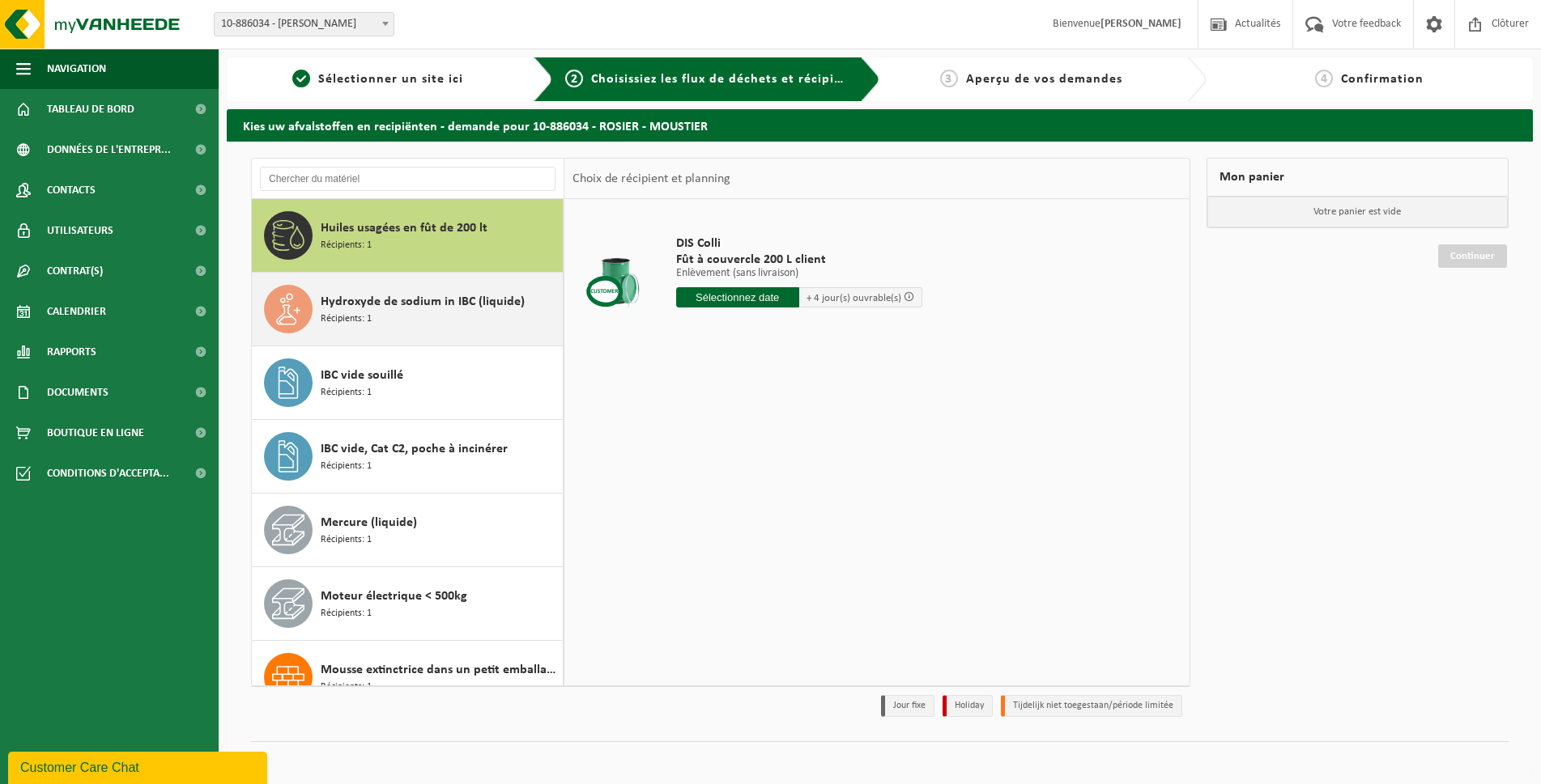
click at [408, 311] on span "Hydroxyde de sodium in IBC (liquide)" at bounding box center [422, 302] width 204 height 20
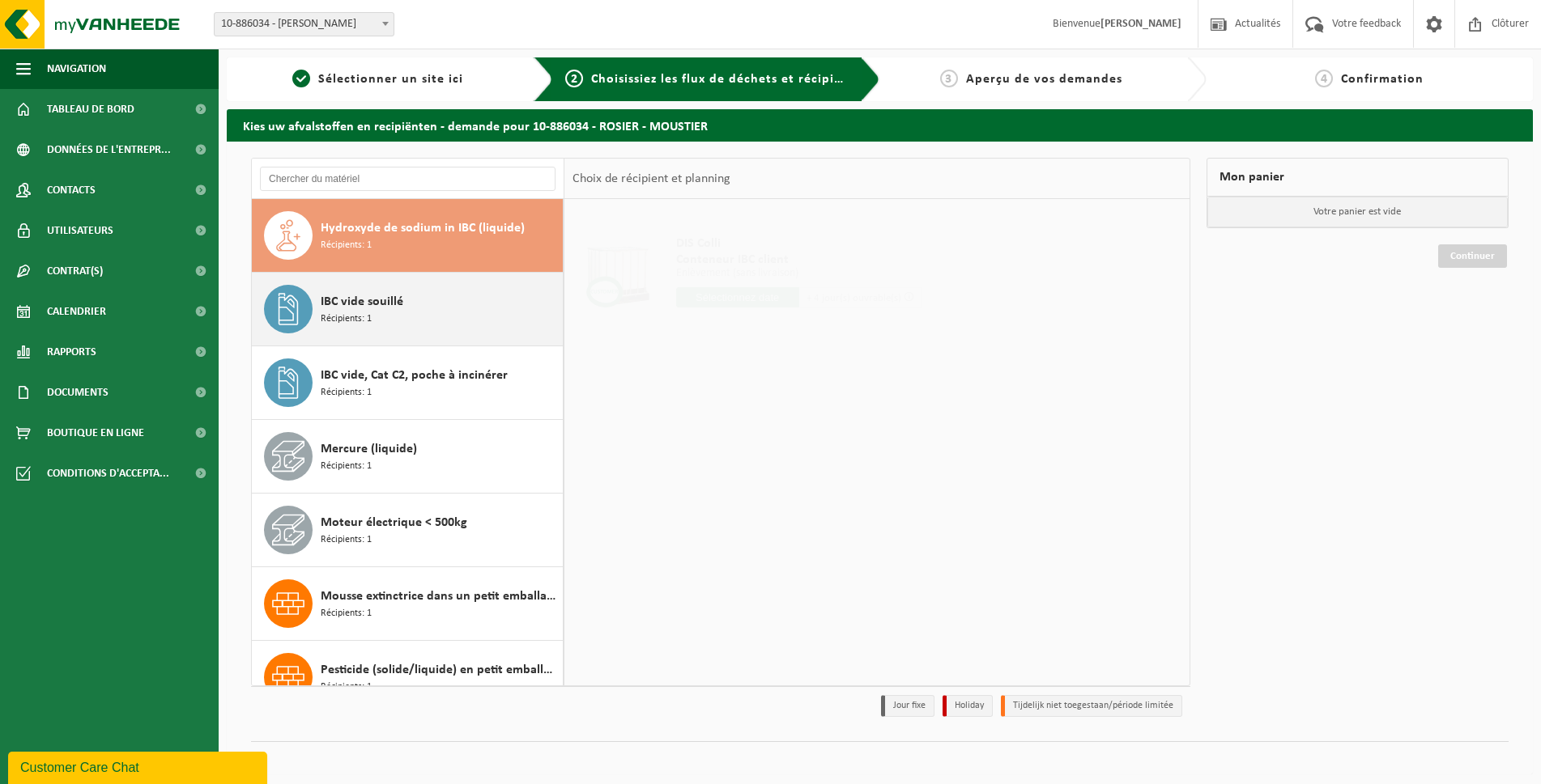
click at [413, 330] on div "IBC vide souillé Récipients: 1" at bounding box center [439, 309] width 238 height 49
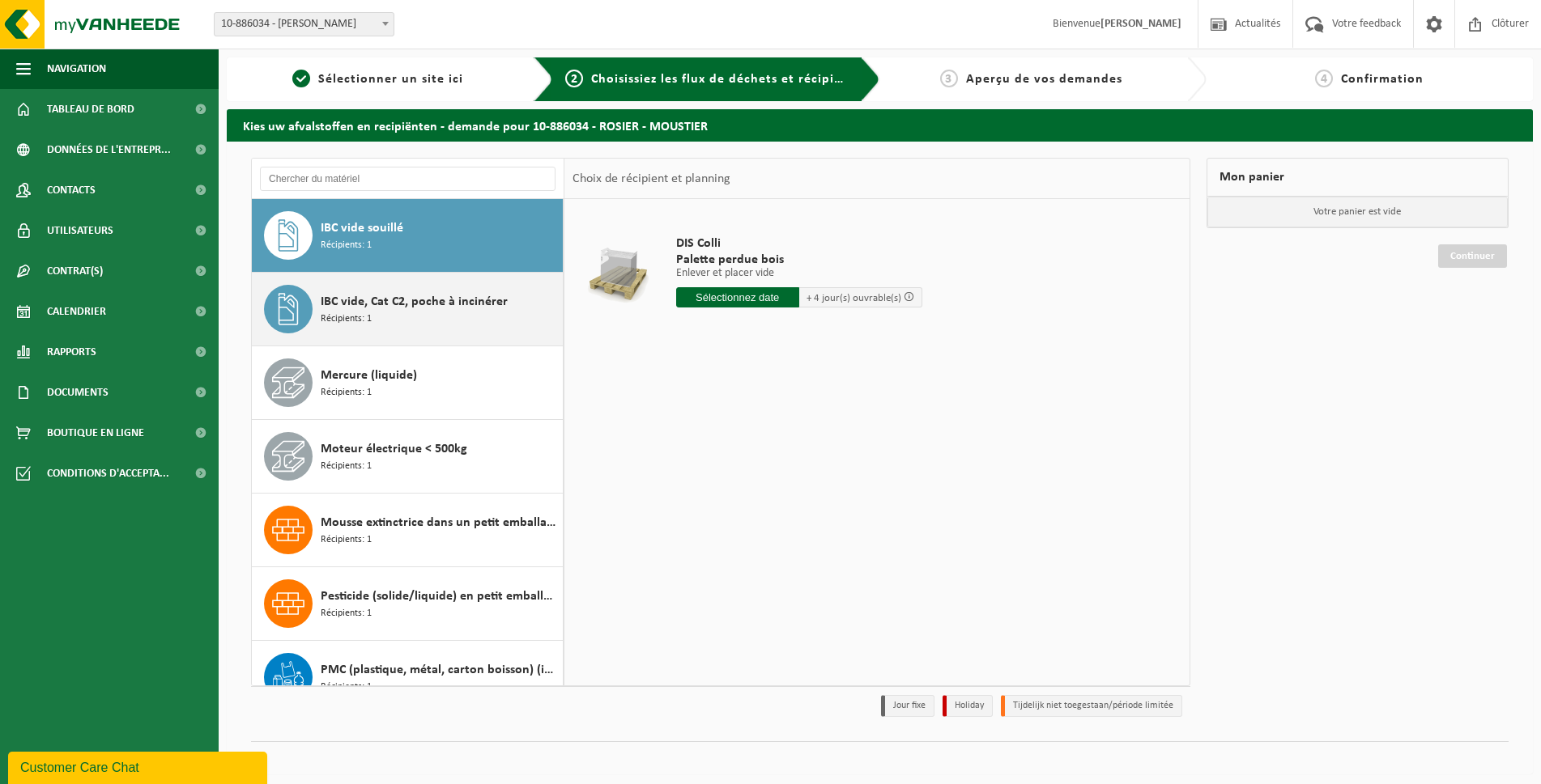
click at [413, 316] on div "IBC vide, Cat C2, poche à incinérer Récipients: 1" at bounding box center [439, 309] width 238 height 49
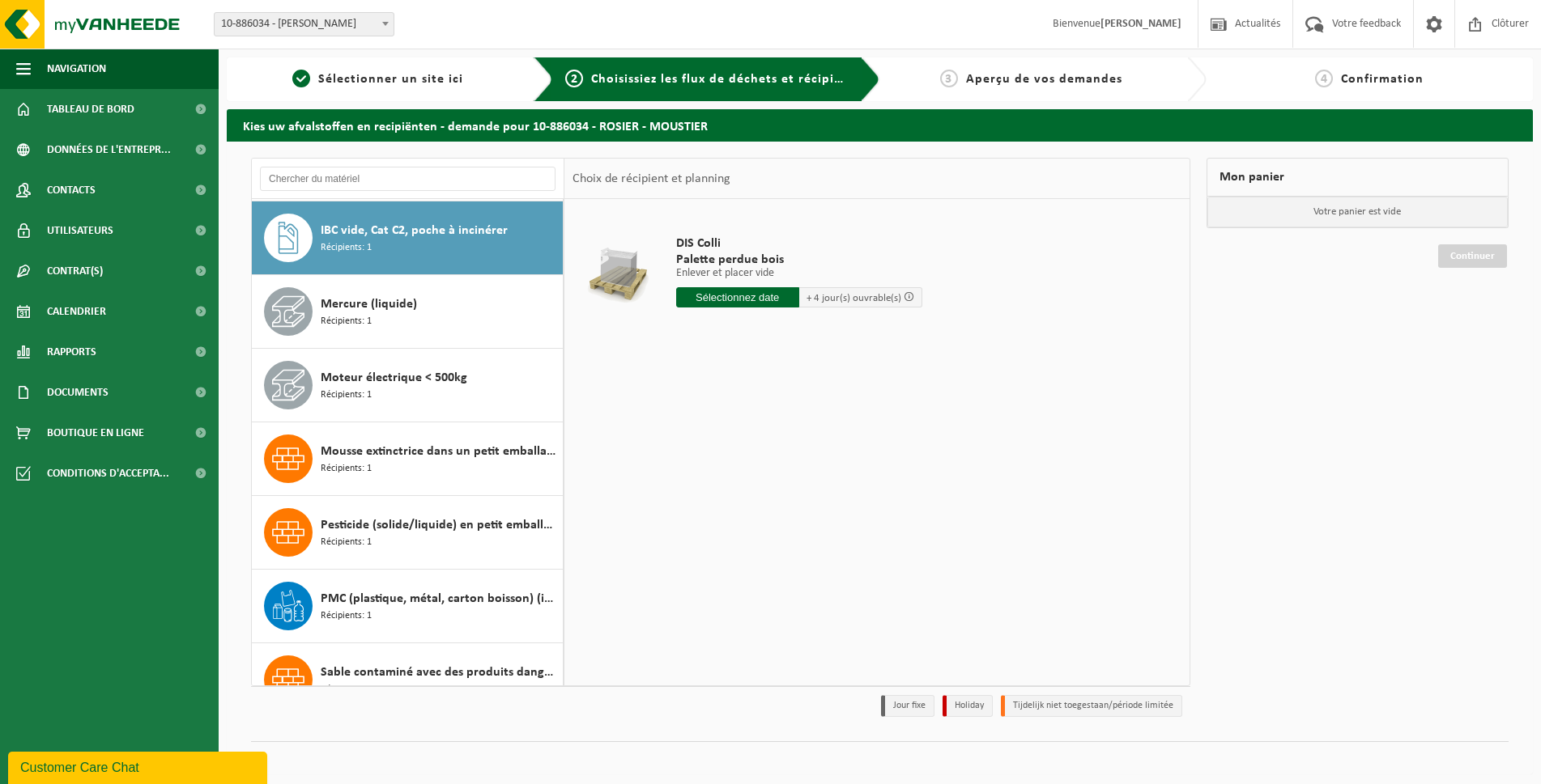
scroll to position [2283, 0]
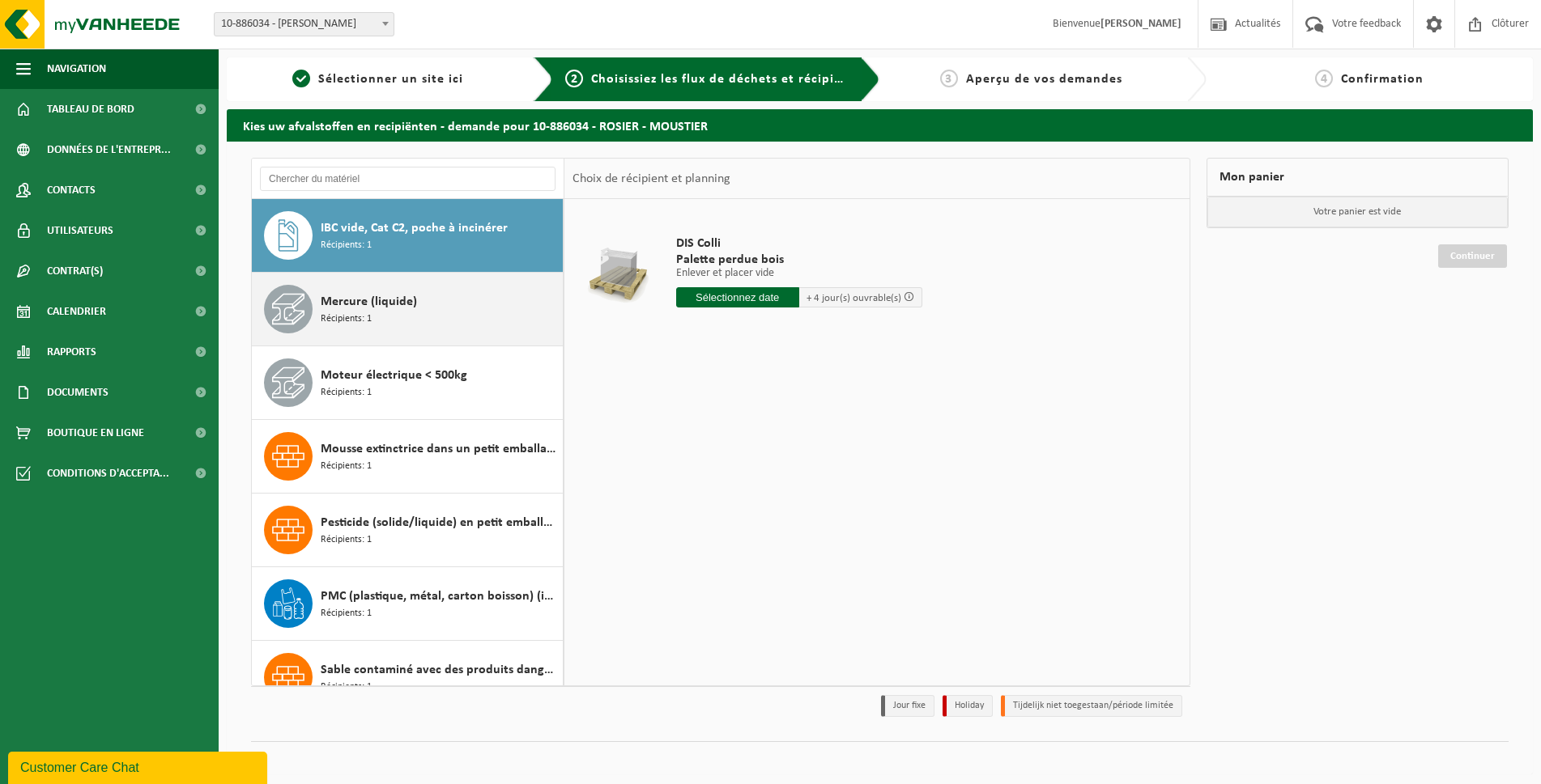
click at [412, 307] on span "Mercure (liquide)" at bounding box center [369, 302] width 96 height 20
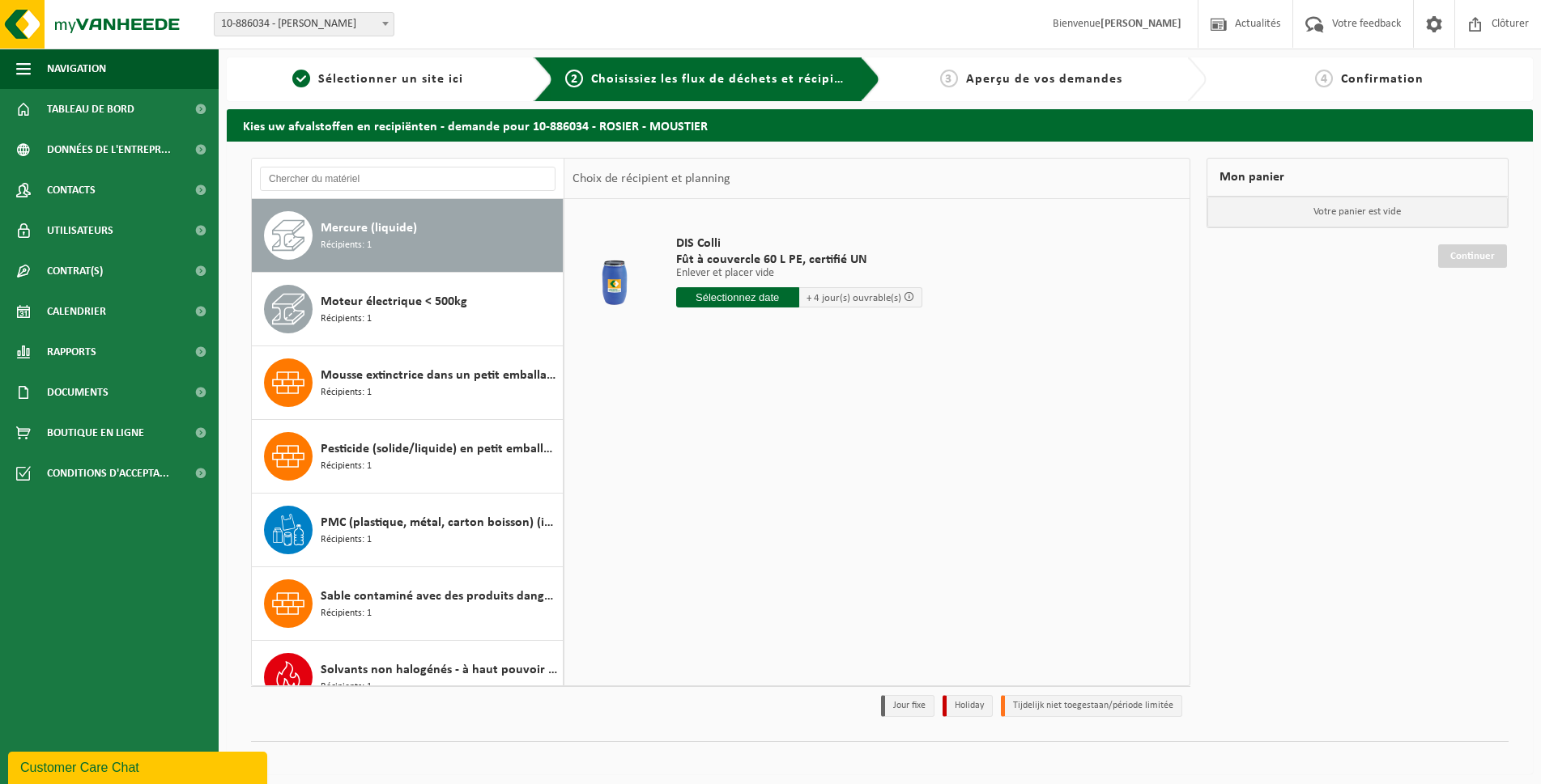
click at [412, 307] on span "Moteur électrique < 500kg" at bounding box center [394, 302] width 146 height 20
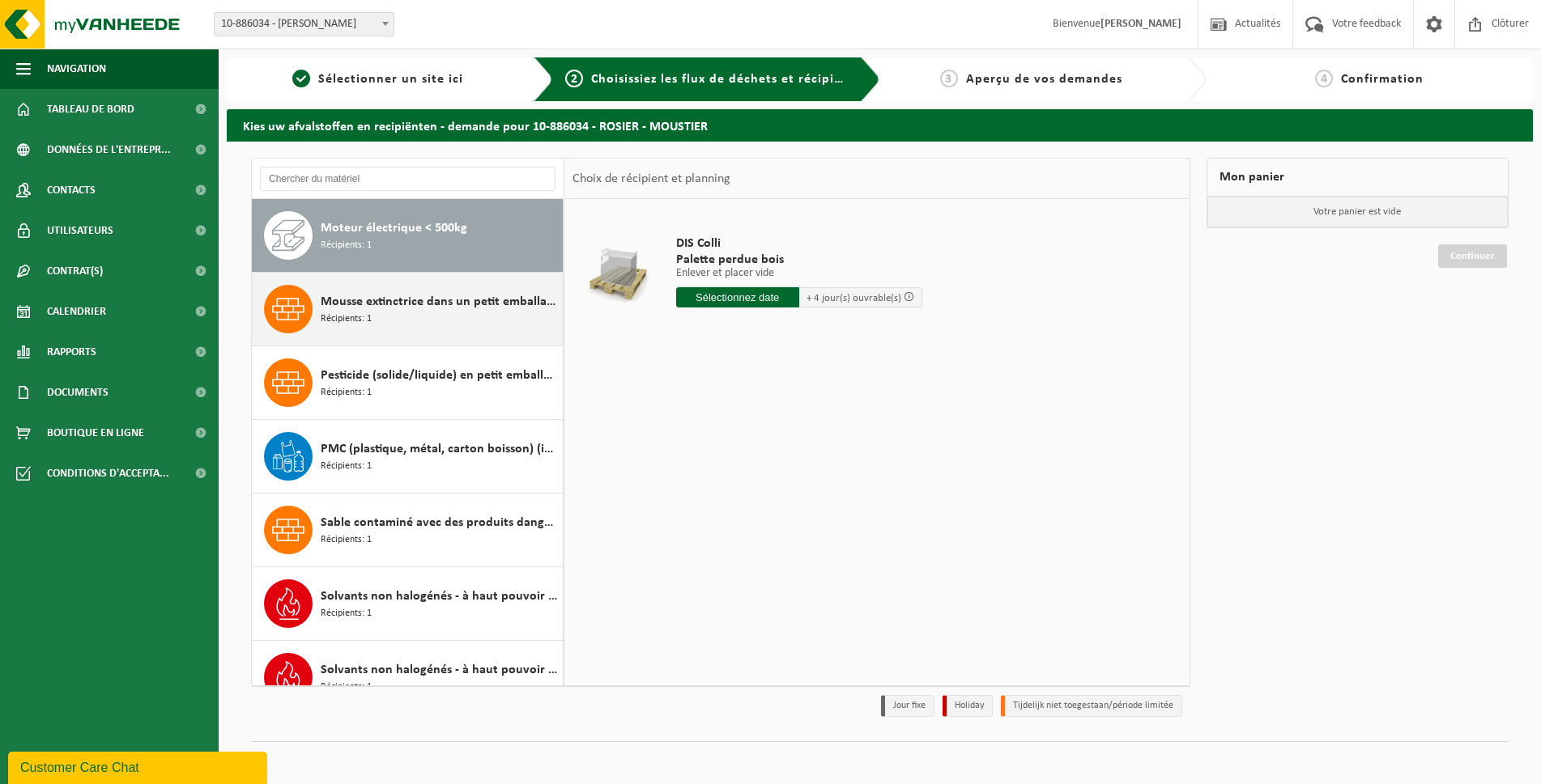
click at [408, 307] on span "Mousse extinctrice dans un petit emballage" at bounding box center [439, 302] width 238 height 20
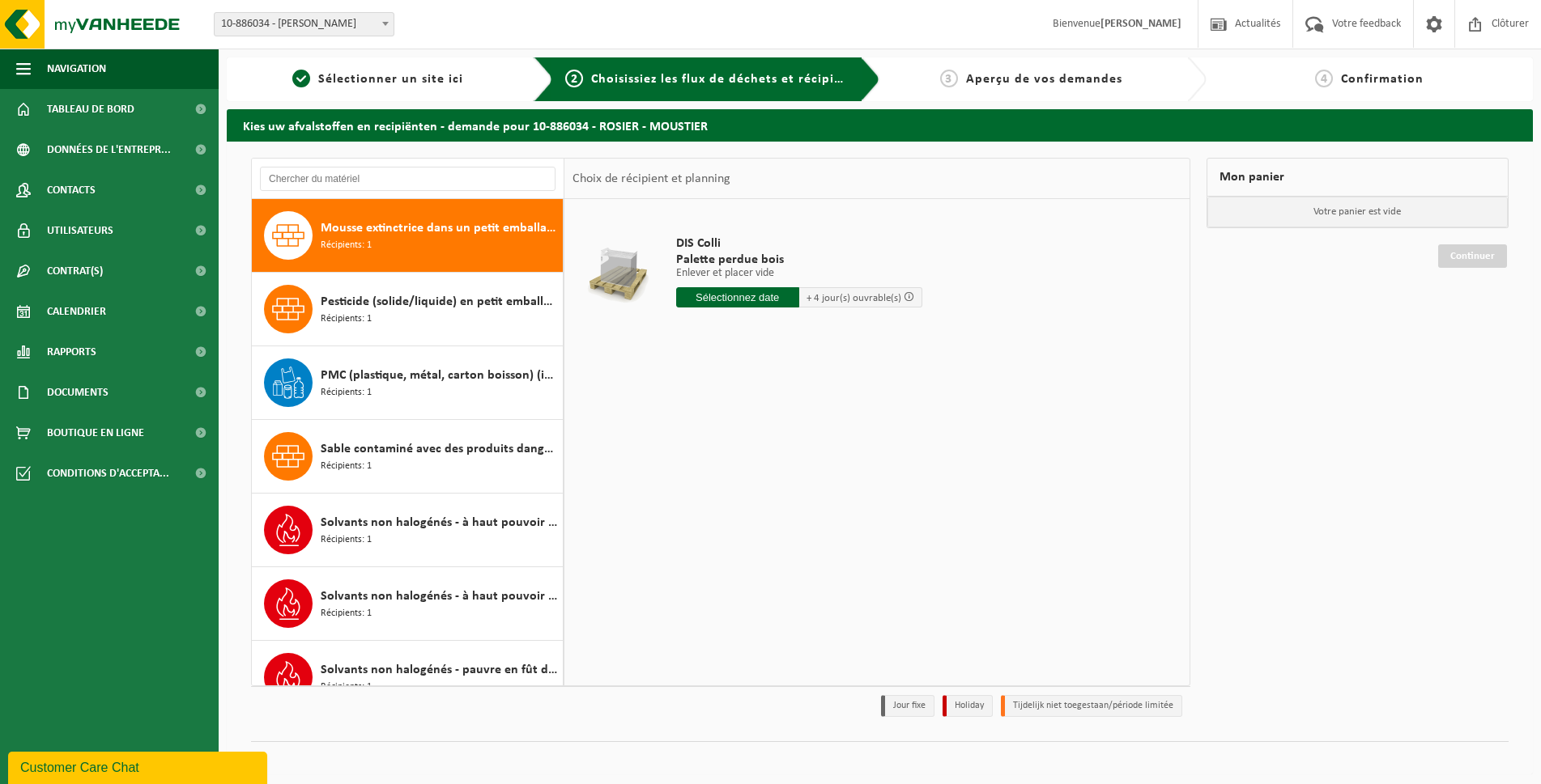
click at [408, 307] on span "Pesticide (solide/liquide) en petit emballage" at bounding box center [439, 302] width 238 height 20
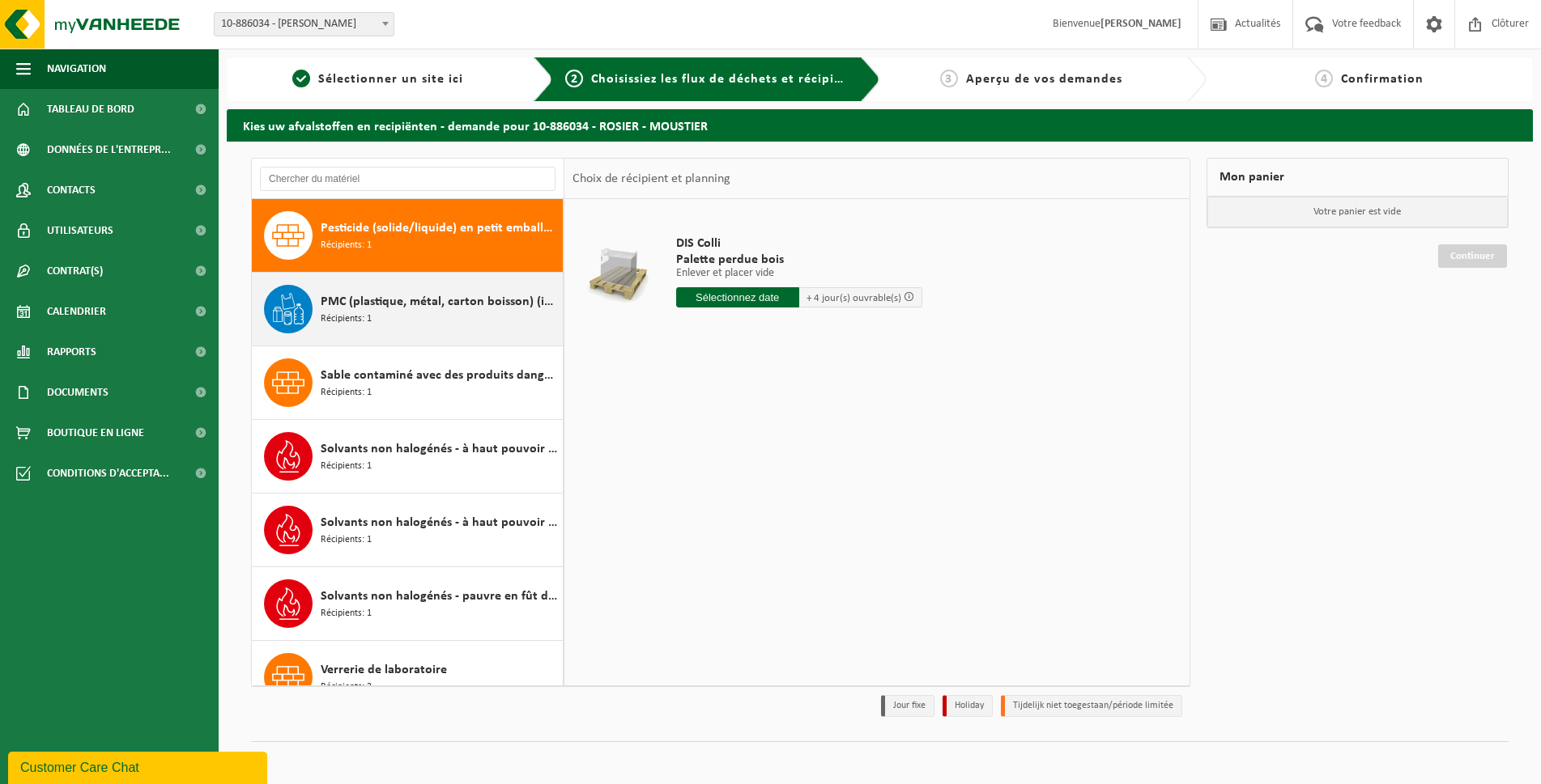
click at [409, 316] on div "PMC (plastique, métal, carton boisson) (industriel) Récipients: 1" at bounding box center [439, 309] width 238 height 49
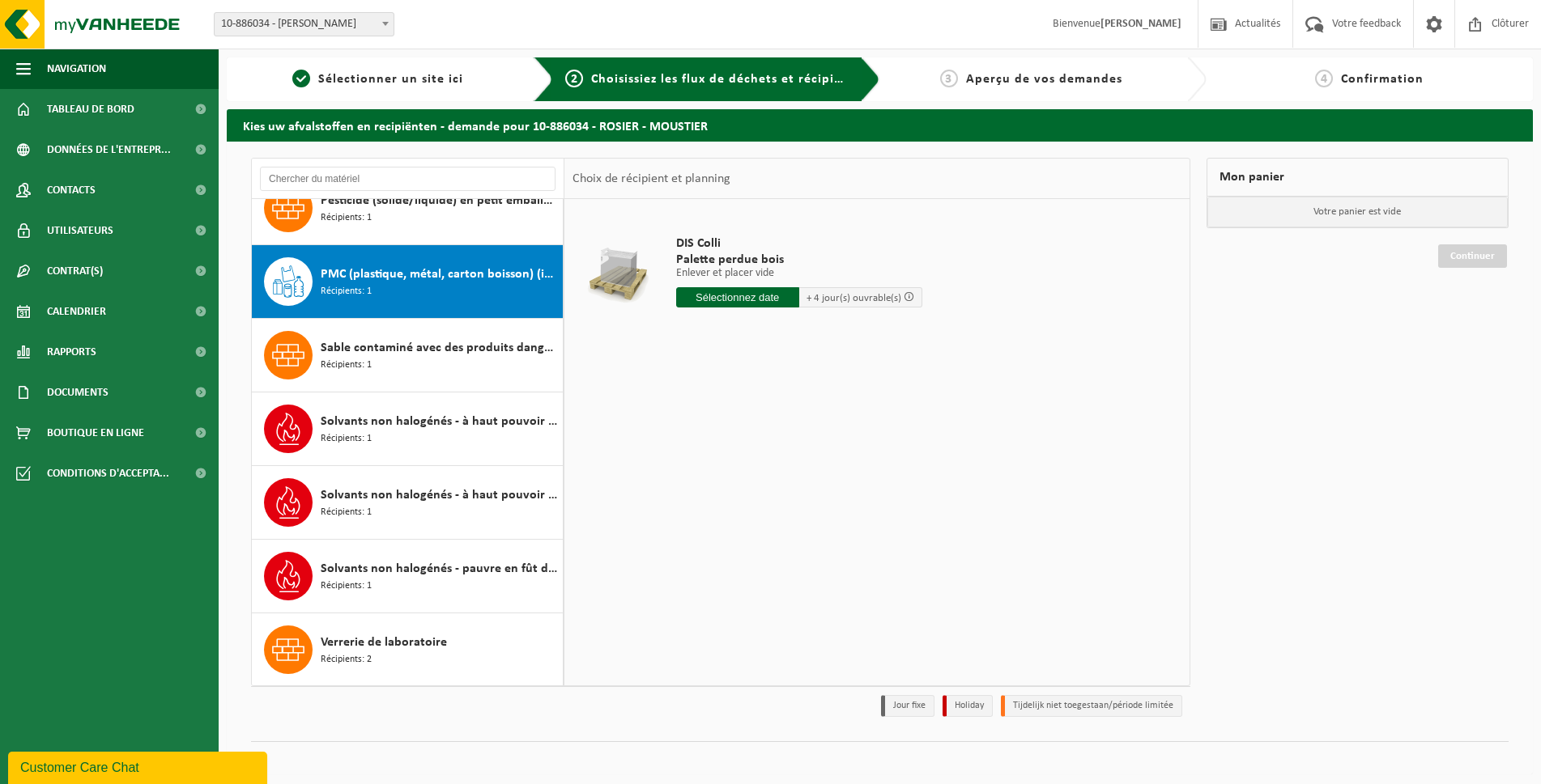
scroll to position [2606, 0]
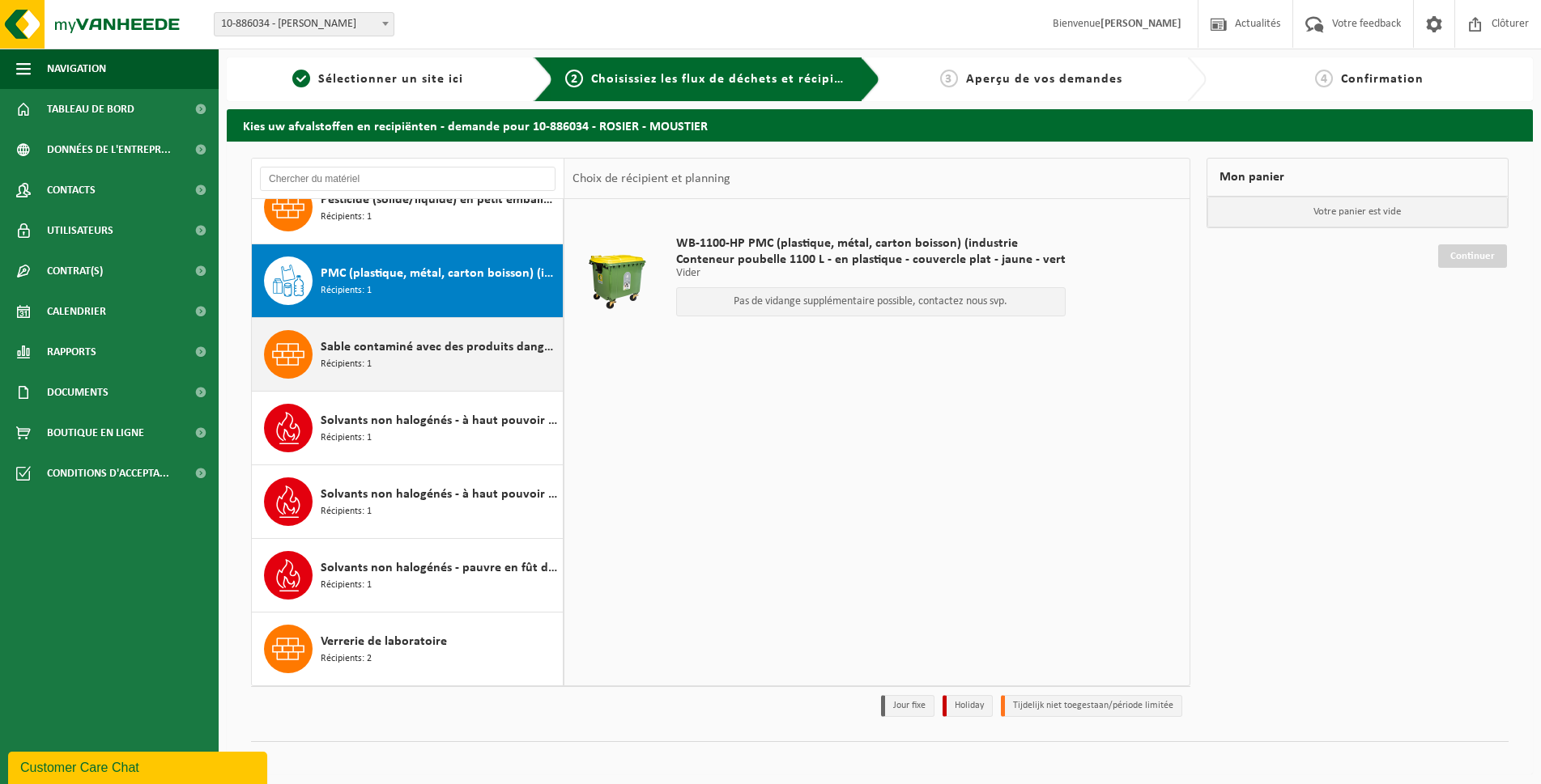
click at [416, 332] on div "Sable contaminé avec des produits dangereux Récipients: 1" at bounding box center [439, 355] width 238 height 49
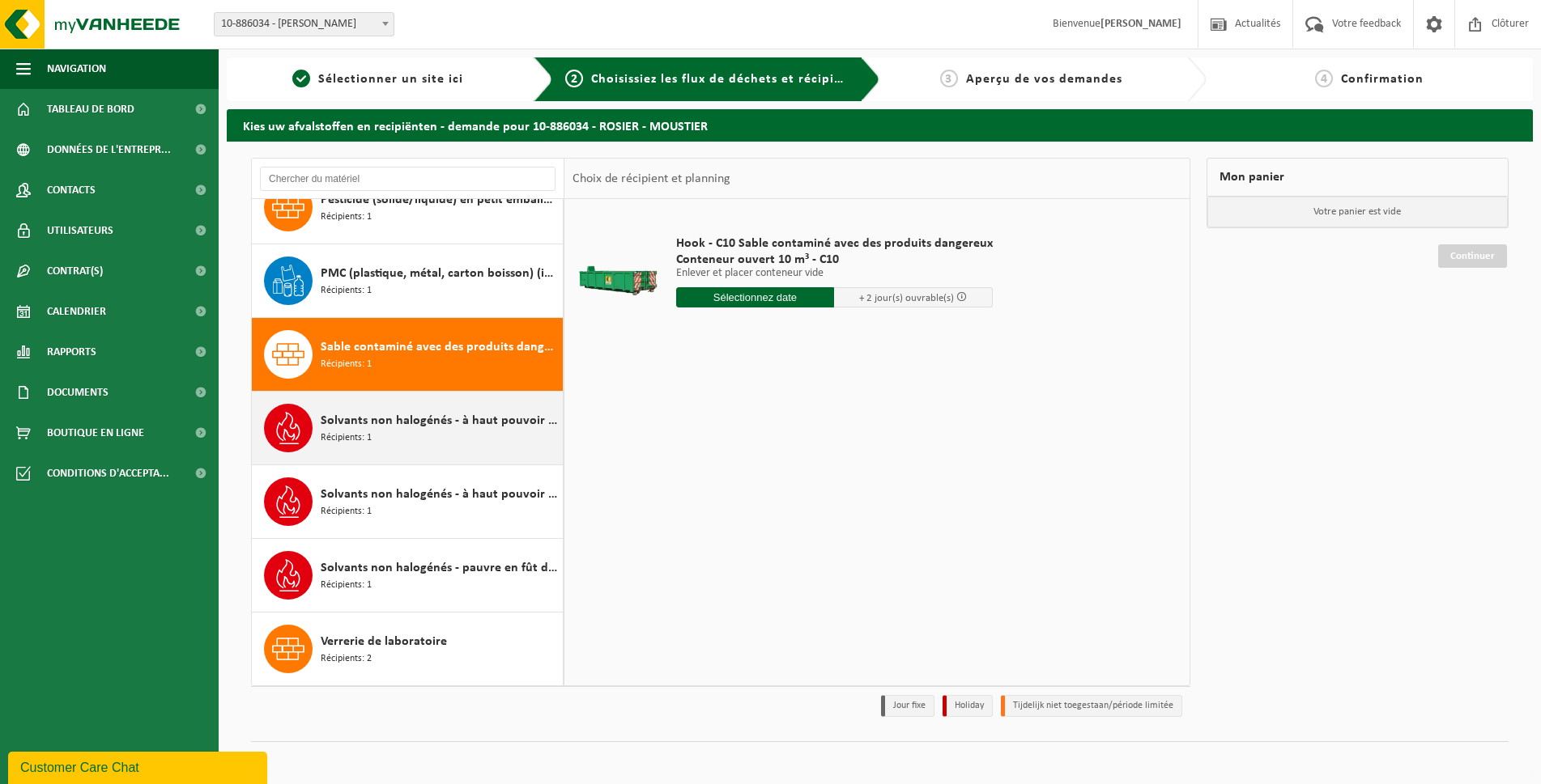
click at [421, 394] on div "Solvants non halogénés - à haut pouvoir calorifique en fût 200L Récipients: 1" at bounding box center [407, 429] width 312 height 73
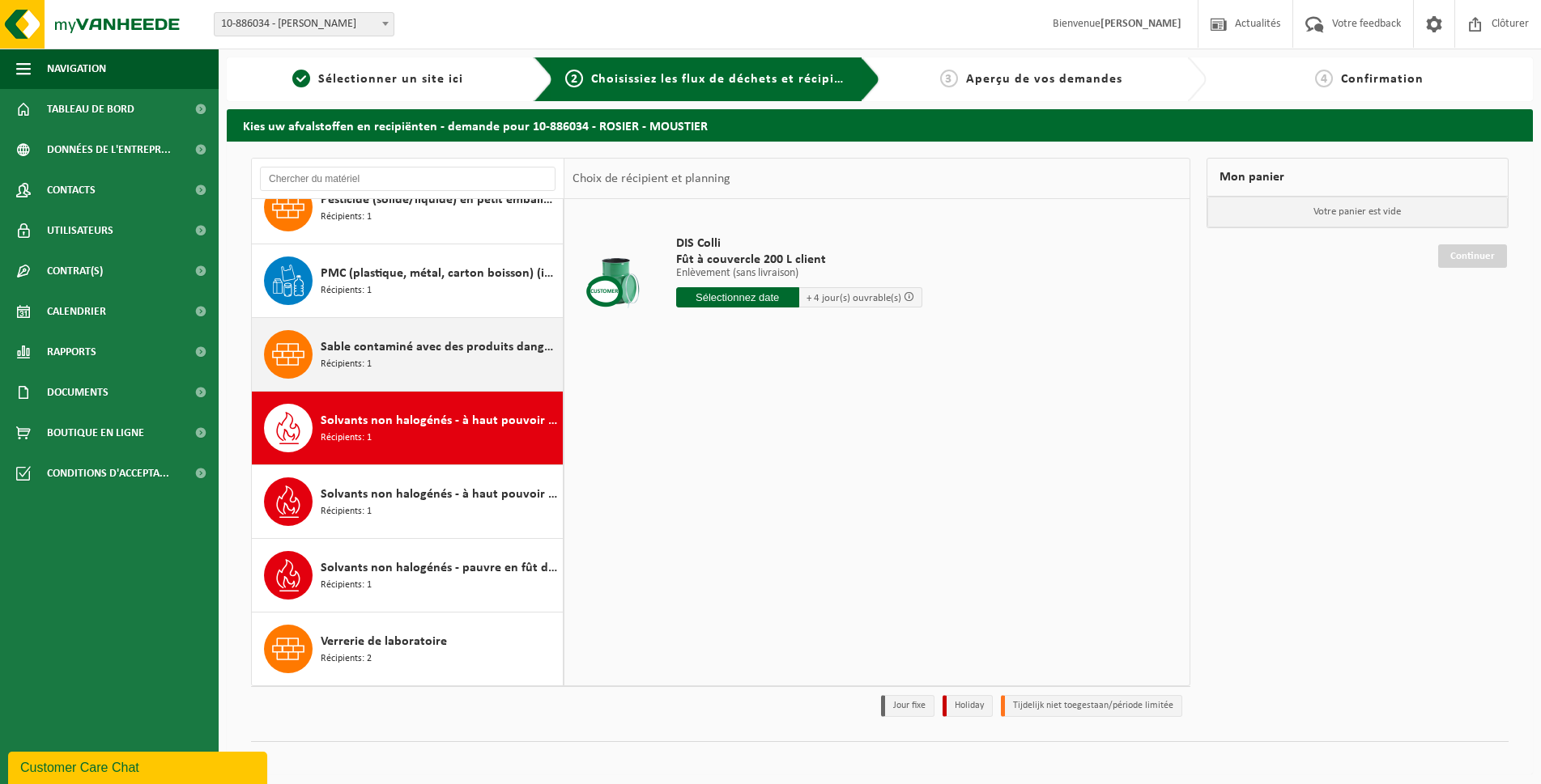
click at [417, 353] on span "Sable contaminé avec des produits dangereux" at bounding box center [439, 347] width 238 height 20
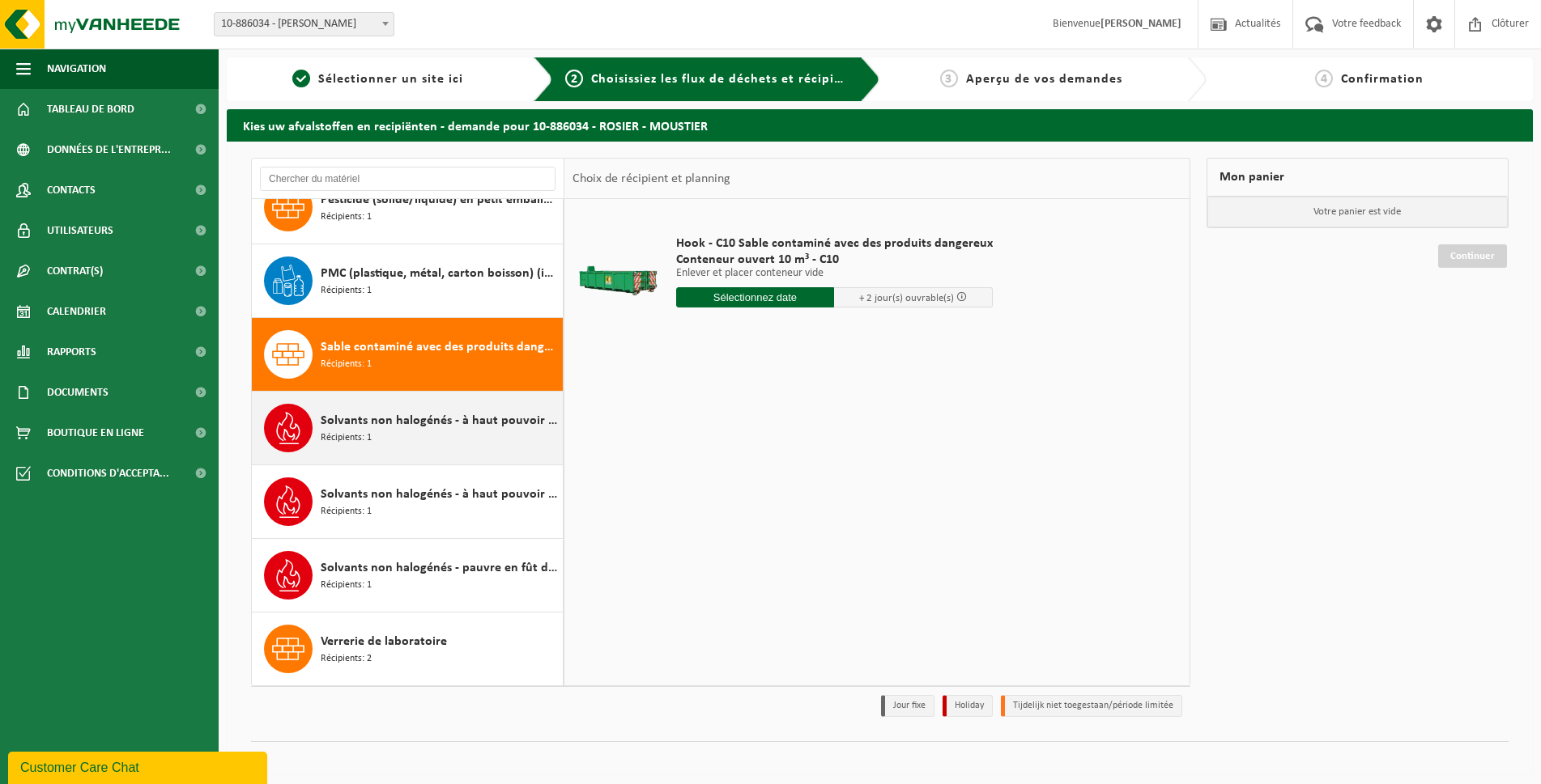
click at [414, 435] on div "Solvants non halogénés - à haut pouvoir calorifique en fût 200L Récipients: 1" at bounding box center [439, 429] width 238 height 49
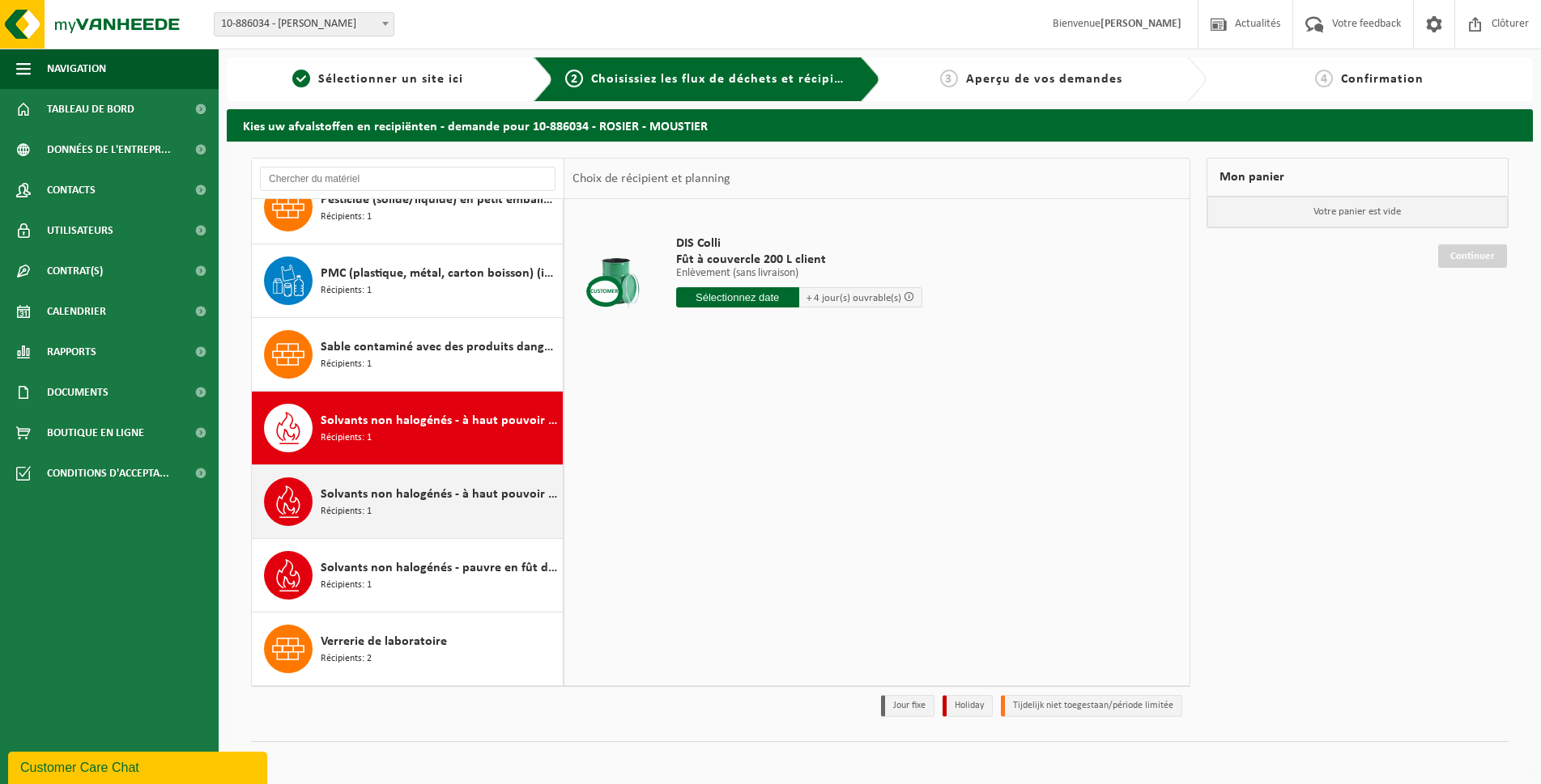
click at [414, 490] on span "Solvants non halogénés - à haut pouvoir calorifique en petits emballages (<200L)" at bounding box center [439, 494] width 238 height 20
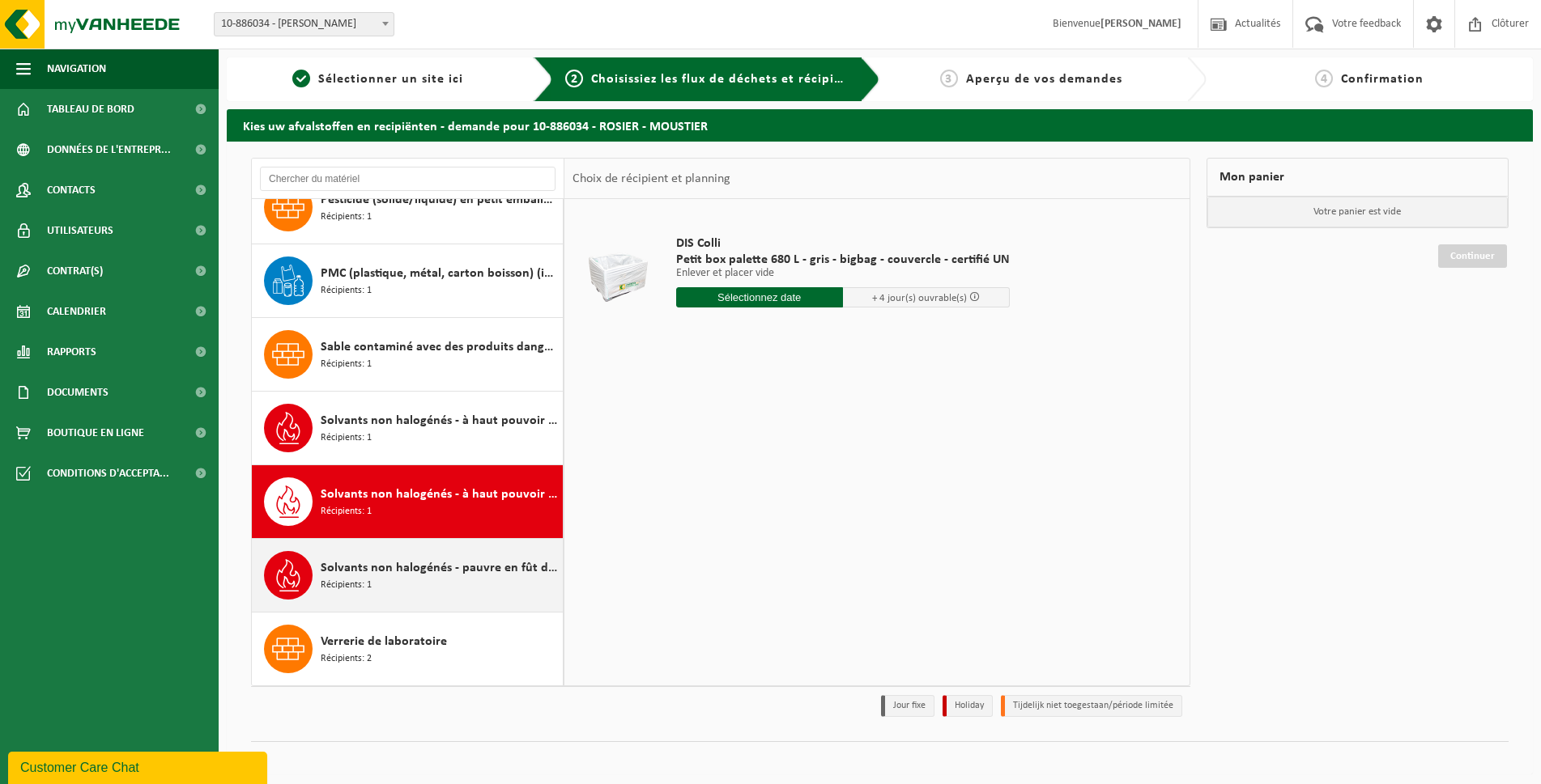
click at [404, 554] on div "Solvants non halogénés - pauvre en fût de 200lt Récipients: 1" at bounding box center [439, 576] width 238 height 49
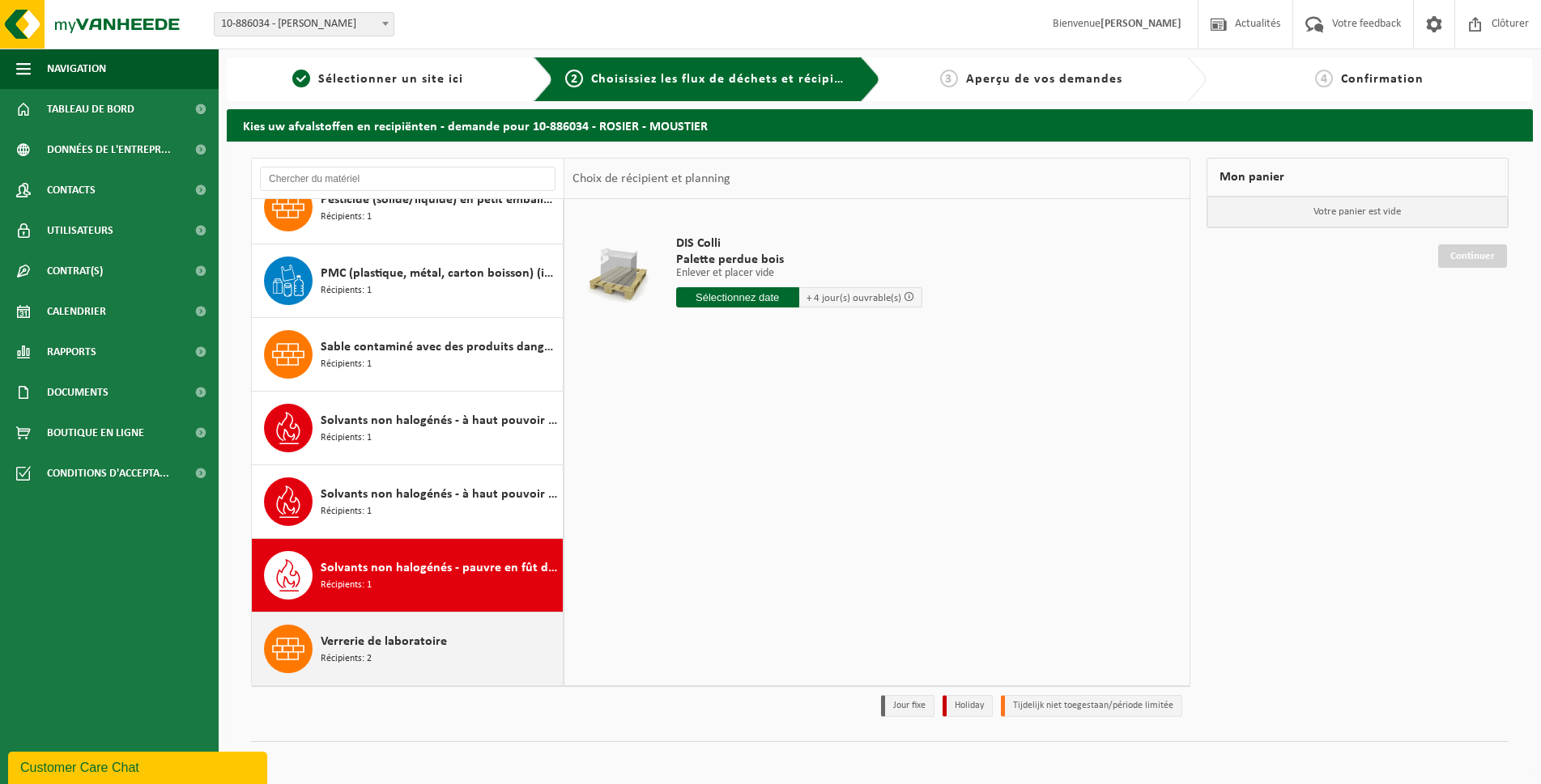
click at [410, 622] on div "Verrerie de laboratoire Récipients: 2" at bounding box center [407, 649] width 312 height 73
